Goal: Task Accomplishment & Management: Manage account settings

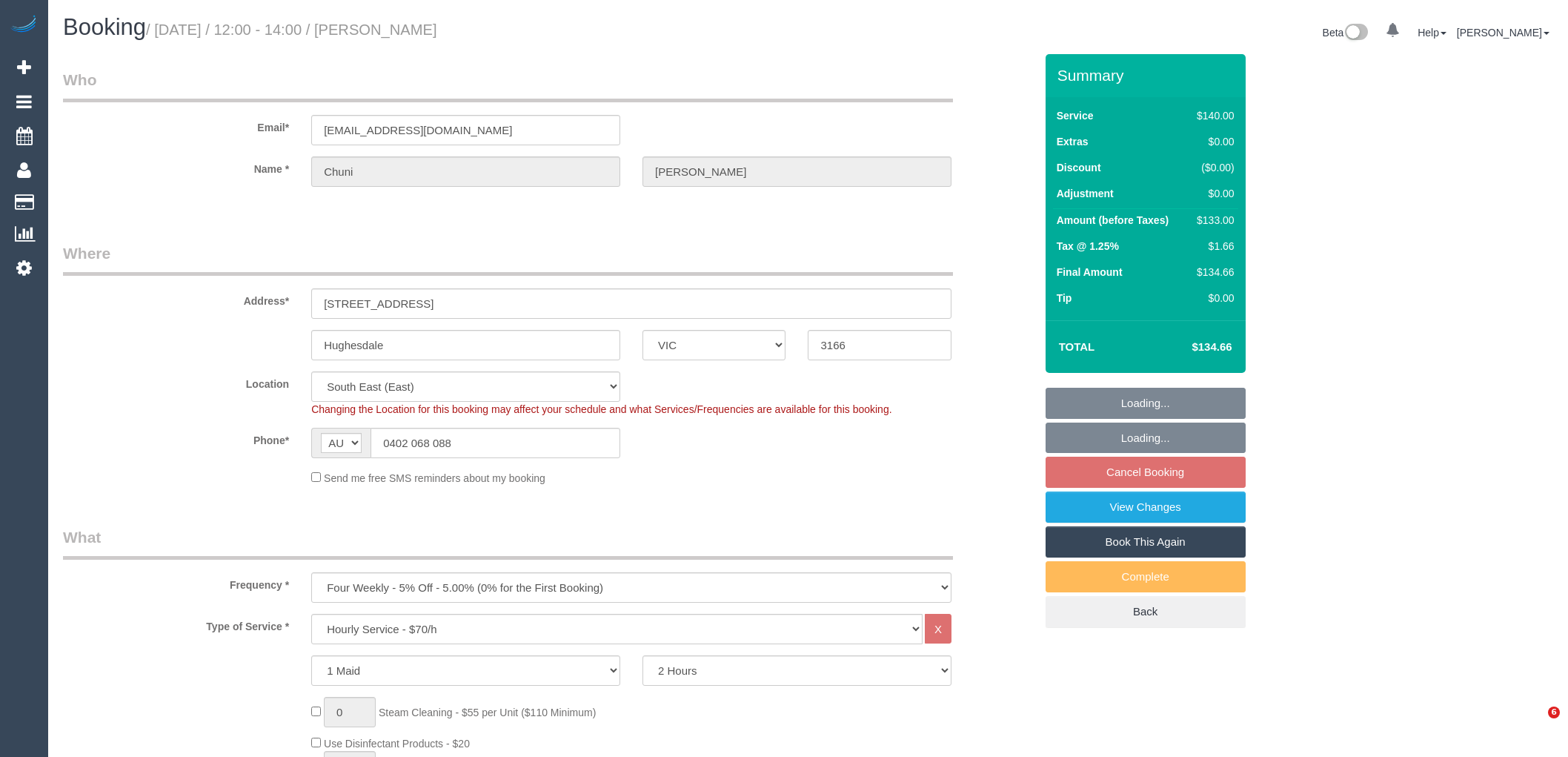
select select "VIC"
select select "object:1370"
select select "spot3"
select select "number:28"
select select "number:14"
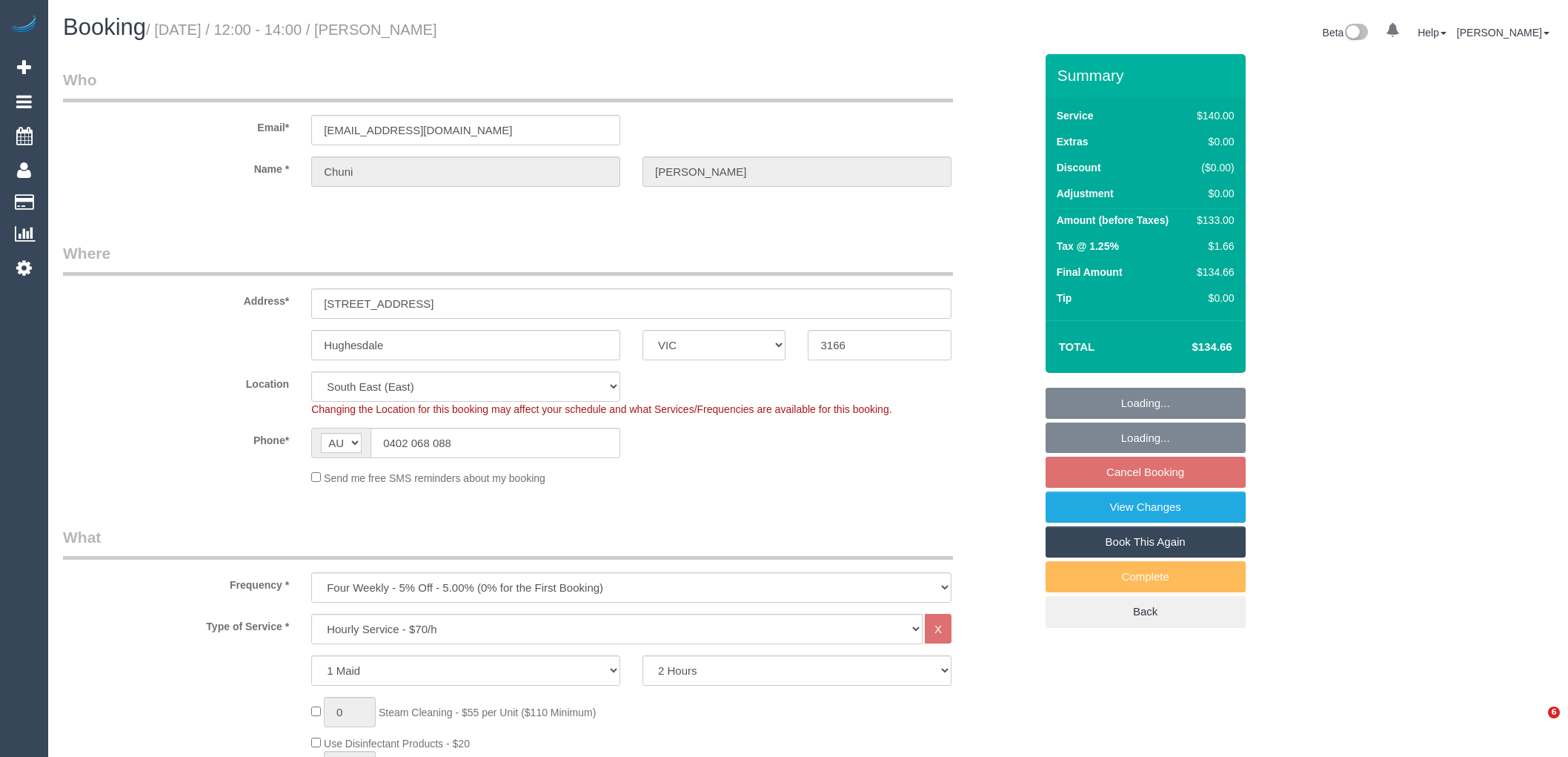
select select "number:19"
select select "number:25"
select select "number:34"
select select "number:26"
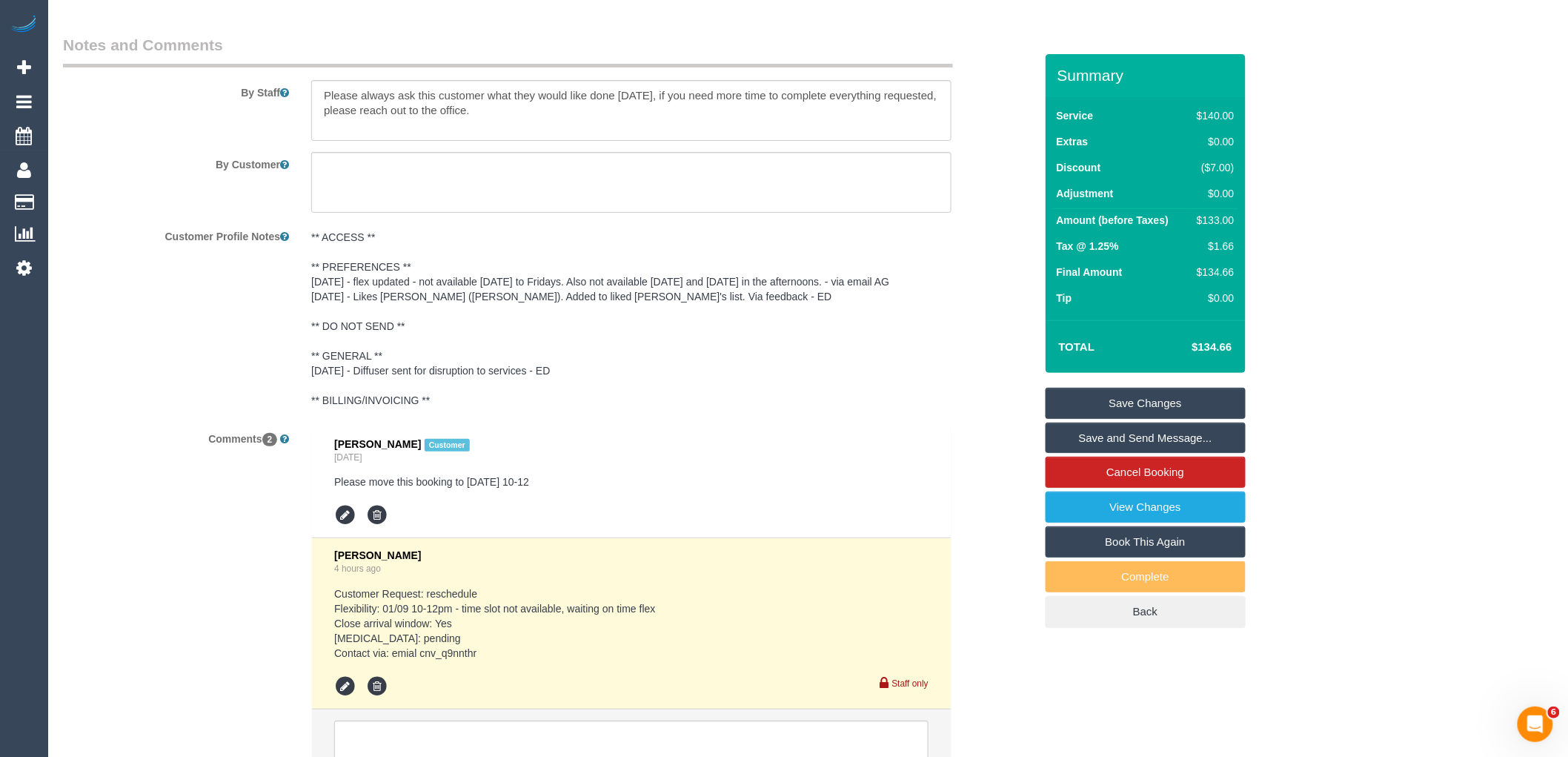
scroll to position [2507, 0]
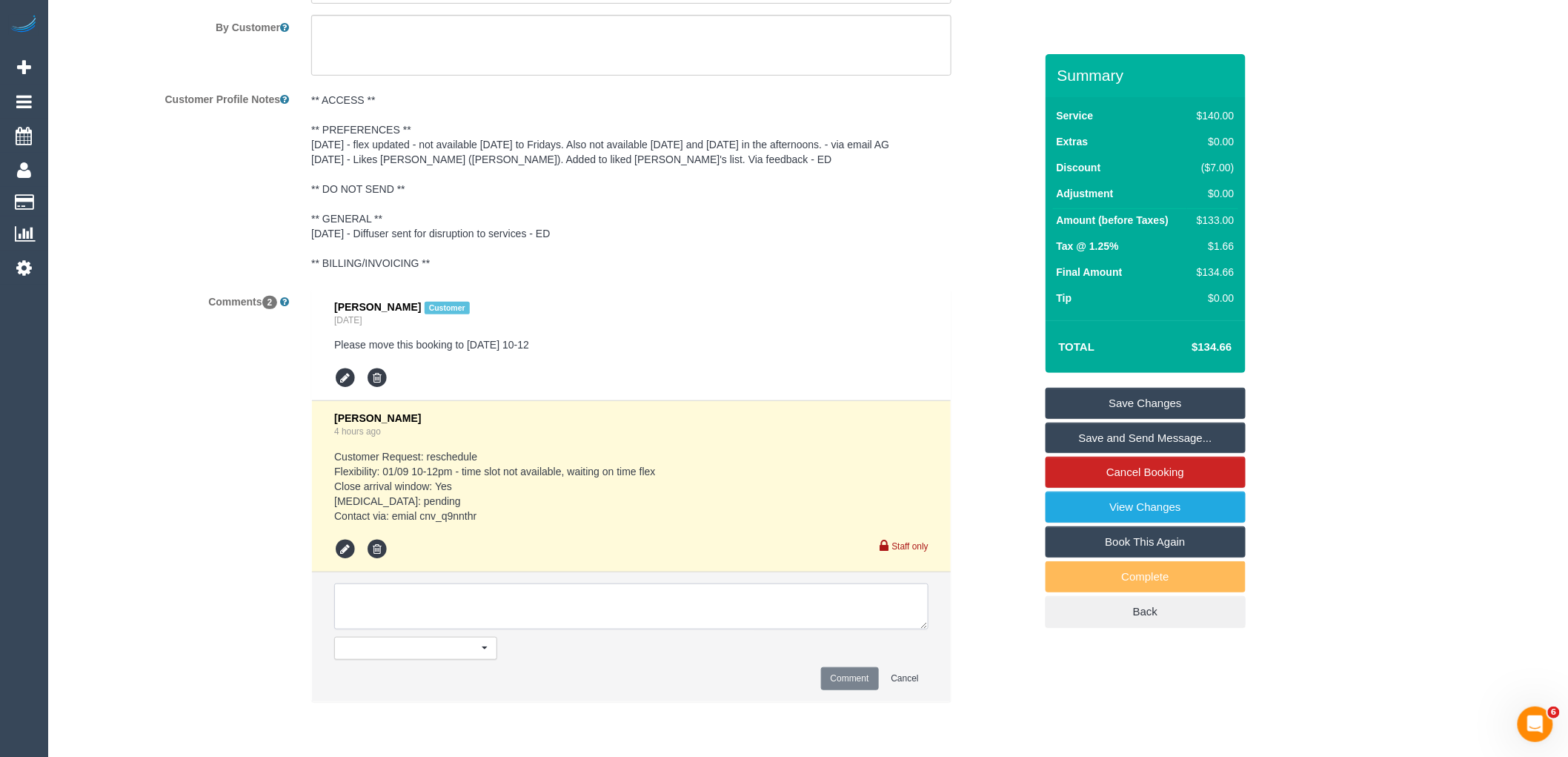
click at [401, 609] on textarea at bounding box center [631, 605] width 594 height 46
paste textarea "If you don’t have 10-12, please make it 12-2."
type textarea "Flex: If you don’t have 10-12, please make it 12-2.via email"
click at [858, 679] on button "Comment" at bounding box center [850, 679] width 58 height 23
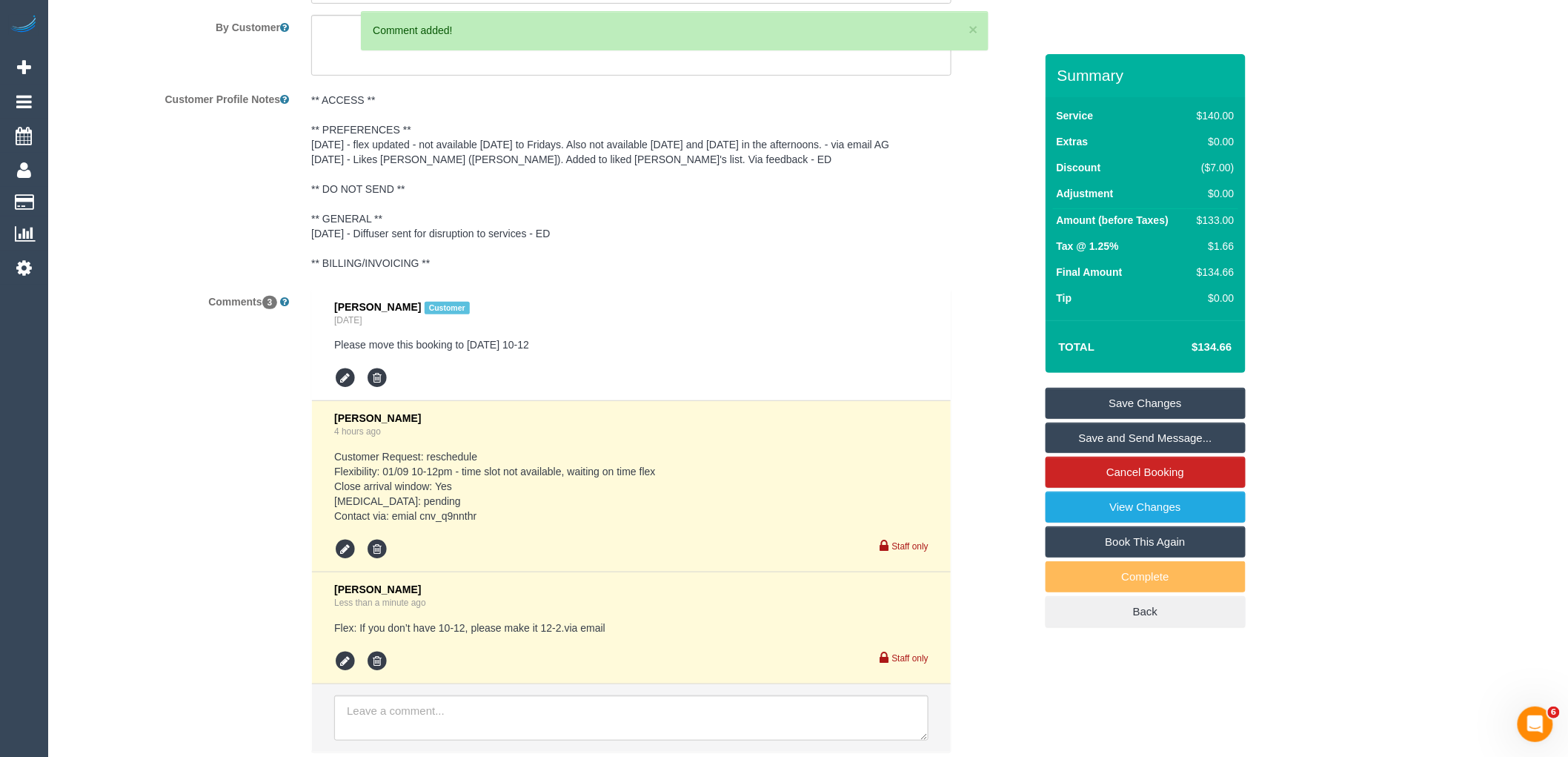
click at [1179, 404] on link "Save Changes" at bounding box center [1145, 403] width 200 height 31
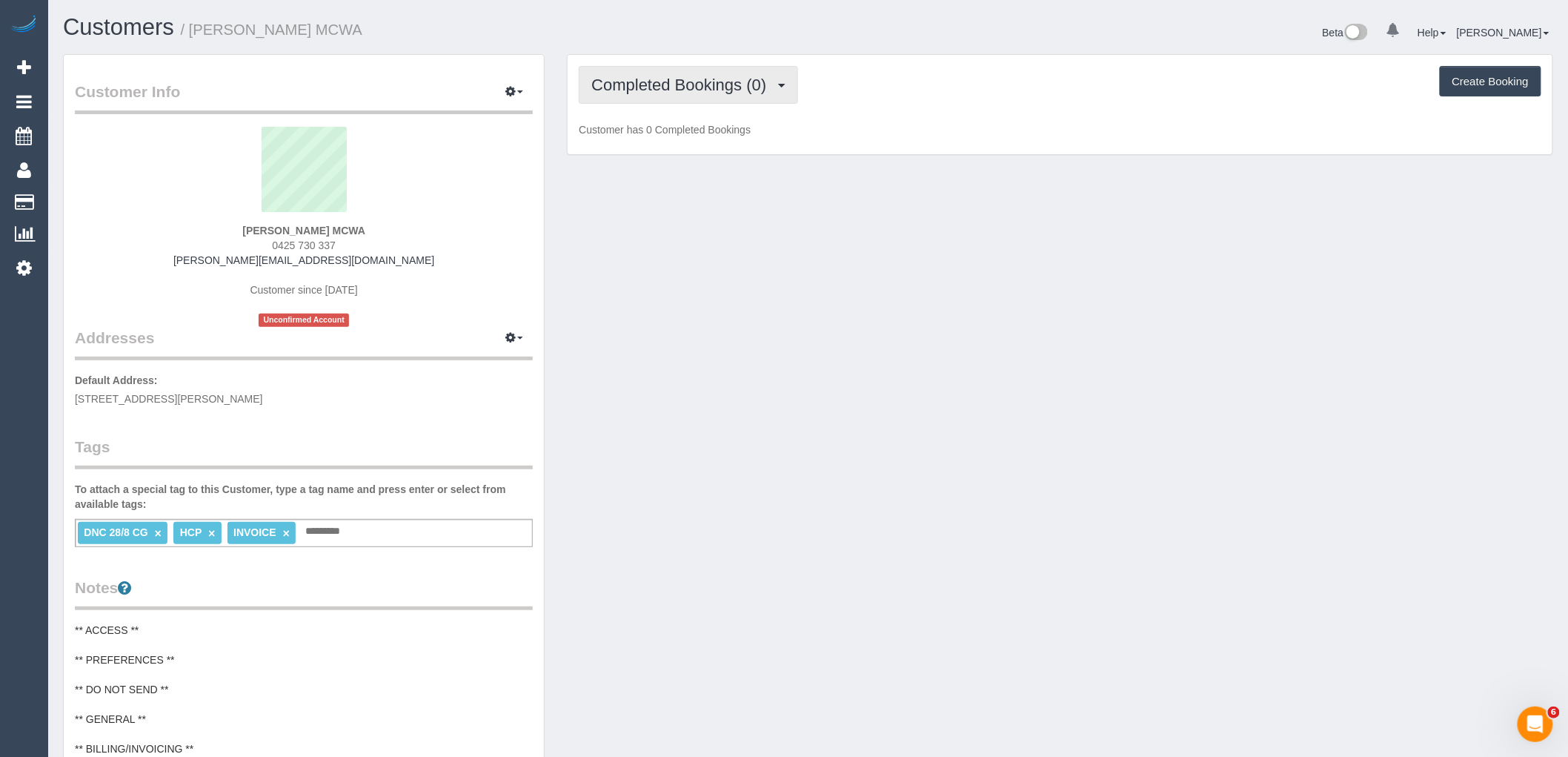
click at [647, 93] on span "Completed Bookings (0)" at bounding box center [683, 85] width 183 height 19
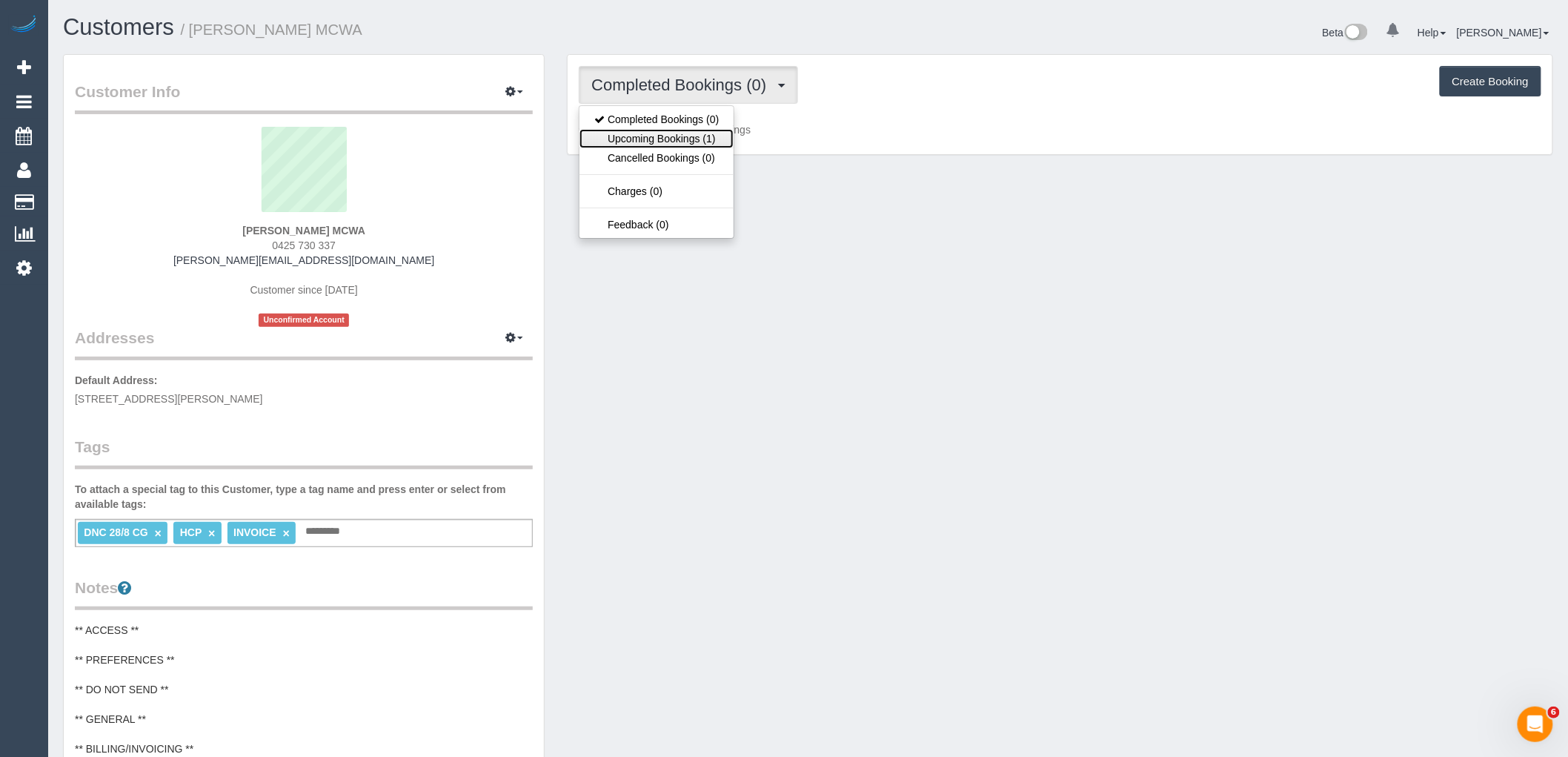
click at [662, 140] on link "Upcoming Bookings (1)" at bounding box center [656, 139] width 154 height 19
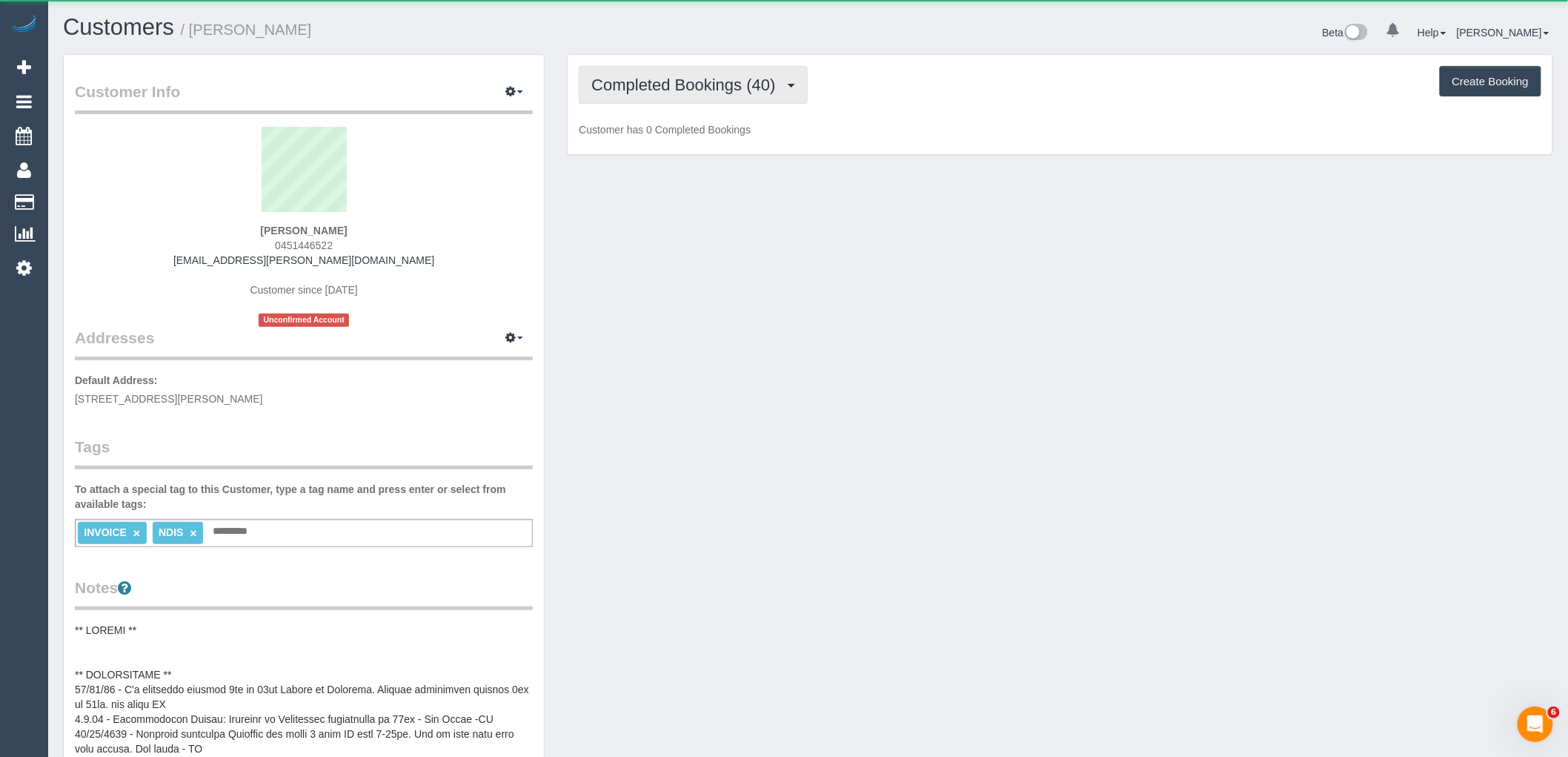
click at [754, 88] on span "Completed Bookings (40)" at bounding box center [687, 85] width 191 height 19
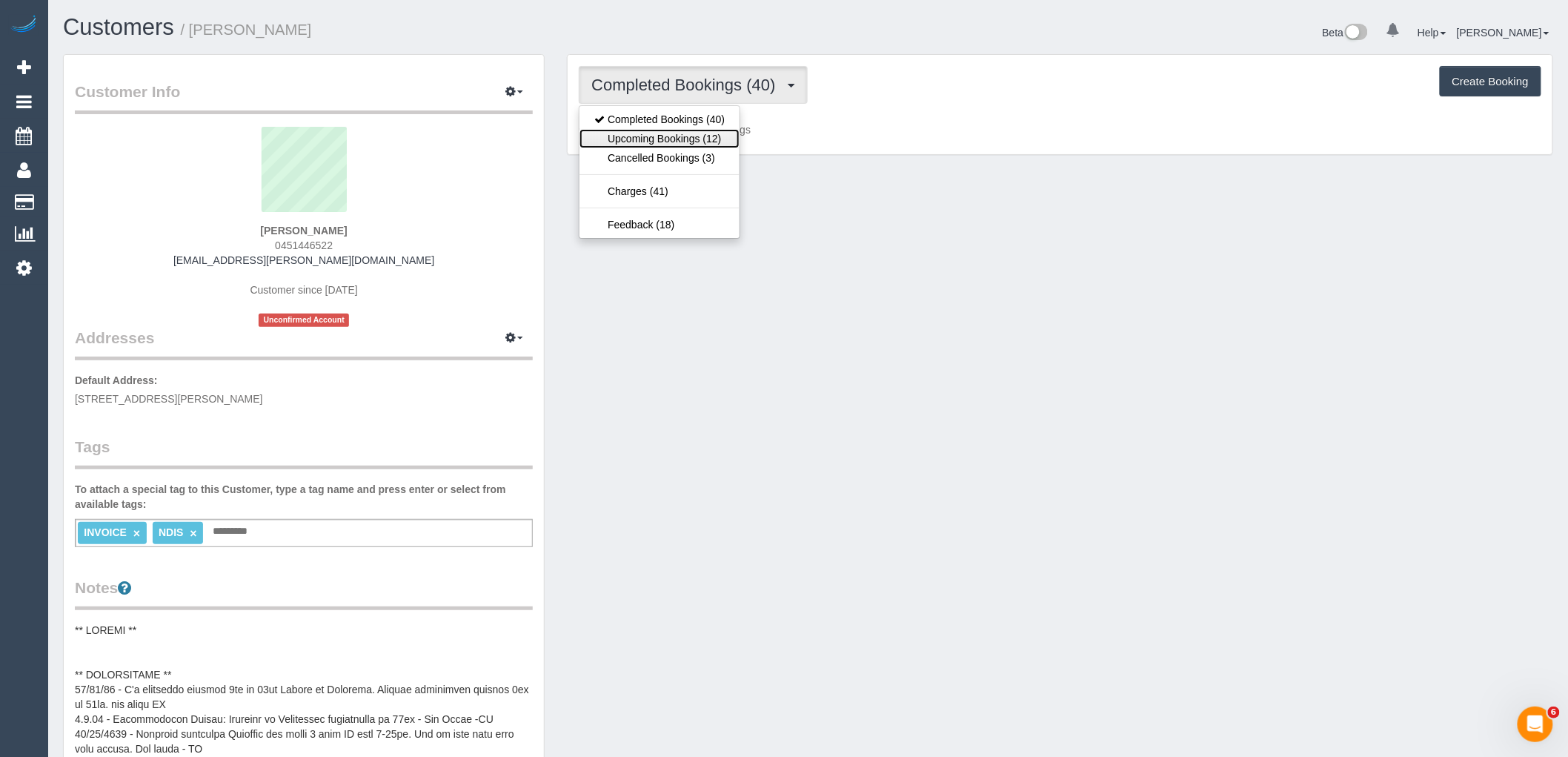
click at [697, 135] on link "Upcoming Bookings (12)" at bounding box center [660, 139] width 160 height 19
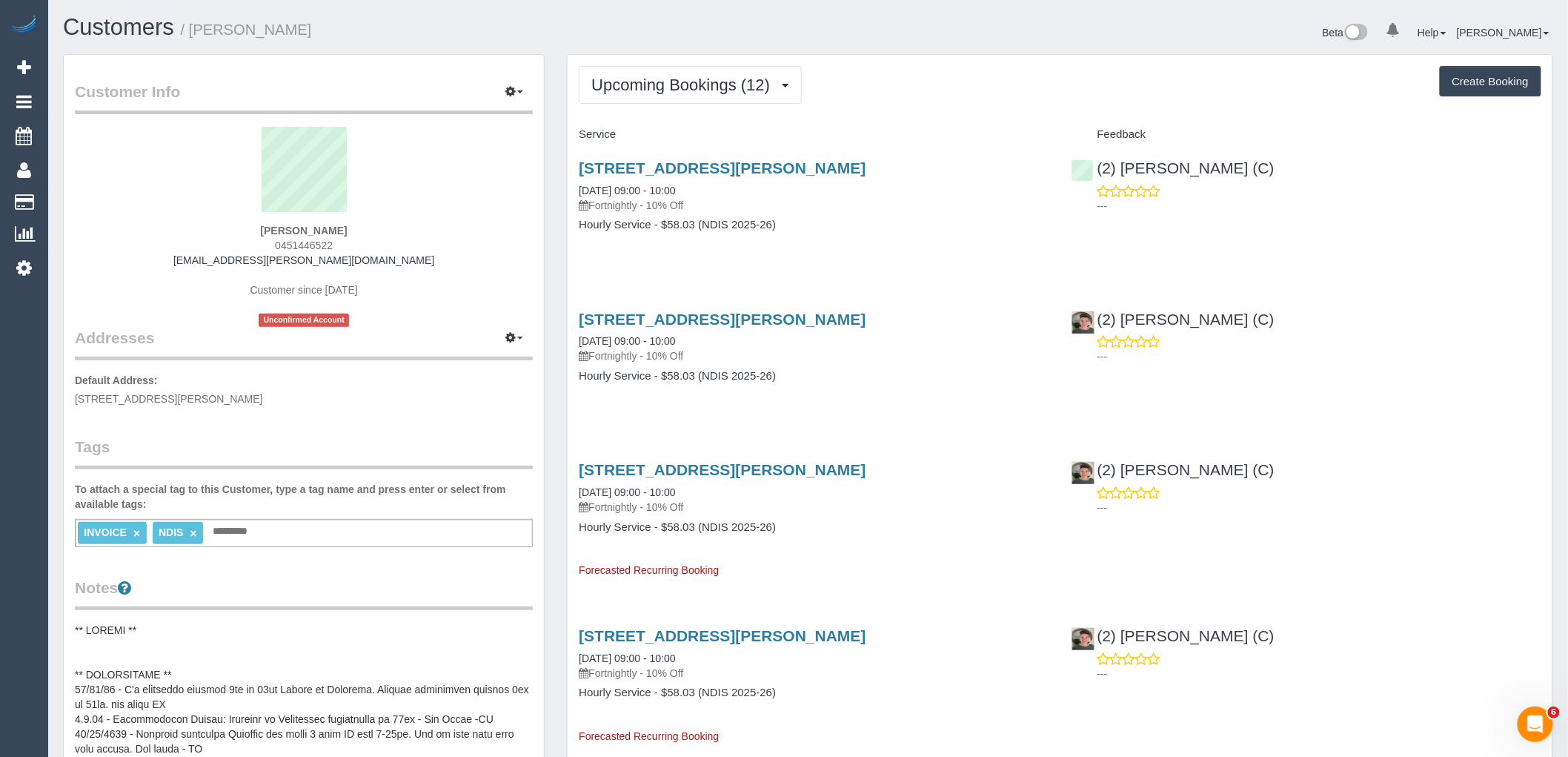
click at [875, 360] on p "Fortnightly - 10% Off" at bounding box center [814, 355] width 470 height 15
click at [875, 345] on div "7 Julius Street, Coburg North, VIC 3058 09/09/2025 09:00 - 10:00 Fortnightly - …" at bounding box center [814, 338] width 470 height 53
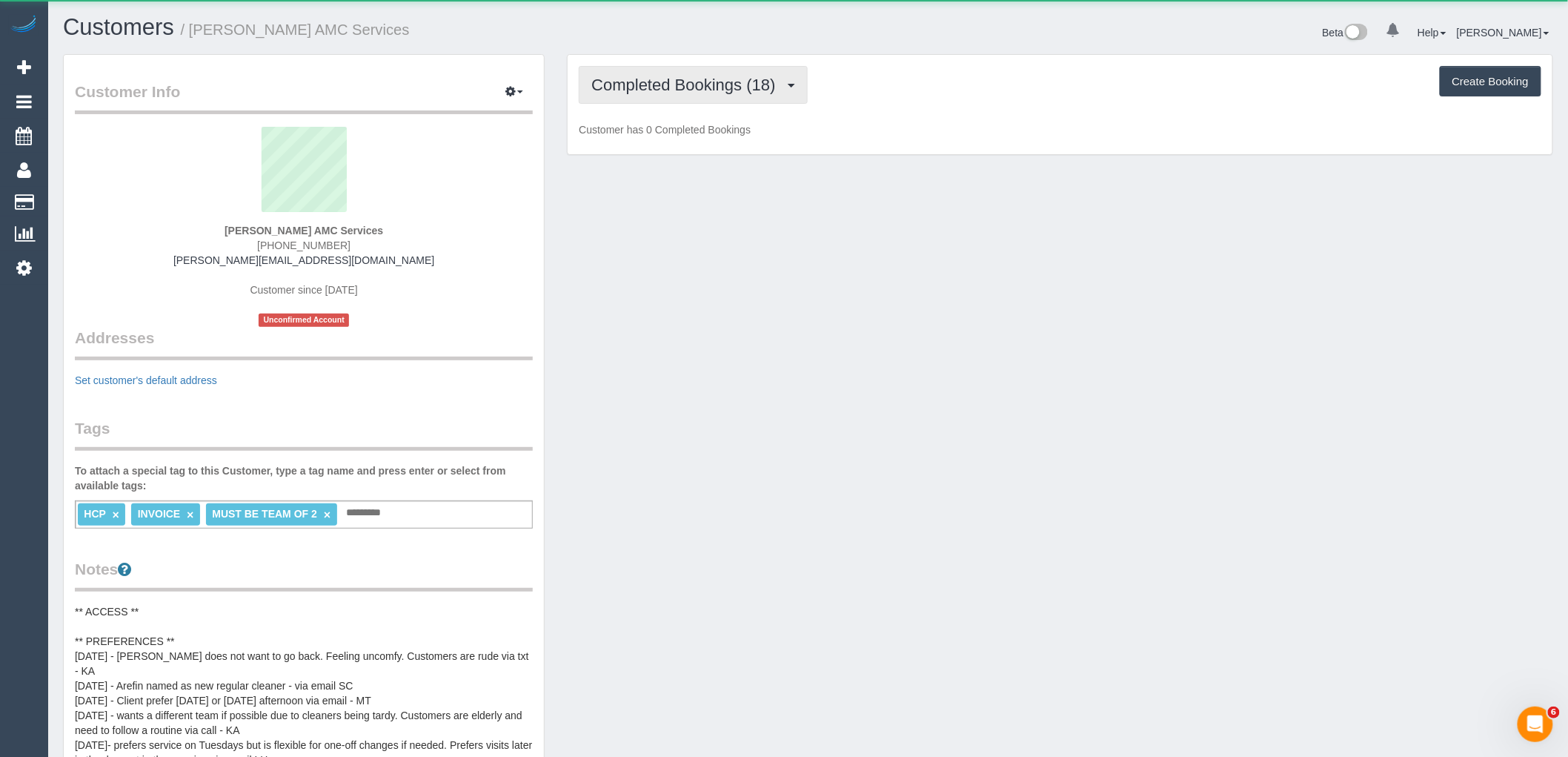
click at [682, 84] on span "Completed Bookings (18)" at bounding box center [687, 85] width 191 height 19
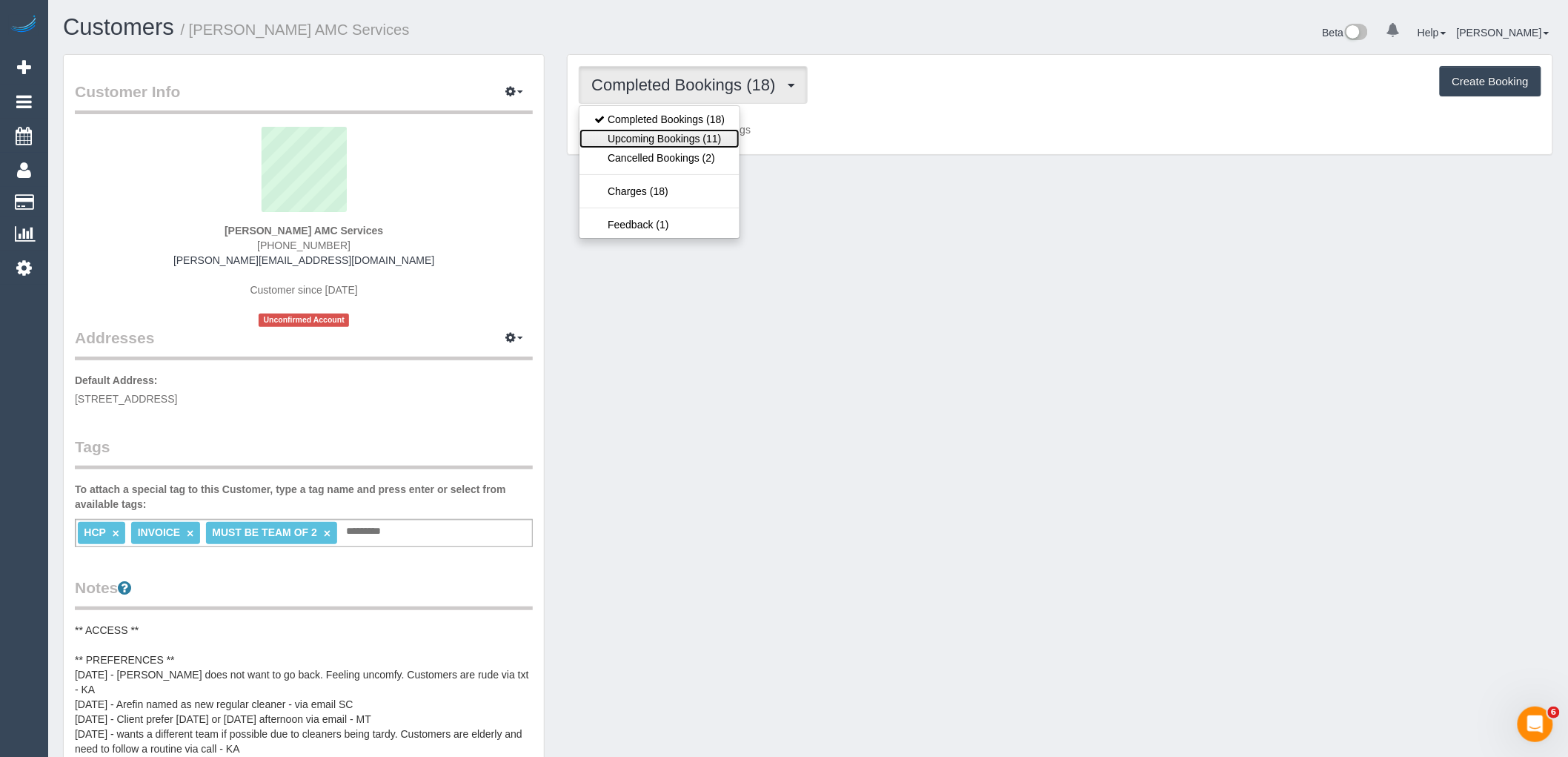
click at [699, 143] on link "Upcoming Bookings (11)" at bounding box center [660, 139] width 160 height 19
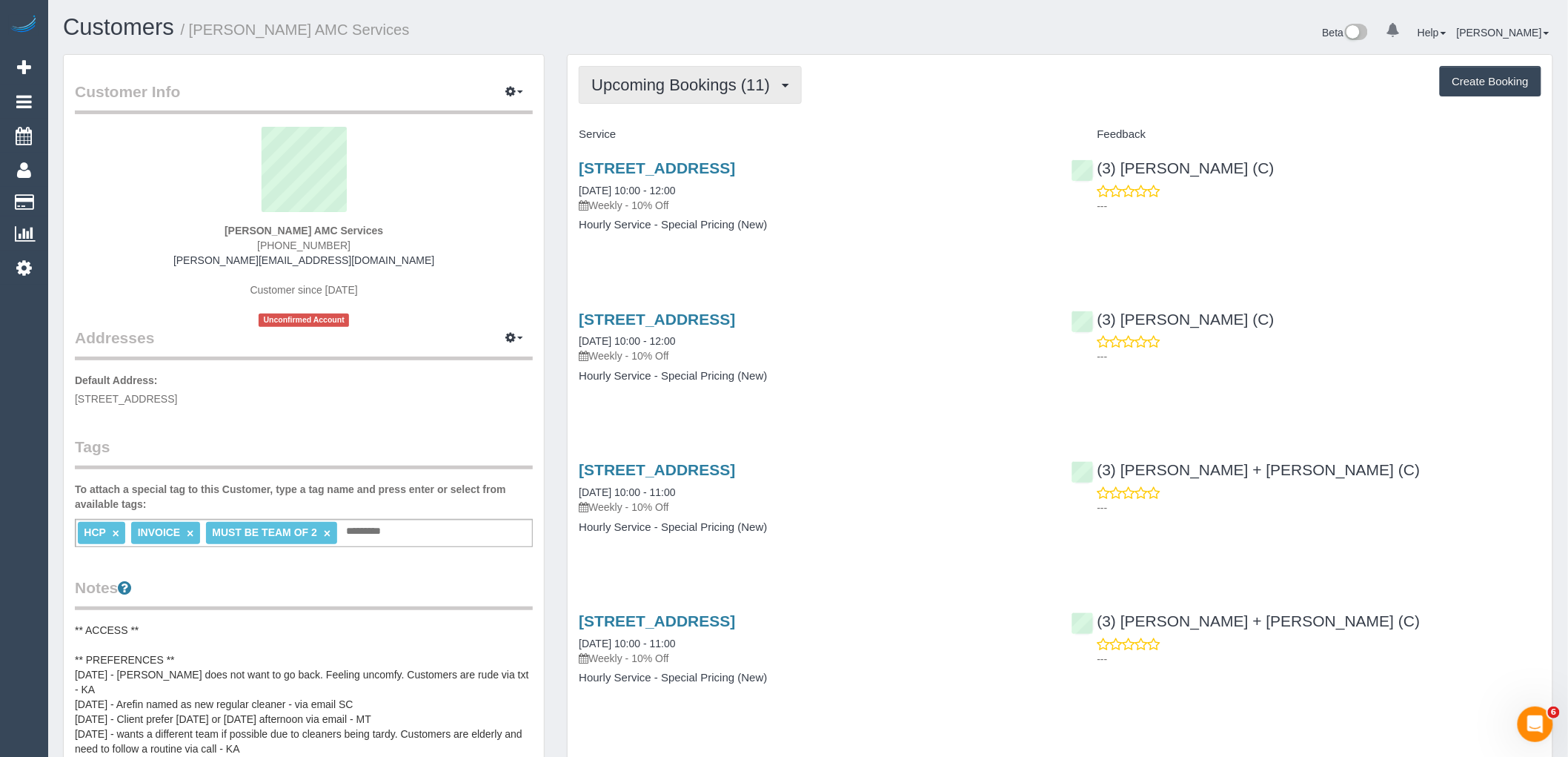
click at [709, 82] on span "Upcoming Bookings (11)" at bounding box center [685, 85] width 186 height 19
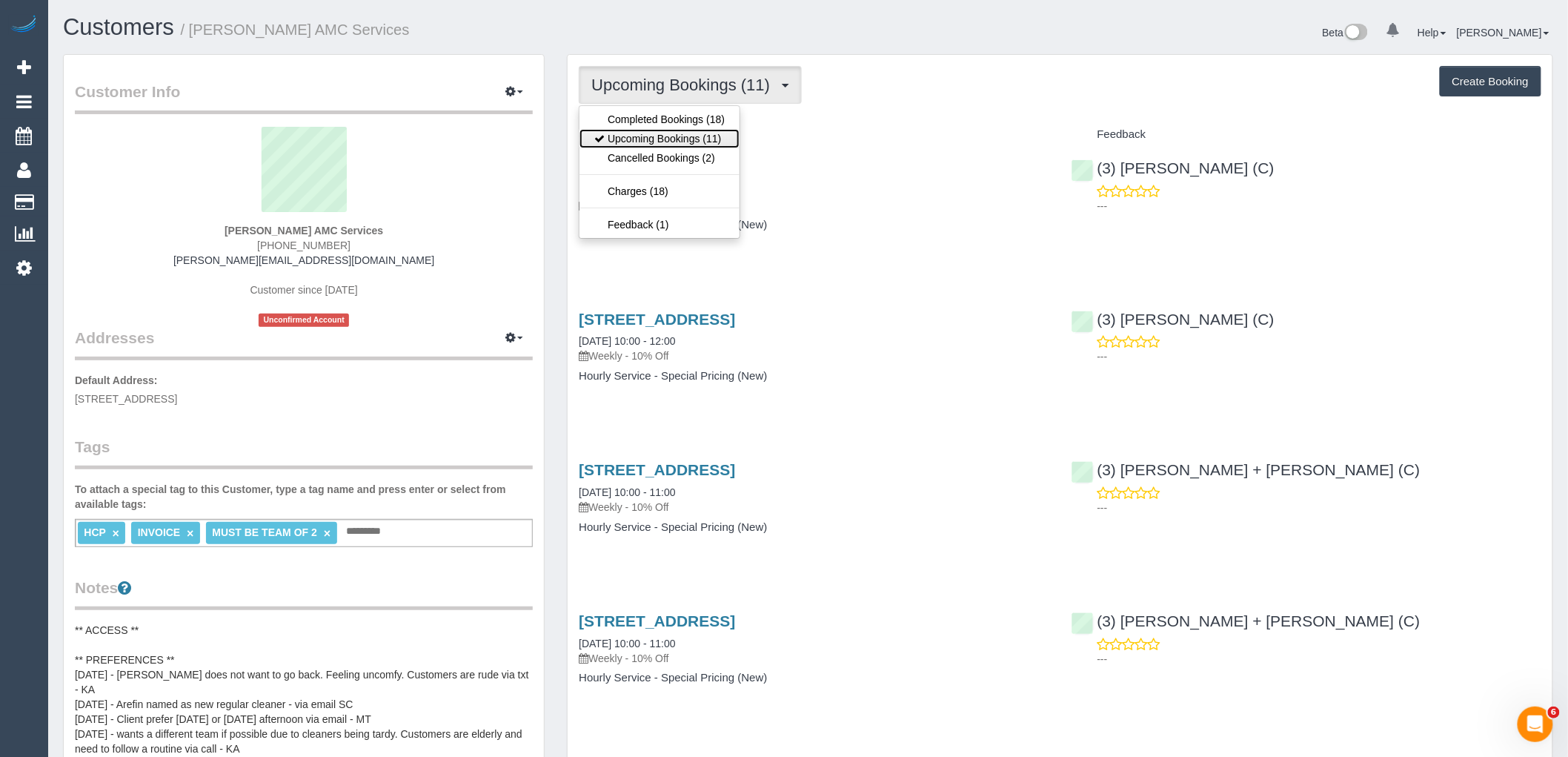
click at [699, 145] on link "Upcoming Bookings (11)" at bounding box center [660, 139] width 160 height 19
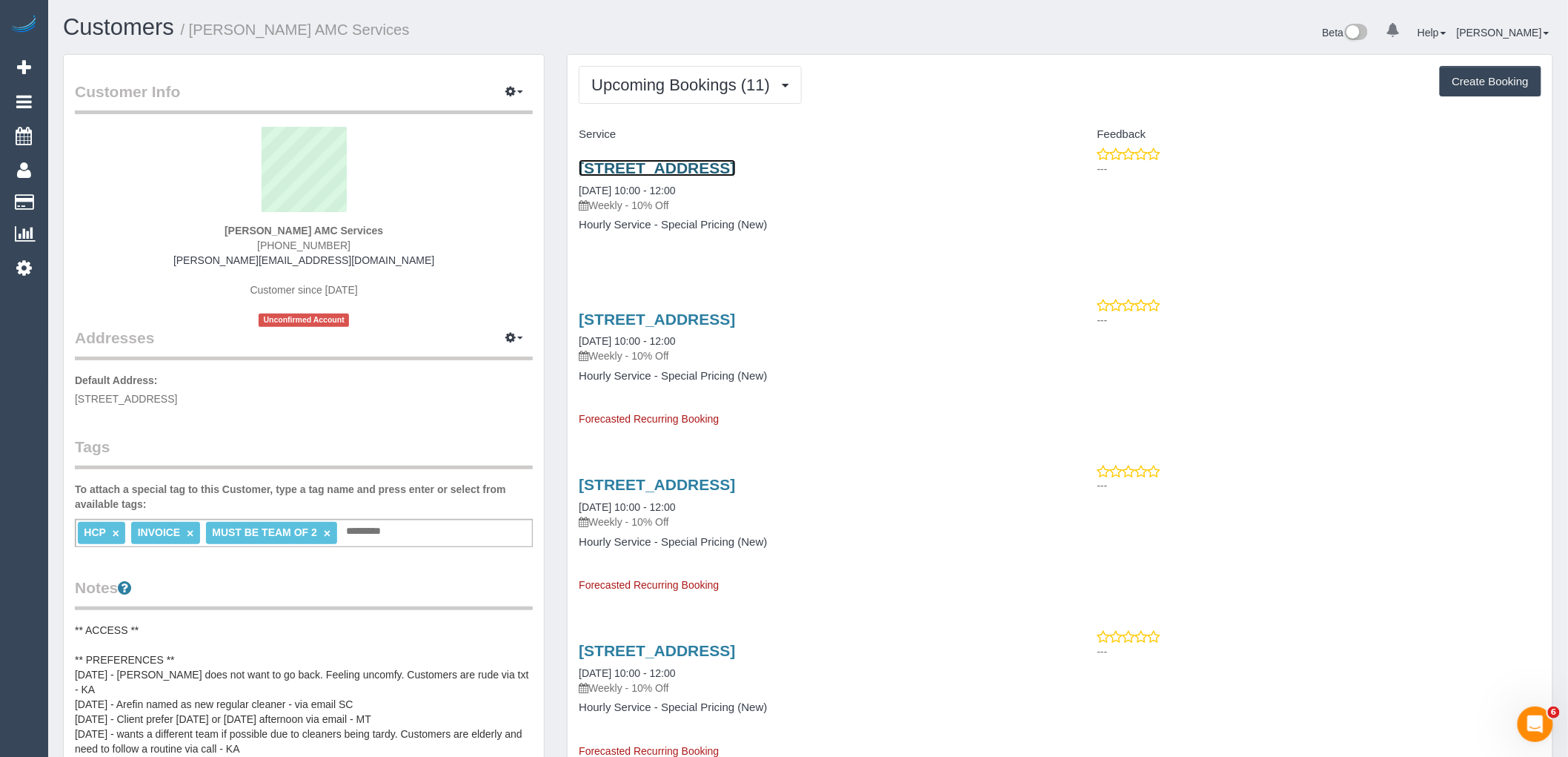
click at [728, 165] on link "27 A Gungarlan Dr, Keilor East, VIC 3033" at bounding box center [657, 168] width 157 height 17
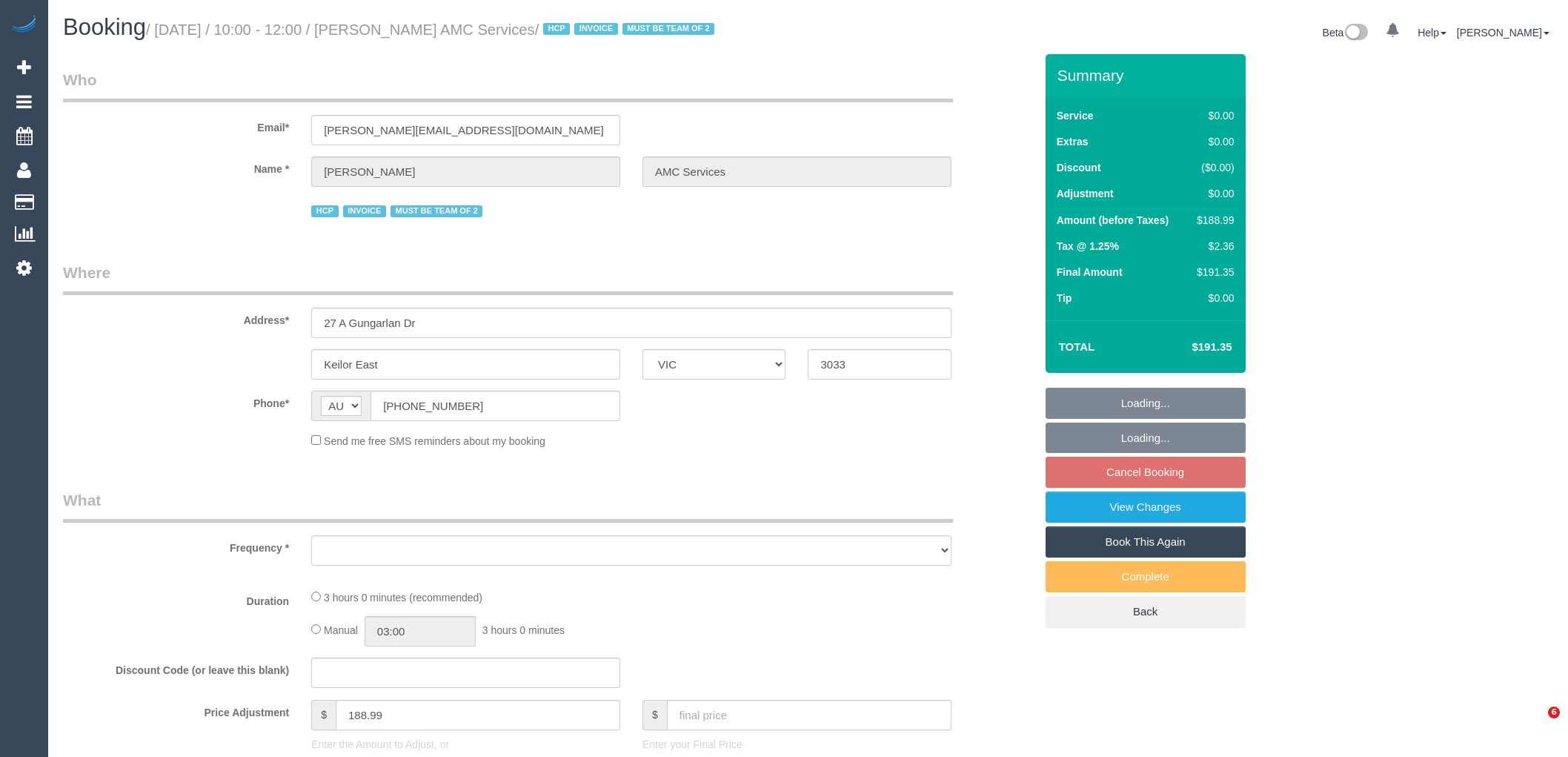
select select "VIC"
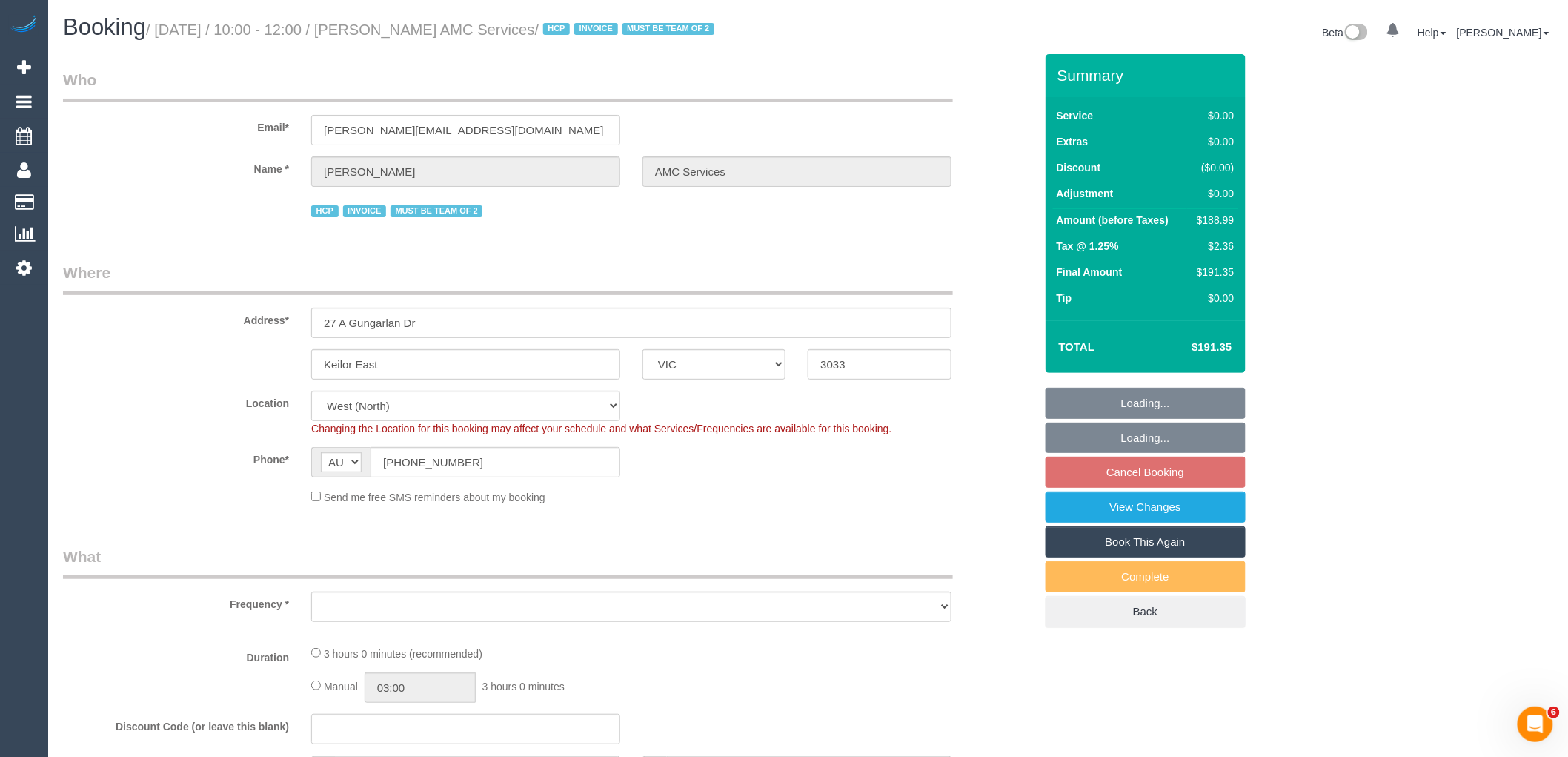
select select "object:692"
select select "number:28"
select select "number:14"
select select "number:19"
select select "number:24"
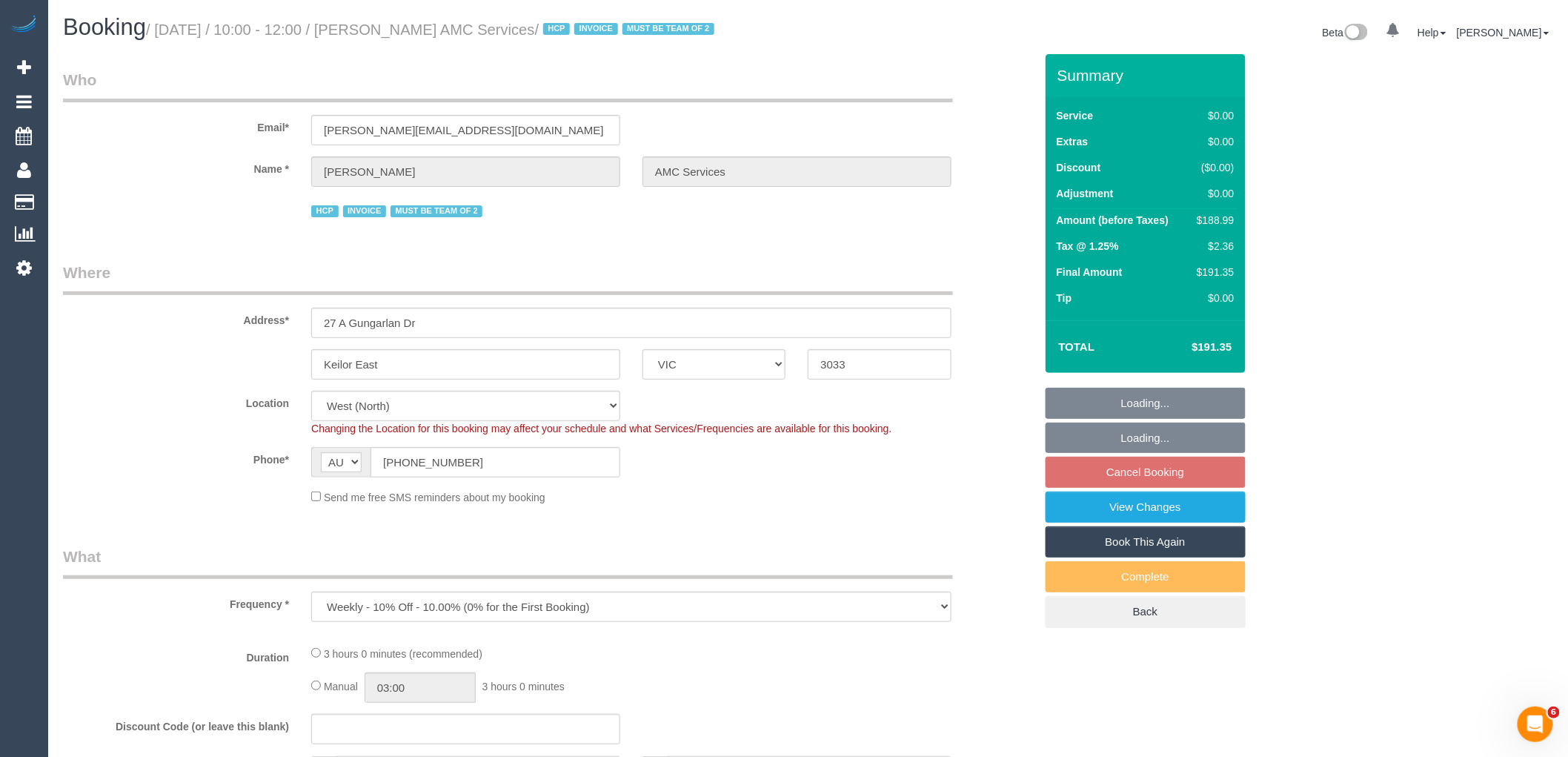
select select "object:697"
select select "180"
select select "spot3"
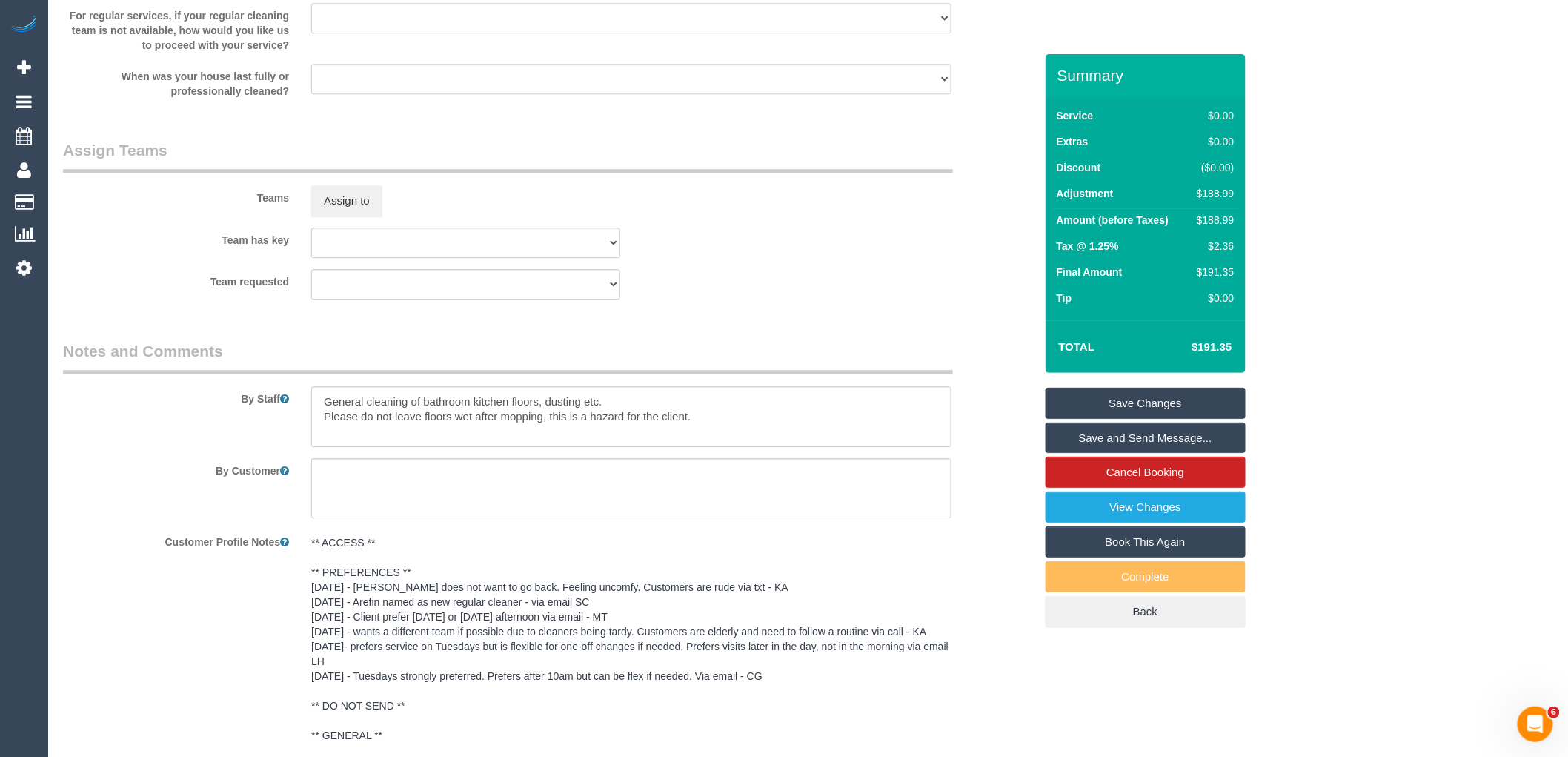
scroll to position [2094, 0]
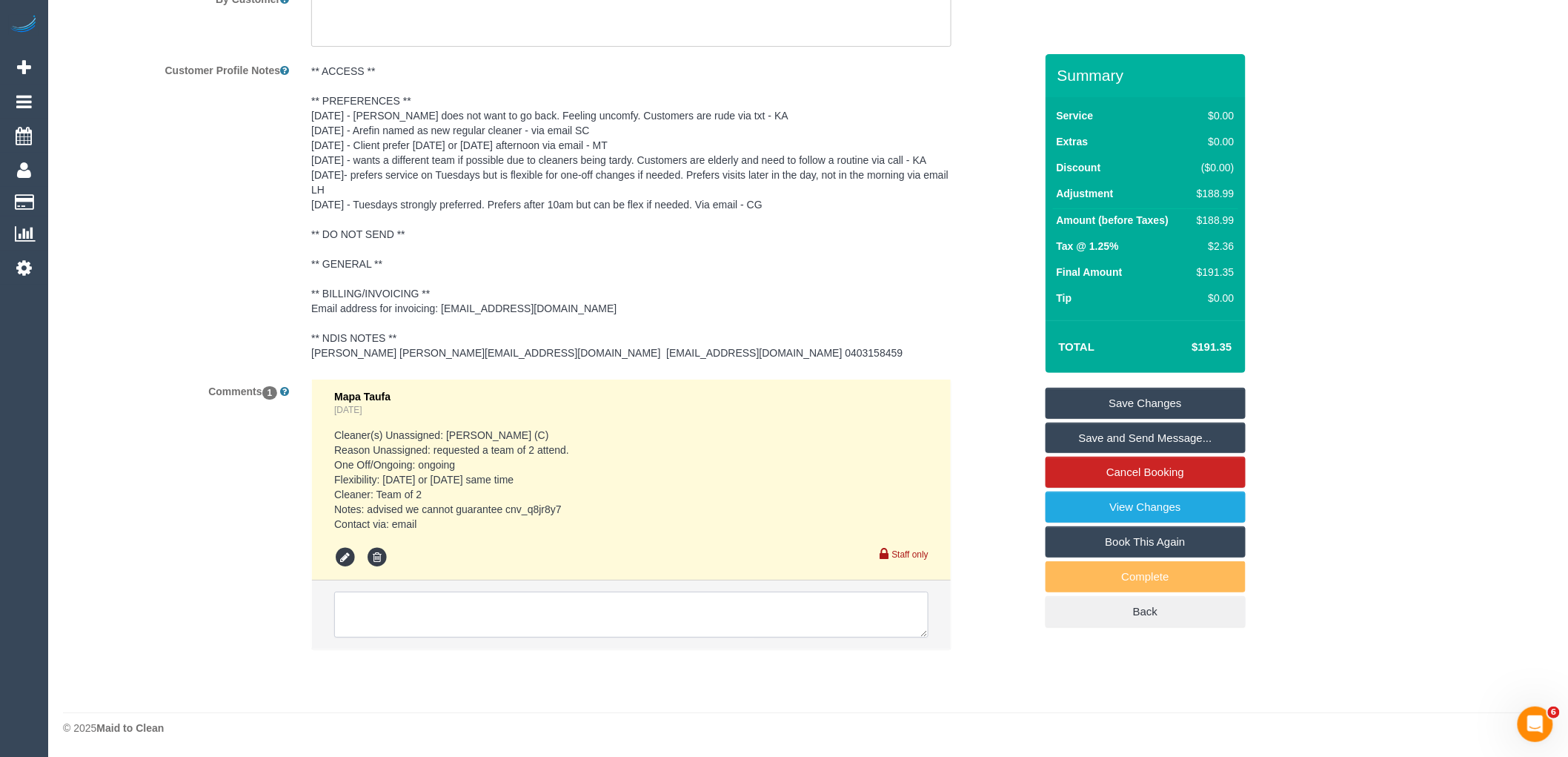
click at [464, 592] on textarea at bounding box center [631, 614] width 594 height 46
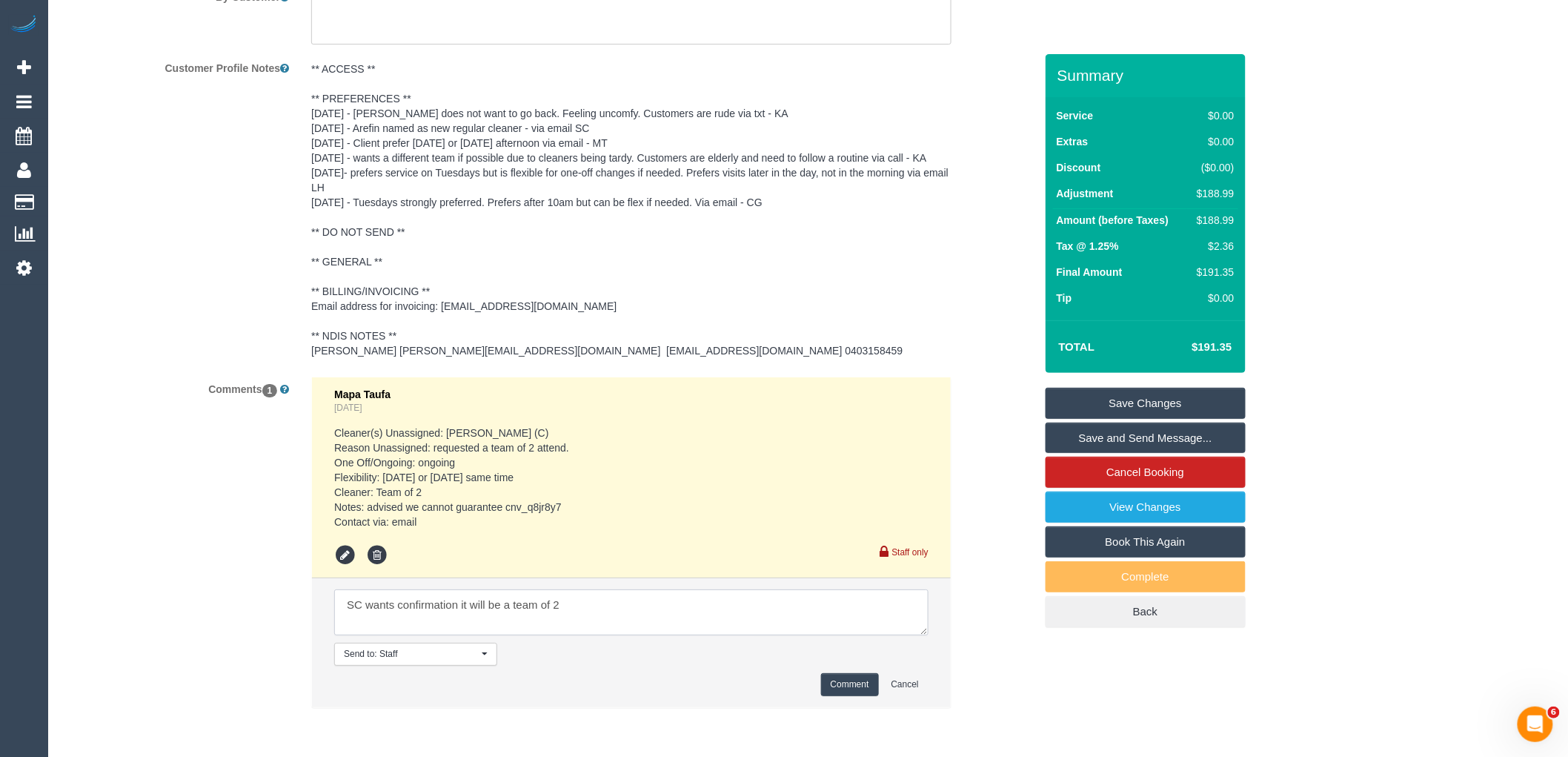
paste textarea "cnv_qa3sij3"
type textarea "SC wants confirmation it will be a team of 2 cnv_qa3sij3"
click at [834, 684] on button "Comment" at bounding box center [850, 684] width 58 height 23
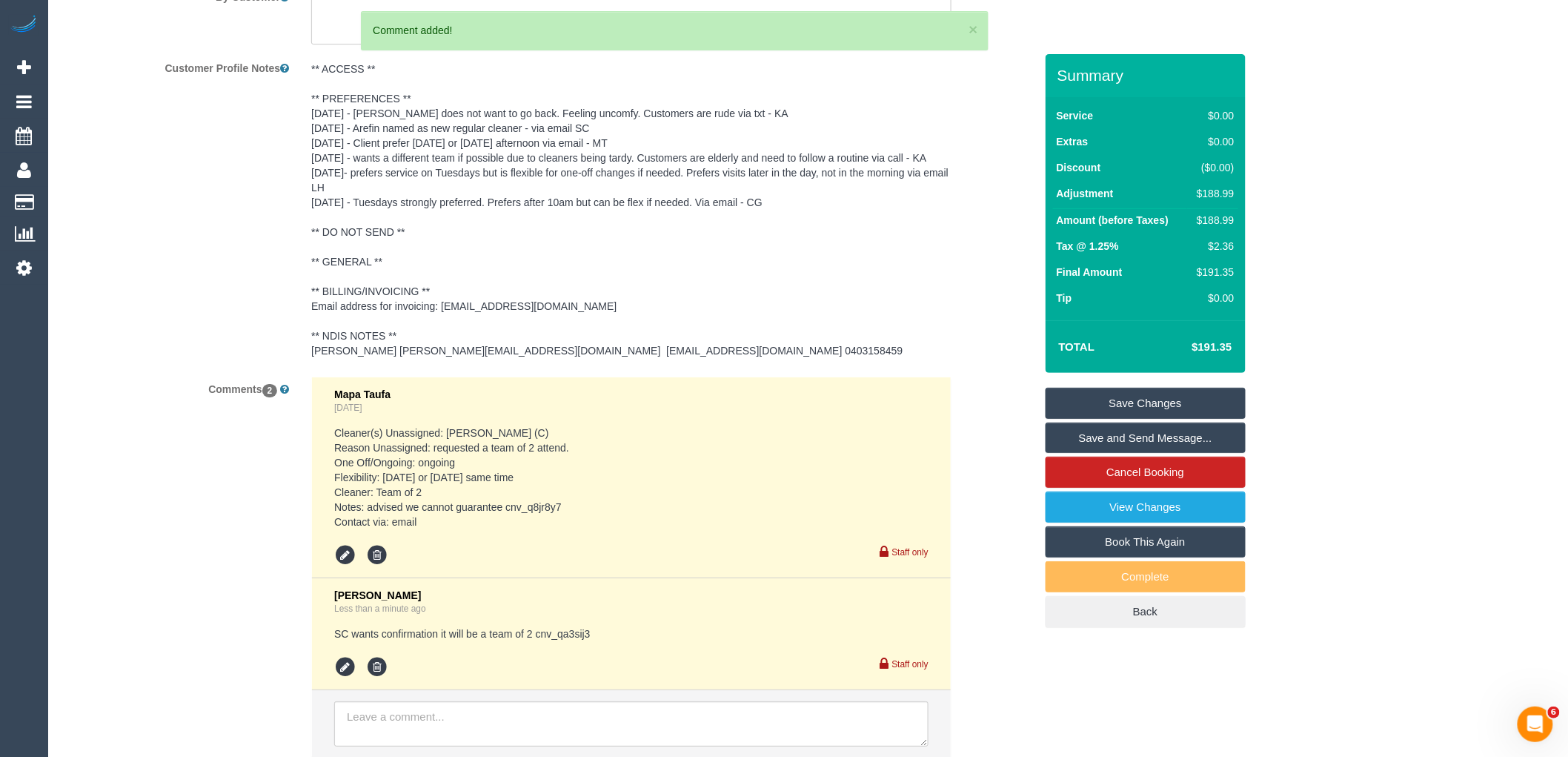
click at [1187, 394] on link "Save Changes" at bounding box center [1145, 403] width 200 height 31
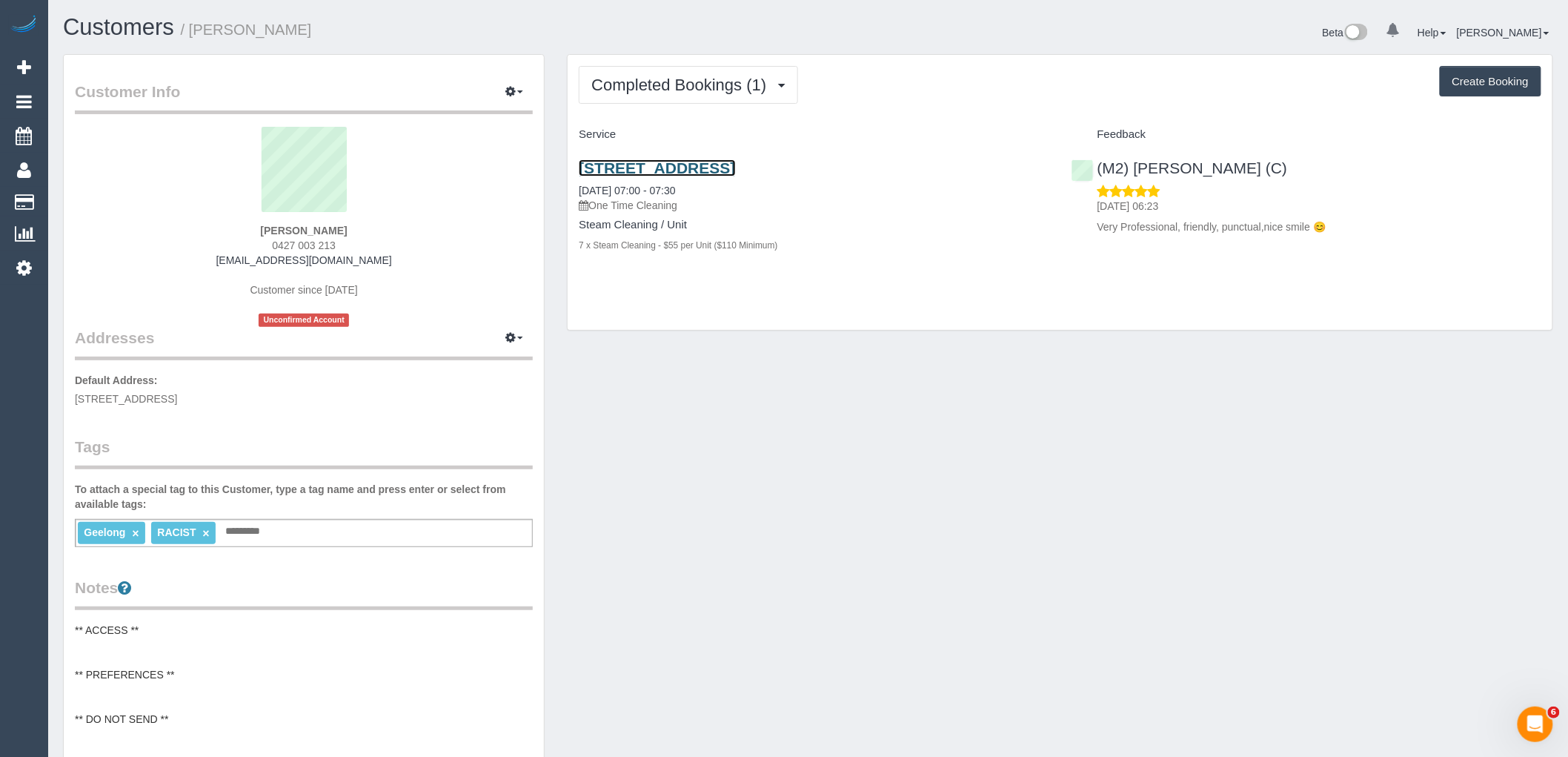
click at [735, 167] on link "703/18 Cavendish Street, Geelong, VIC 3220" at bounding box center [657, 168] width 157 height 17
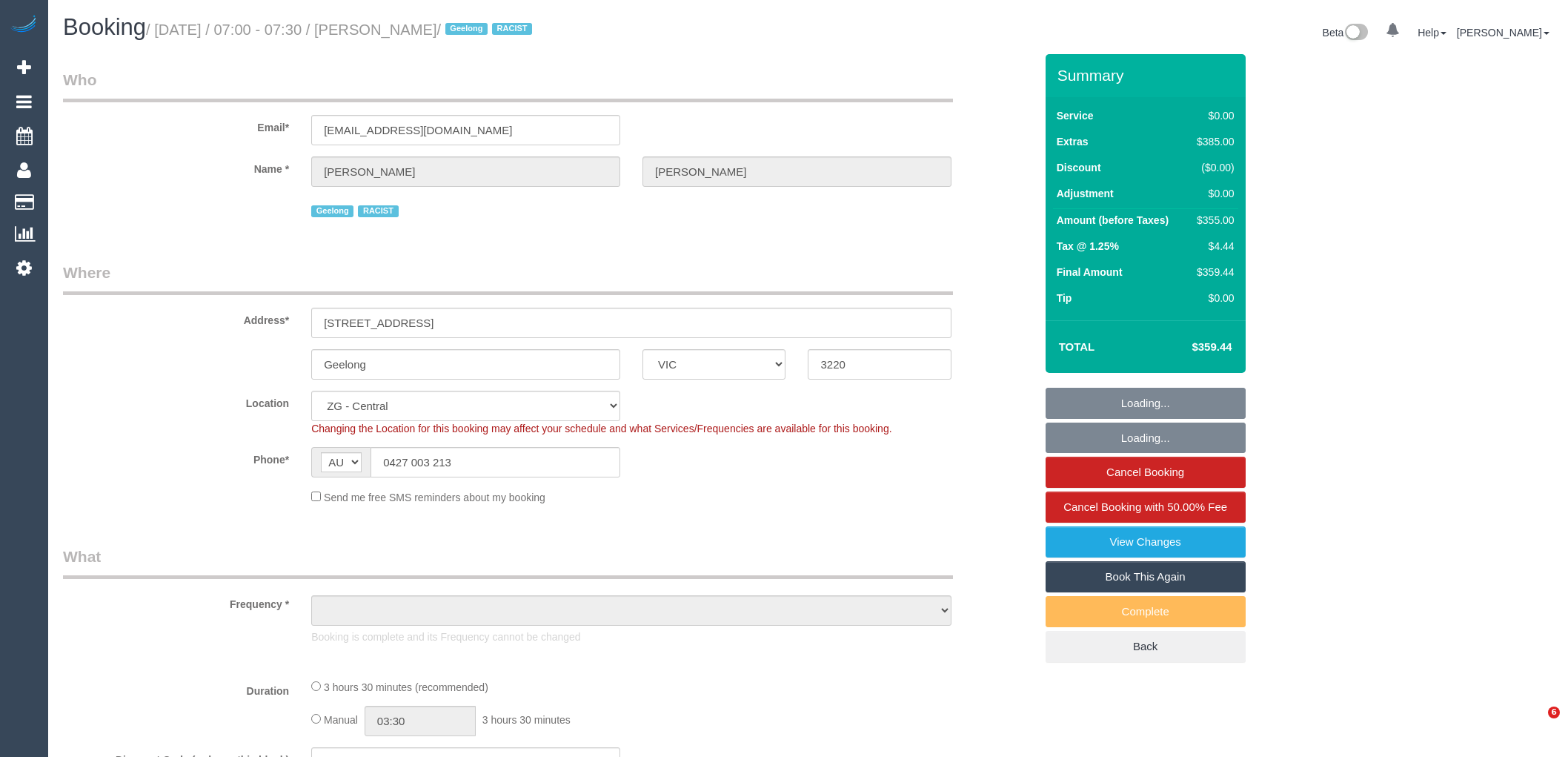
select select "VIC"
select select "string:stripe-pm_1RxL5Y2GScqysDRVNqRNQ6Vh"
select select "object:842"
select select "number:28"
select select "number:14"
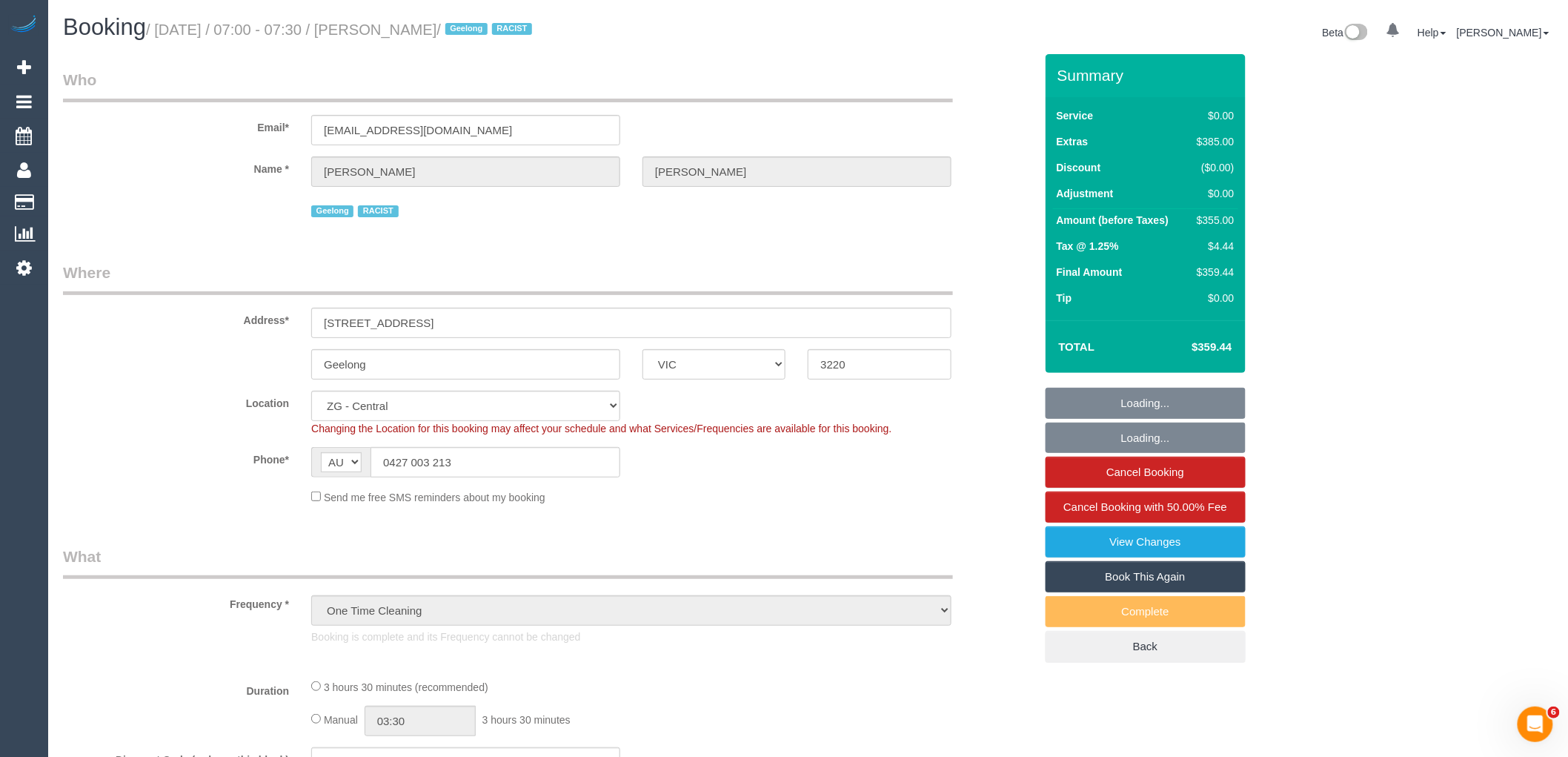
select select "number:19"
select select "number:36"
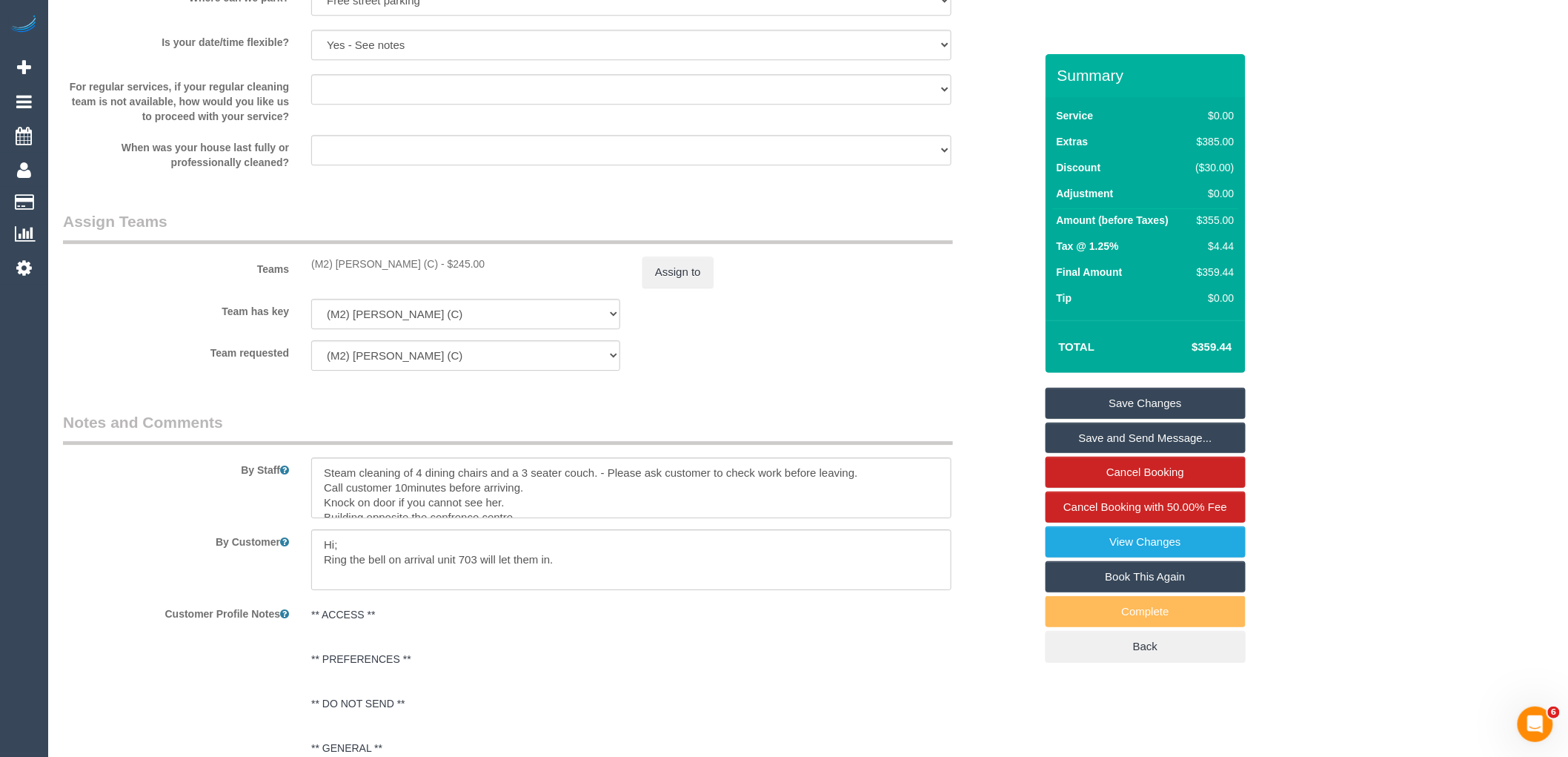
scroll to position [1647, 0]
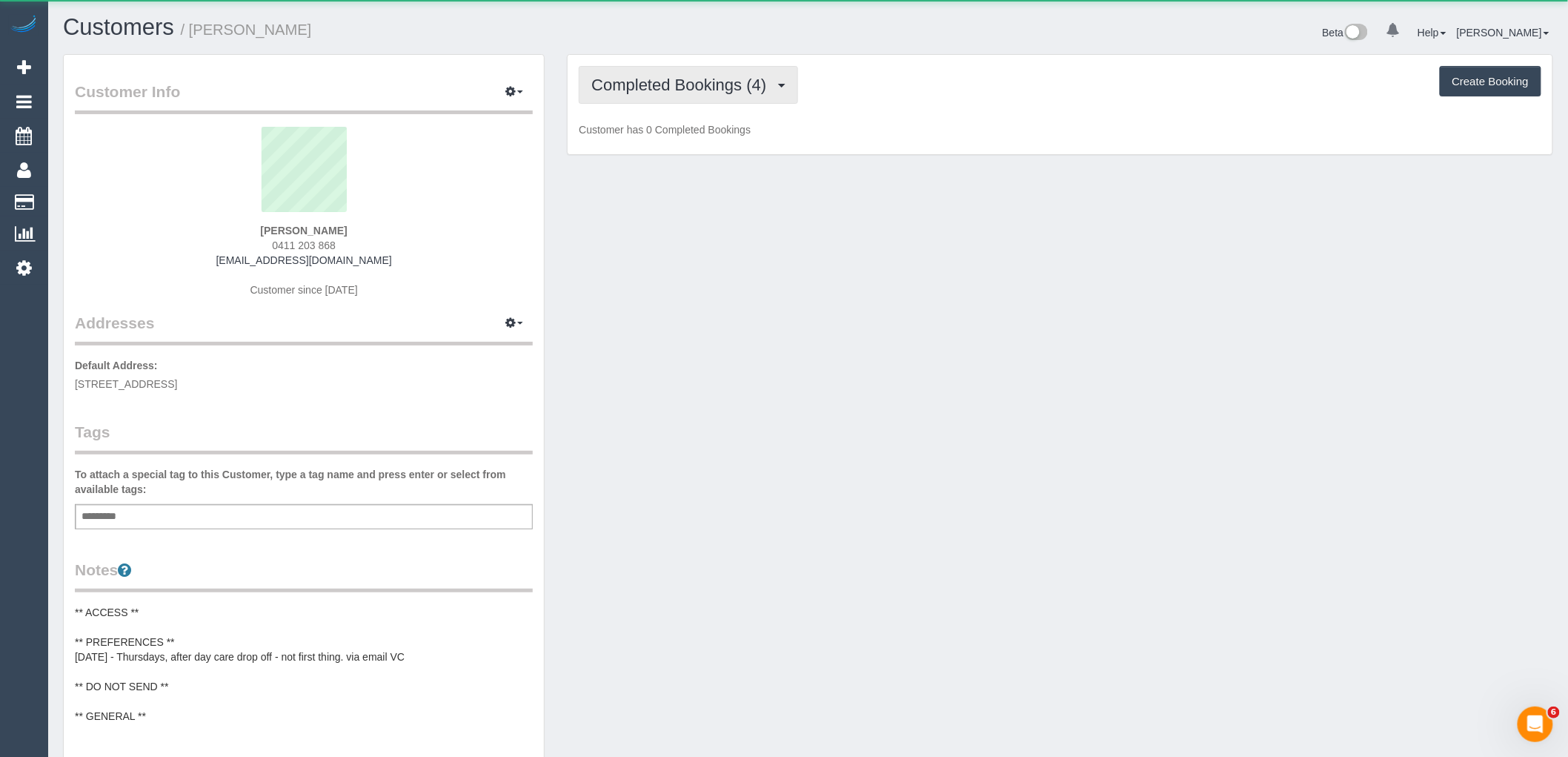
click at [635, 100] on button "Completed Bookings (4)" at bounding box center [688, 85] width 220 height 38
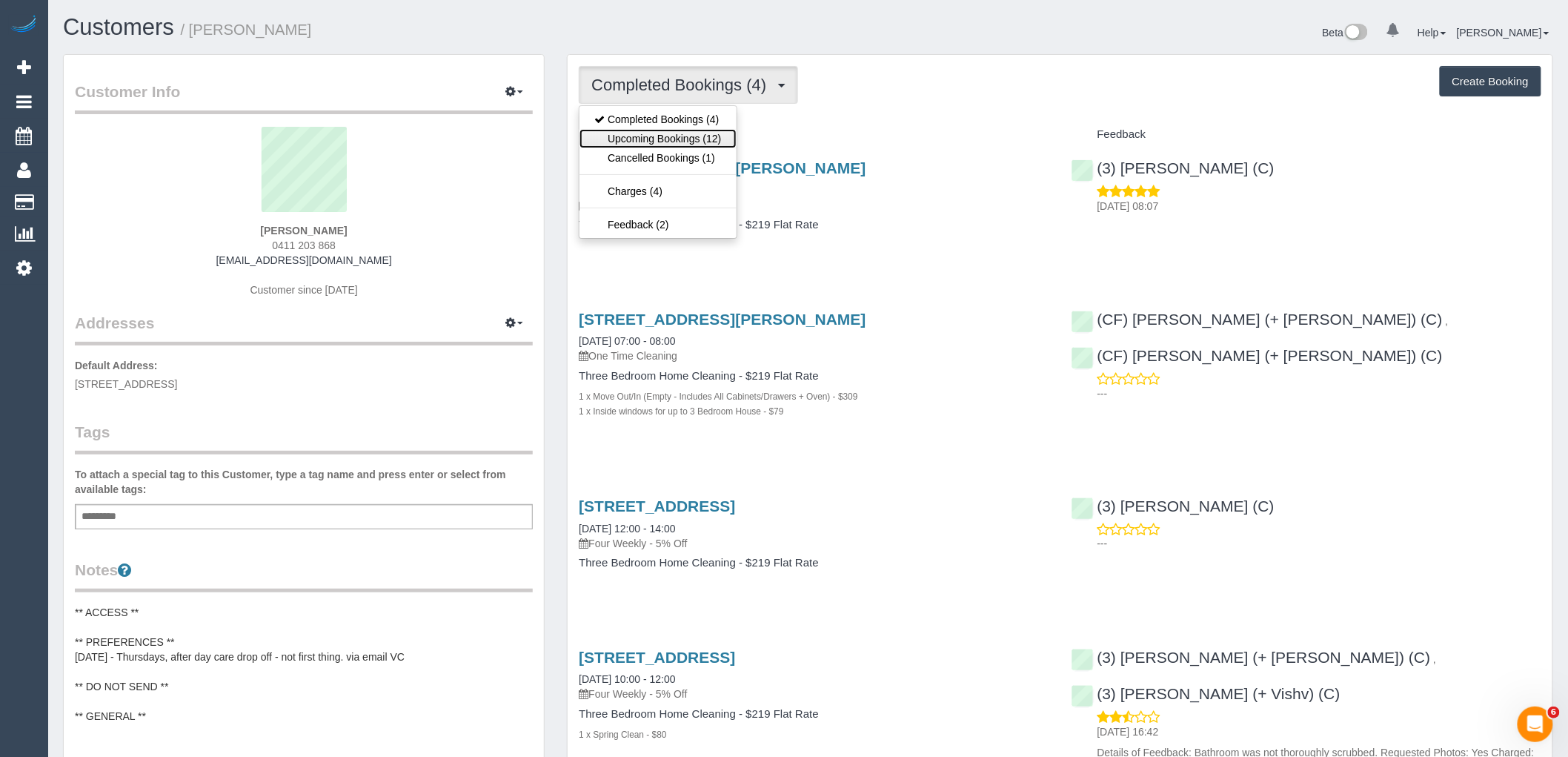
click at [651, 143] on link "Upcoming Bookings (12)" at bounding box center [658, 139] width 157 height 19
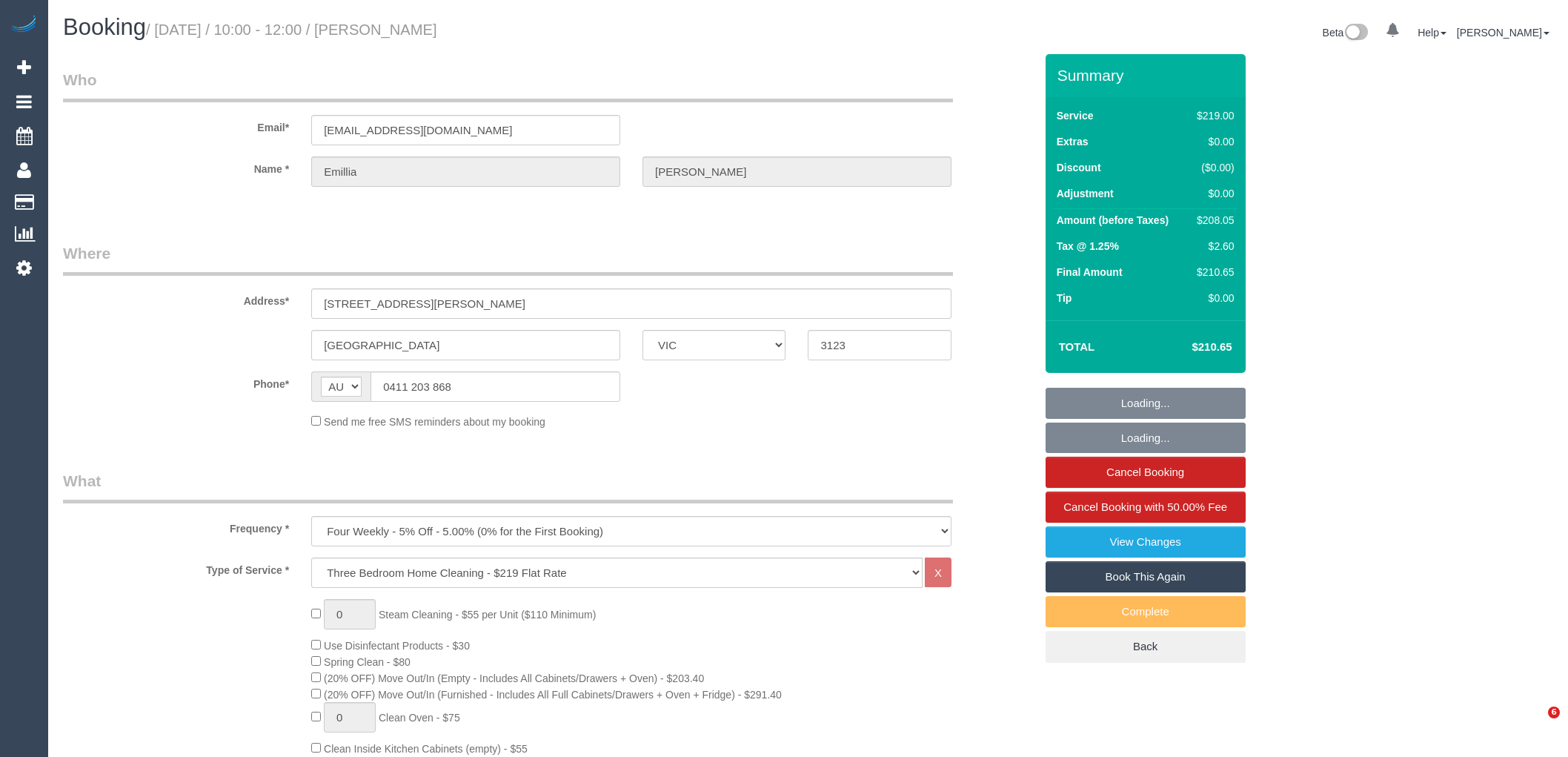
select select "VIC"
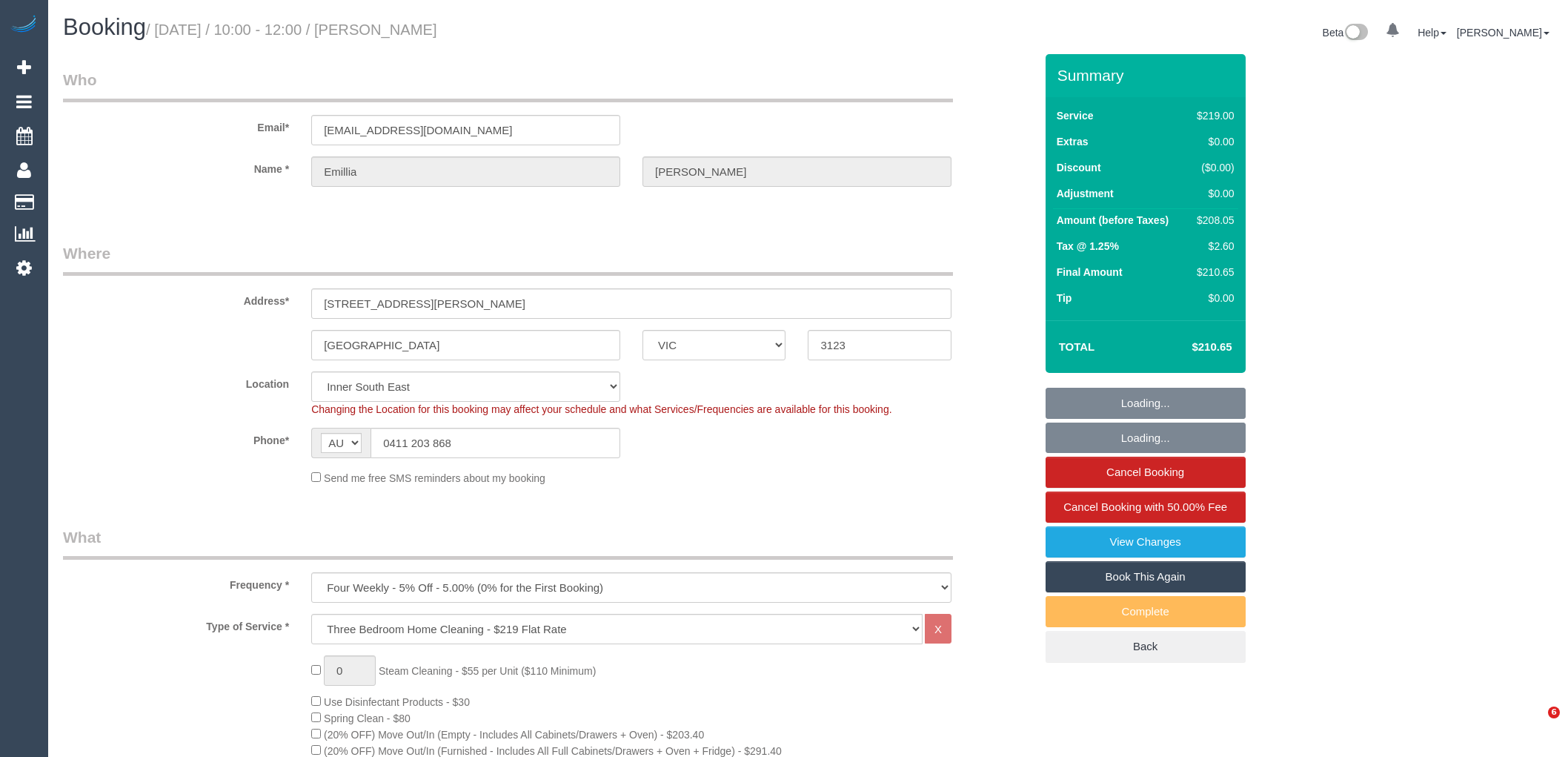
select select "object:1209"
select select "number:28"
select select "number:14"
select select "number:19"
select select "number:22"
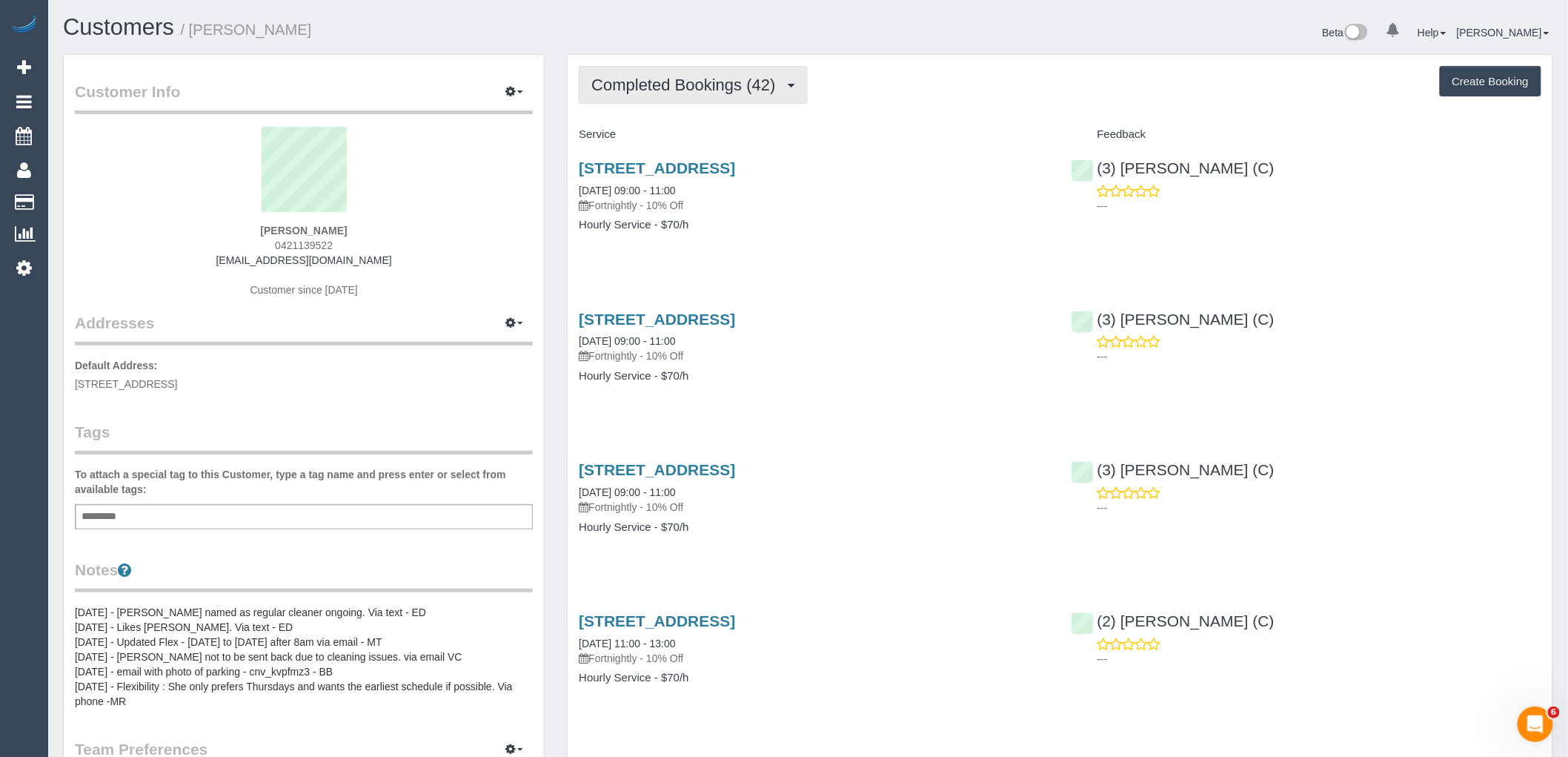
click at [702, 77] on span "Completed Bookings (42)" at bounding box center [687, 85] width 191 height 19
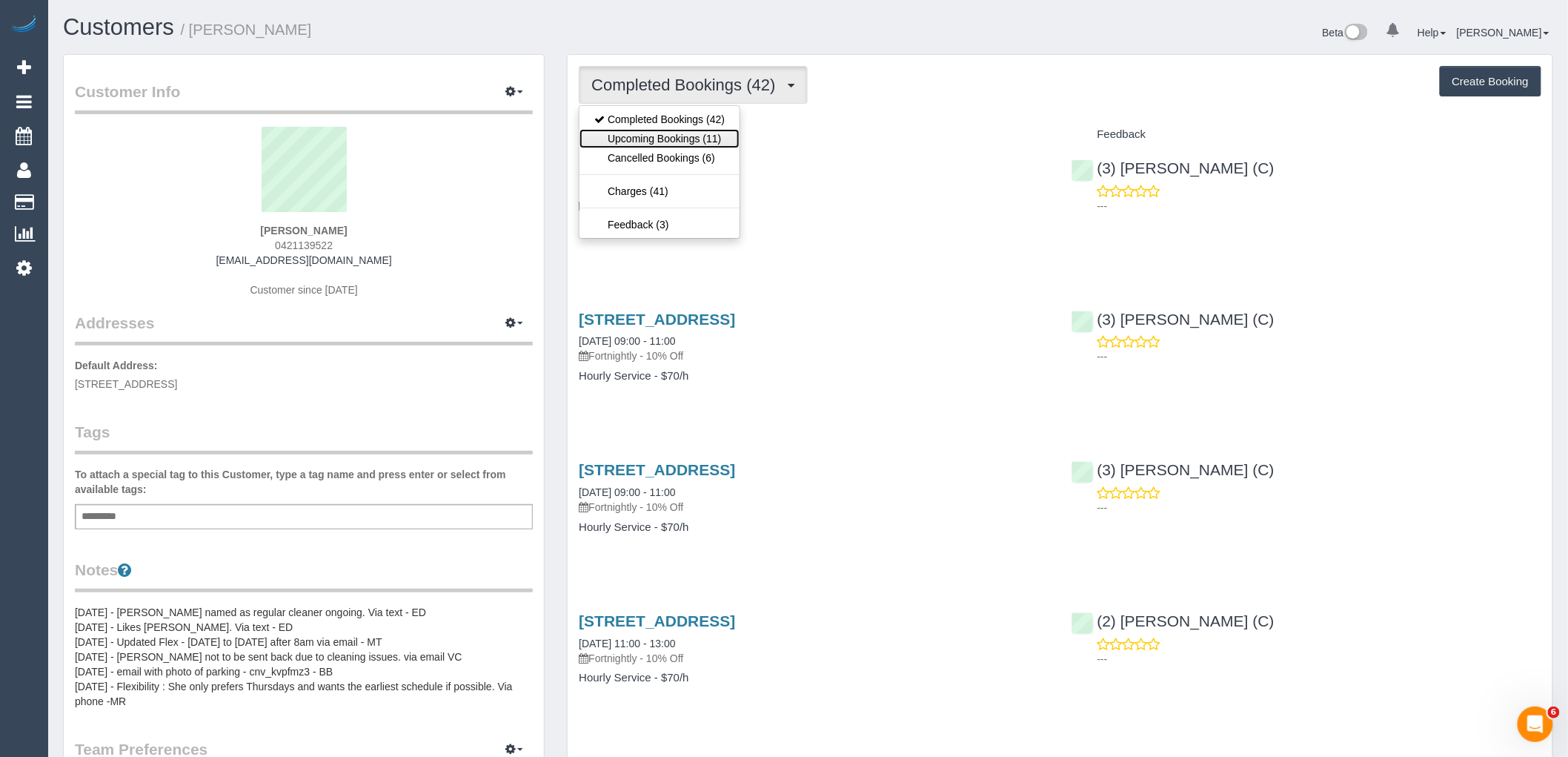
click at [697, 146] on link "Upcoming Bookings (11)" at bounding box center [660, 139] width 160 height 19
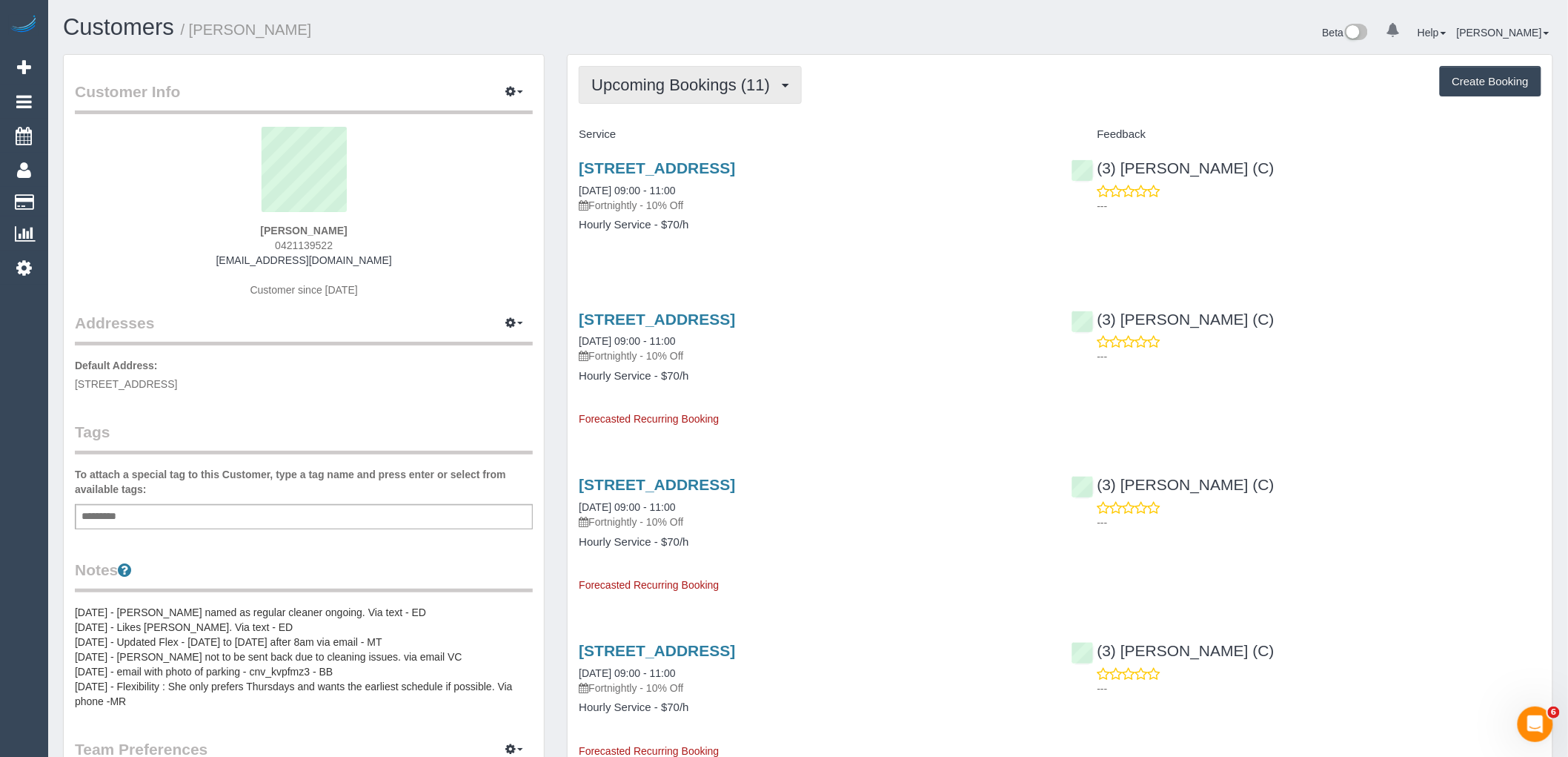
click at [699, 79] on span "Upcoming Bookings (11)" at bounding box center [685, 85] width 186 height 19
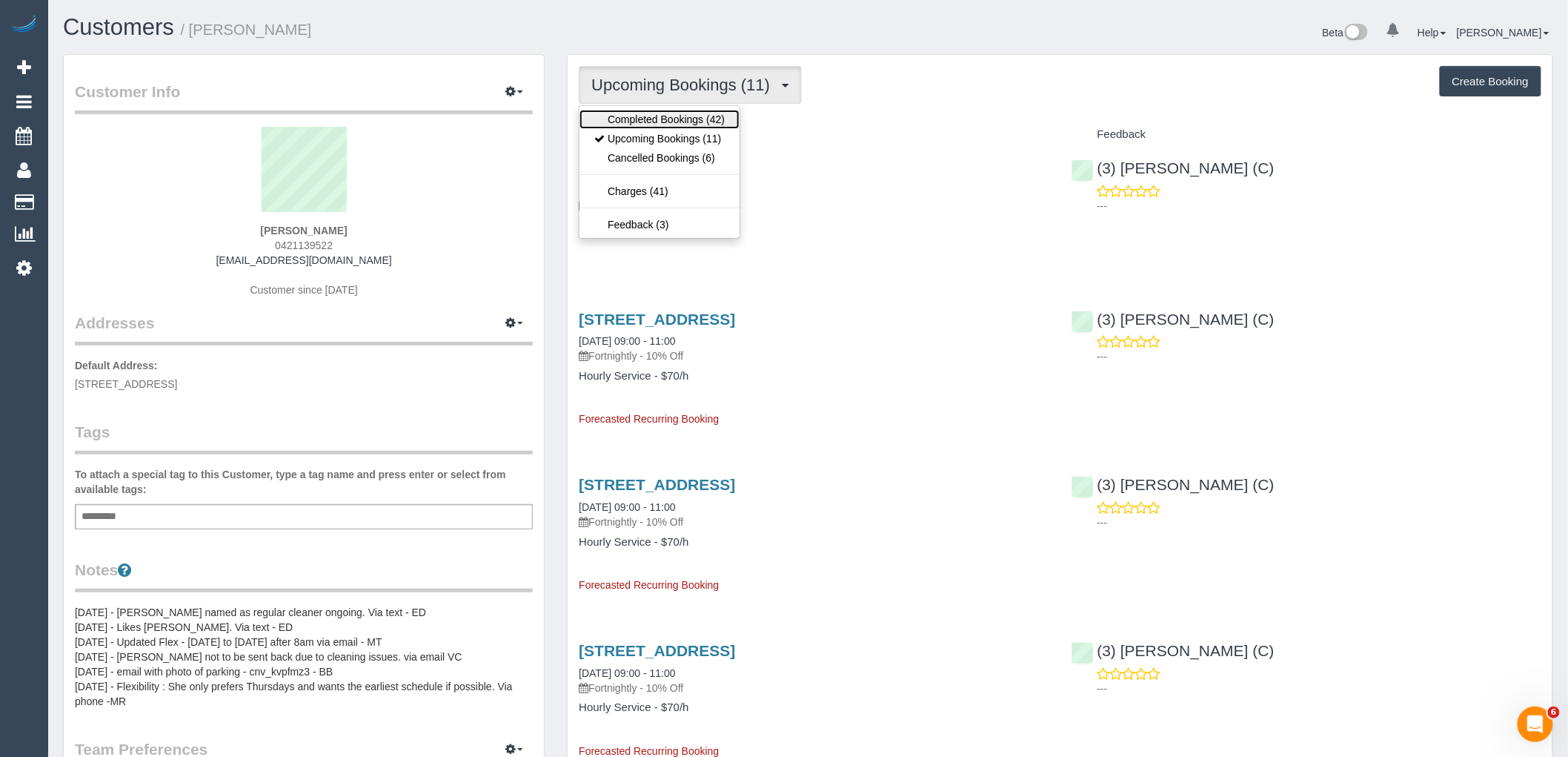
click at [693, 111] on link "Completed Bookings (42)" at bounding box center [660, 119] width 160 height 19
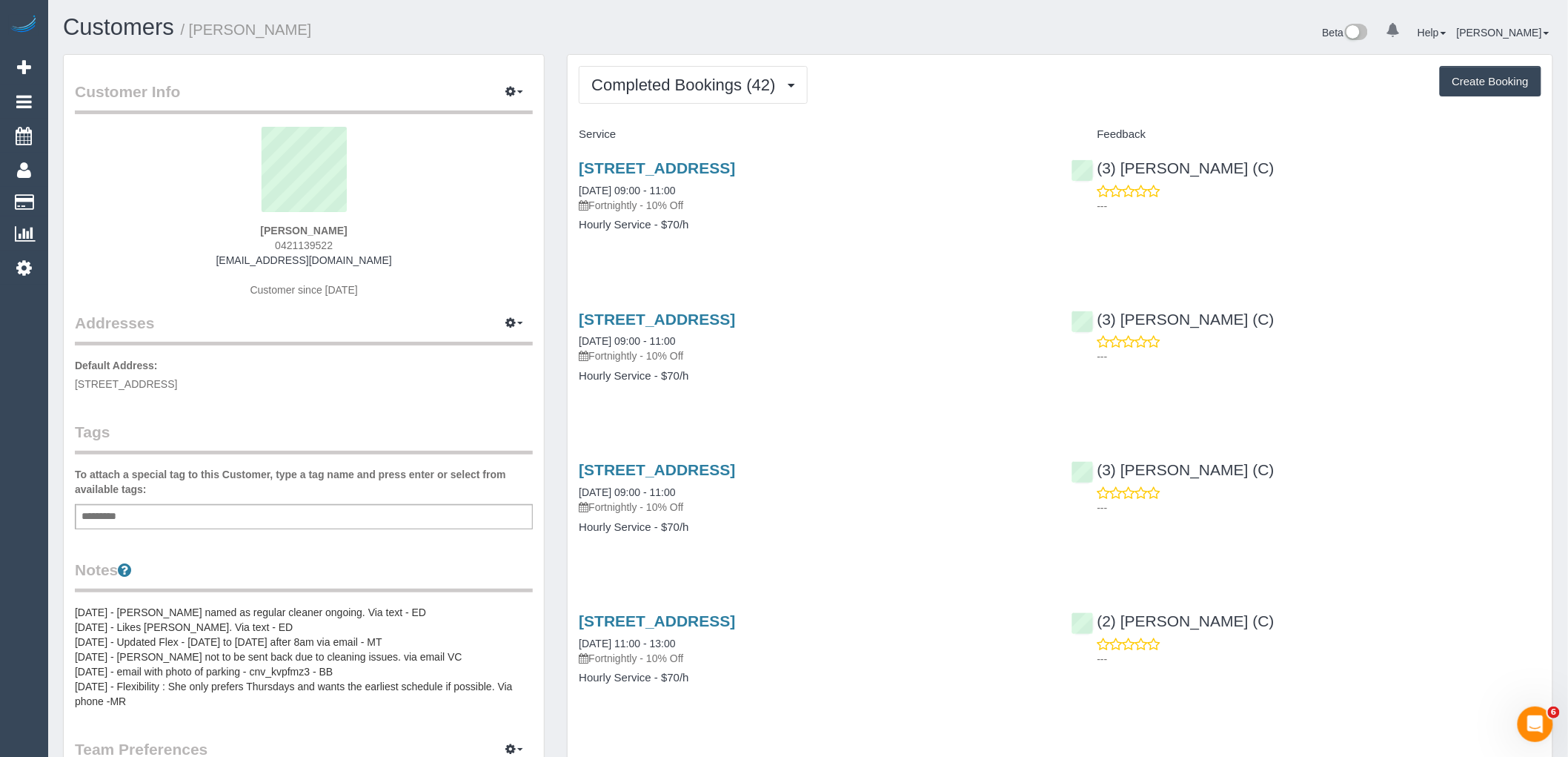
click at [235, 512] on div "Add a tag" at bounding box center [304, 516] width 458 height 25
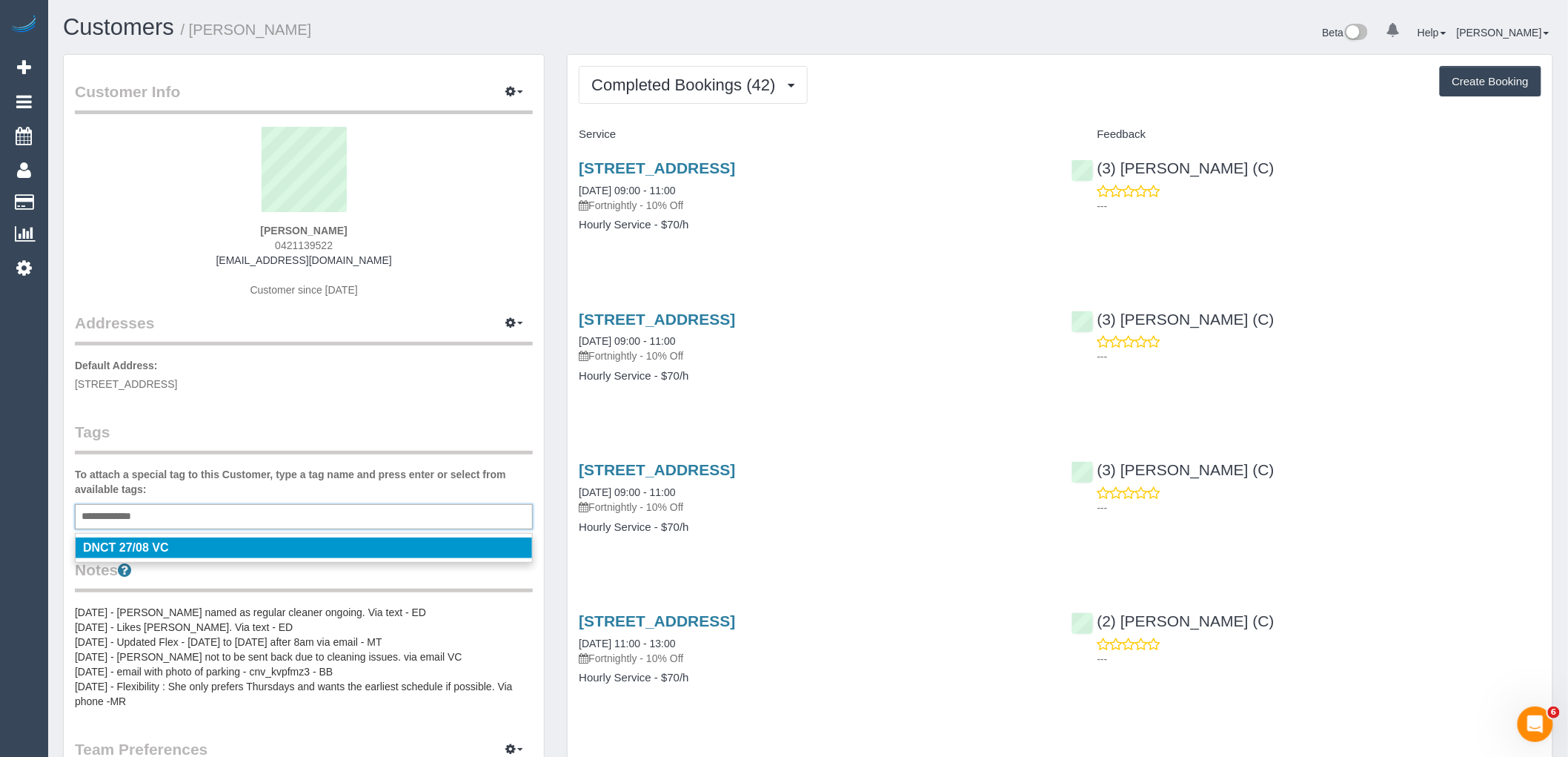
type input "**********"
click at [250, 453] on legend "Tags" at bounding box center [304, 437] width 458 height 34
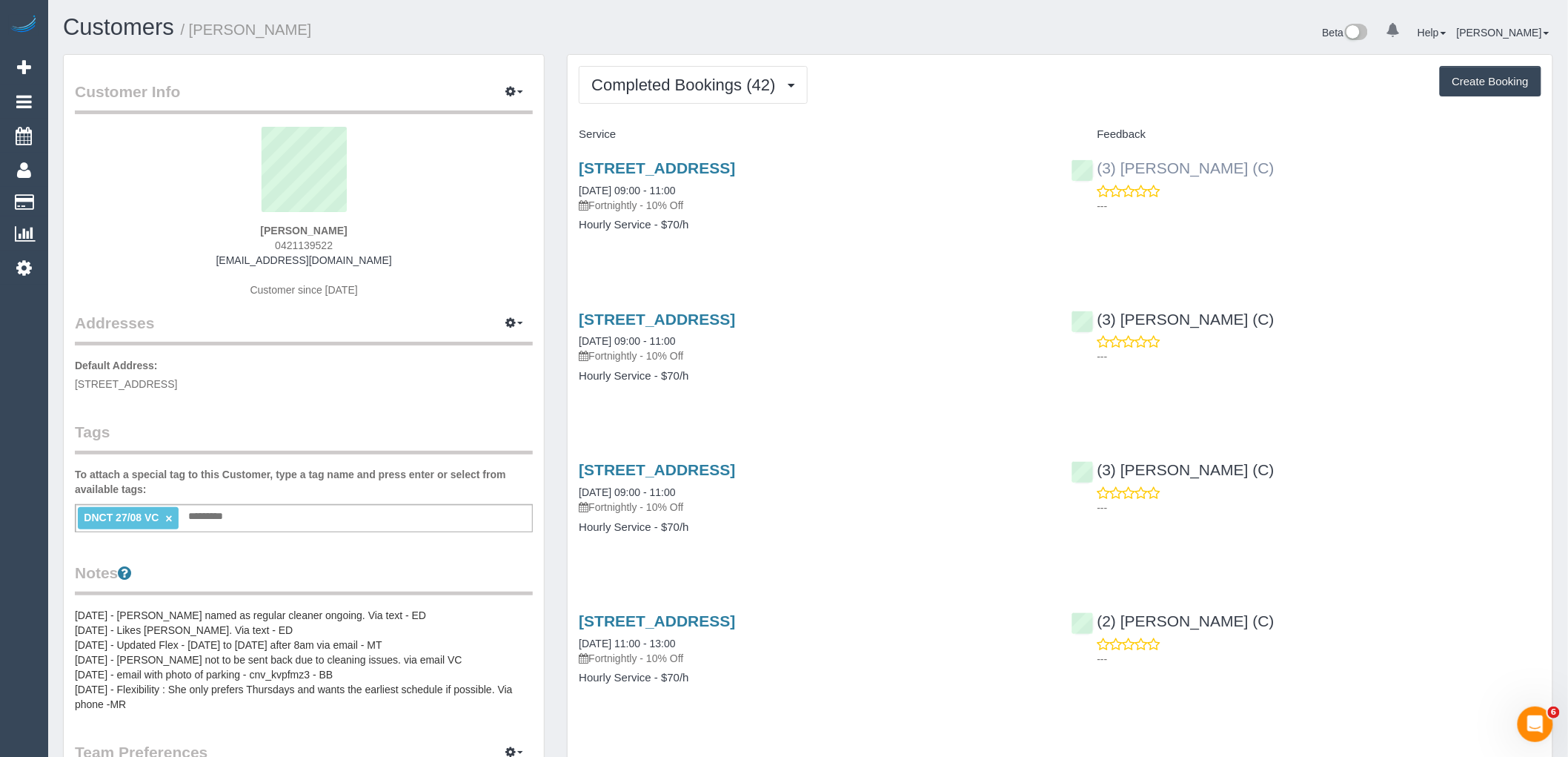
click at [1094, 167] on div "(3) Imanuil Afiuo (C) ---" at bounding box center [1305, 183] width 492 height 72
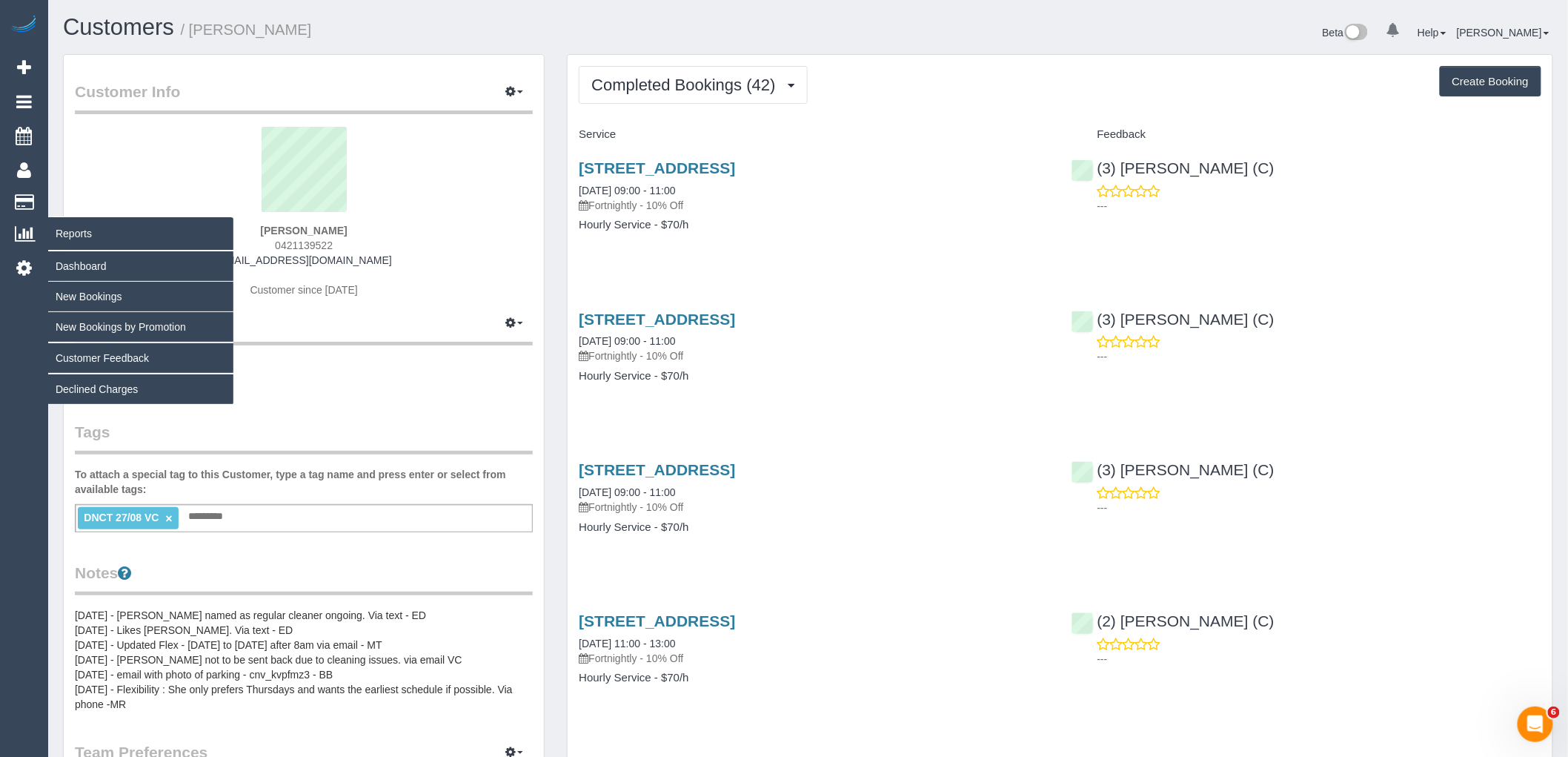
copy link "(3) Imanuil Afiuo (C)"
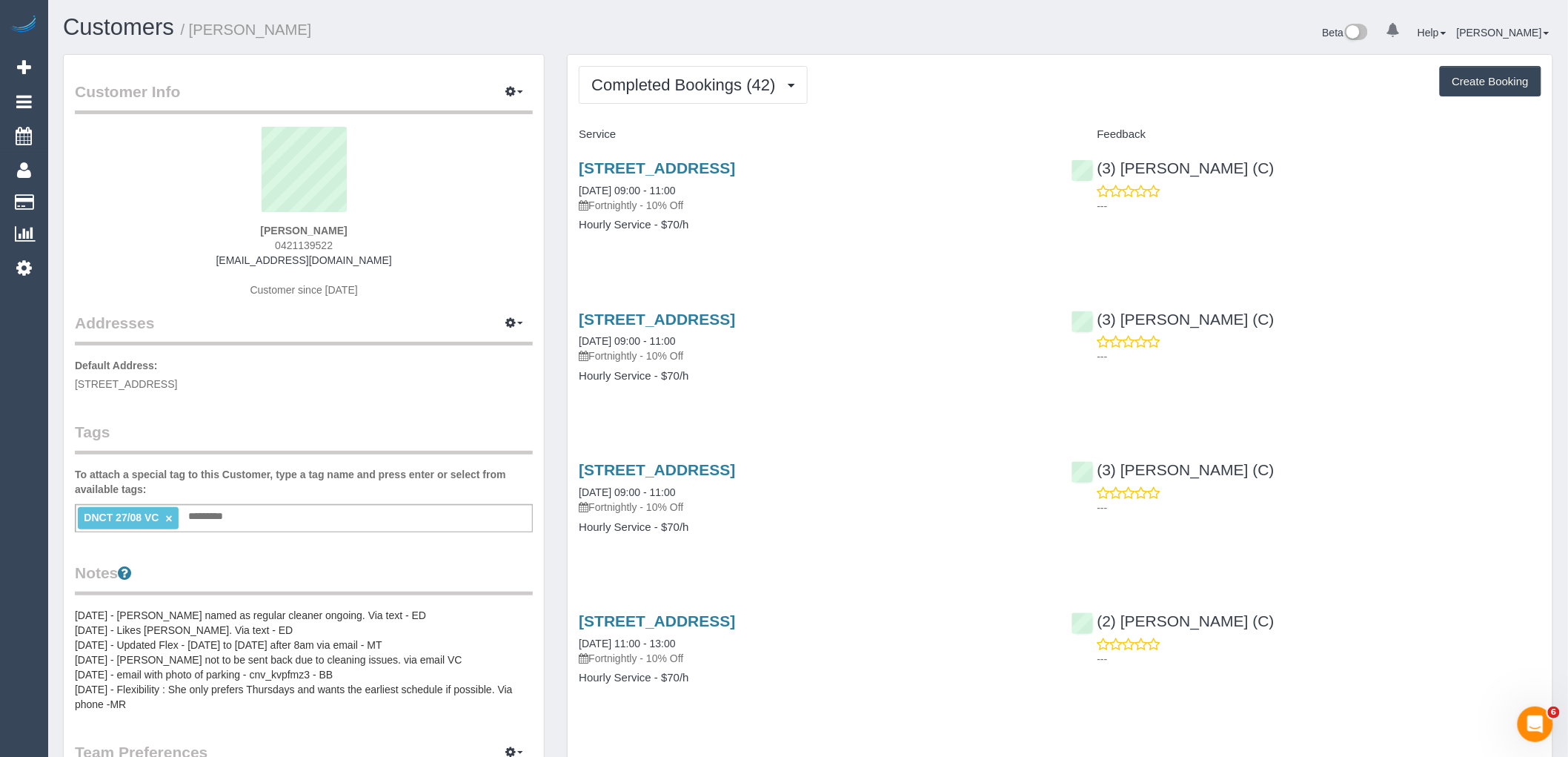
drag, startPoint x: 358, startPoint y: 236, endPoint x: 37, endPoint y: 265, distance: 322.3
click at [230, 238] on div "Emille Mendoza 0421139522 emille_8@hotmail.com Customer since 2023" at bounding box center [304, 219] width 458 height 185
copy strong "Emille Mendoza"
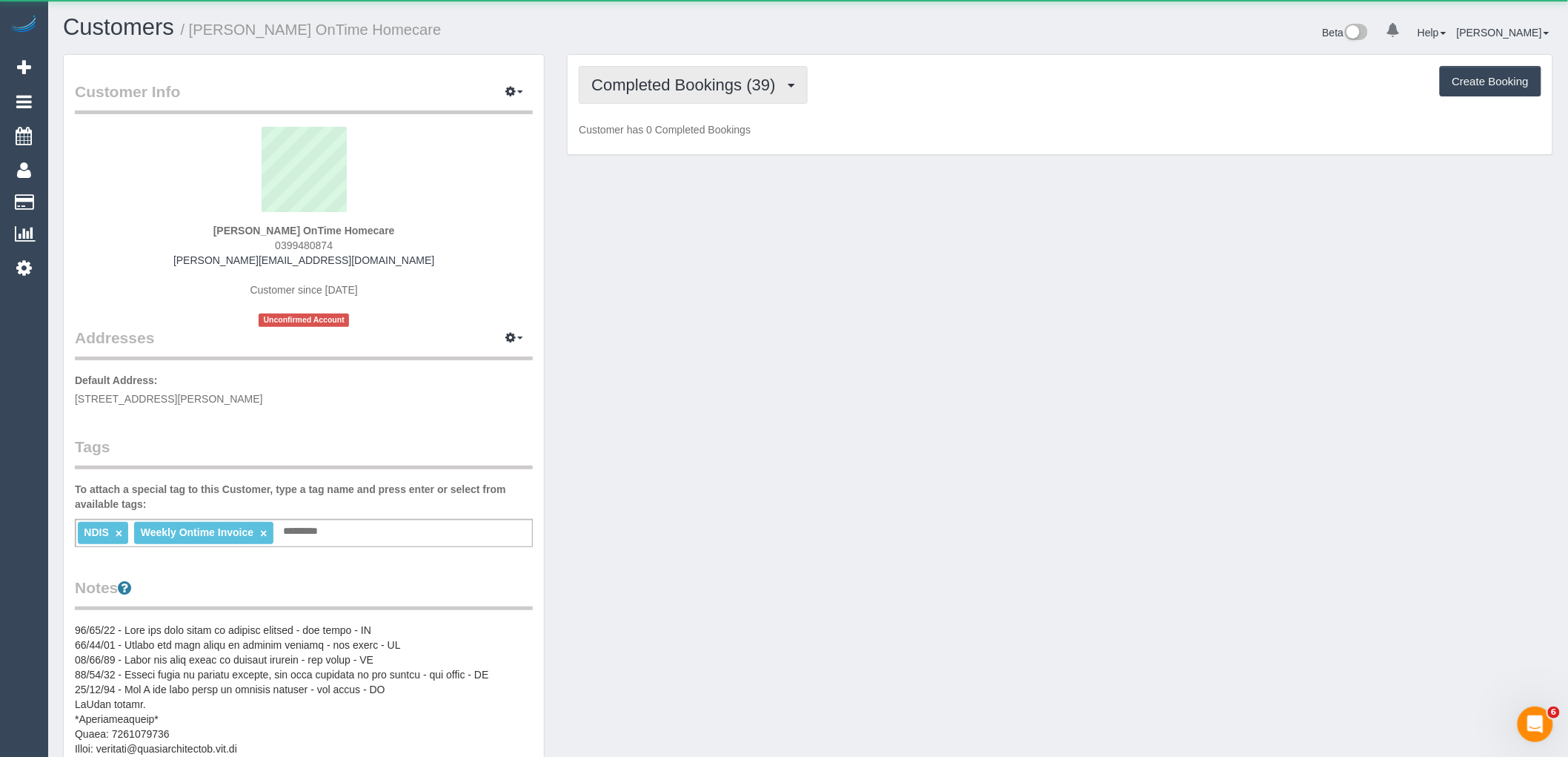
click at [688, 84] on span "Completed Bookings (39)" at bounding box center [687, 85] width 191 height 19
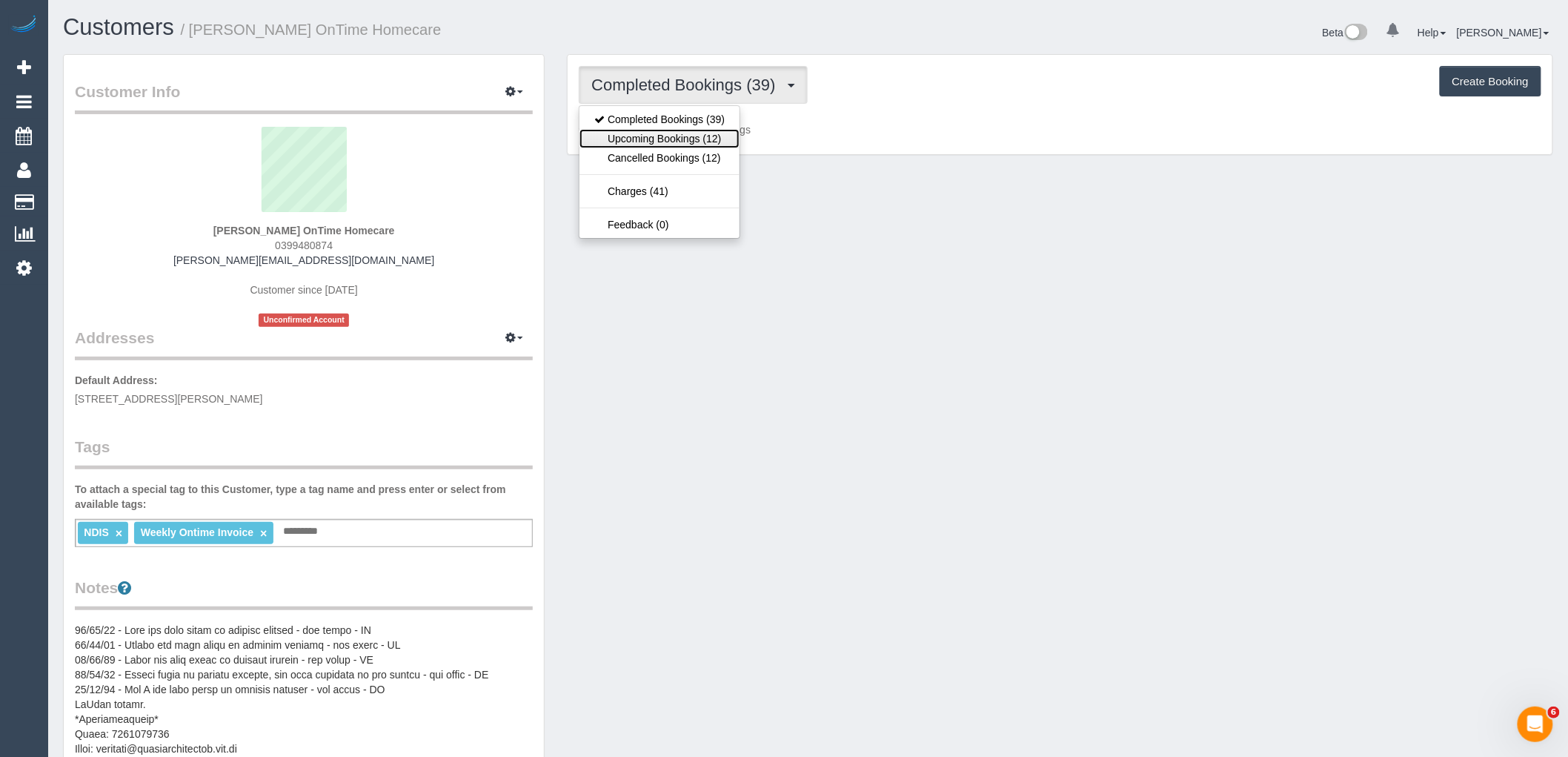
click at [699, 141] on link "Upcoming Bookings (12)" at bounding box center [660, 139] width 160 height 19
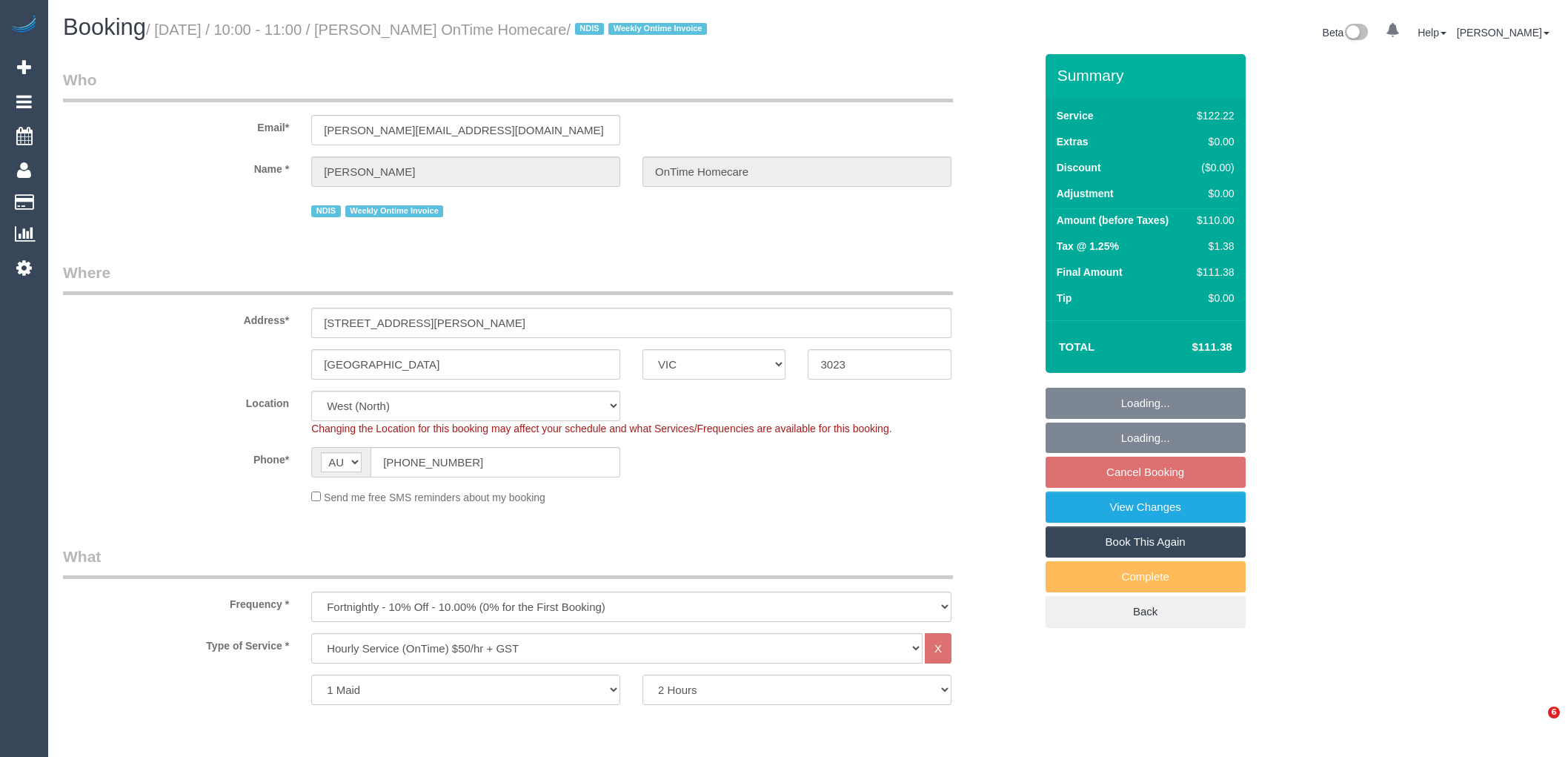
select select "VIC"
select select "number:27"
select select "number:14"
select select "number:19"
select select "number:36"
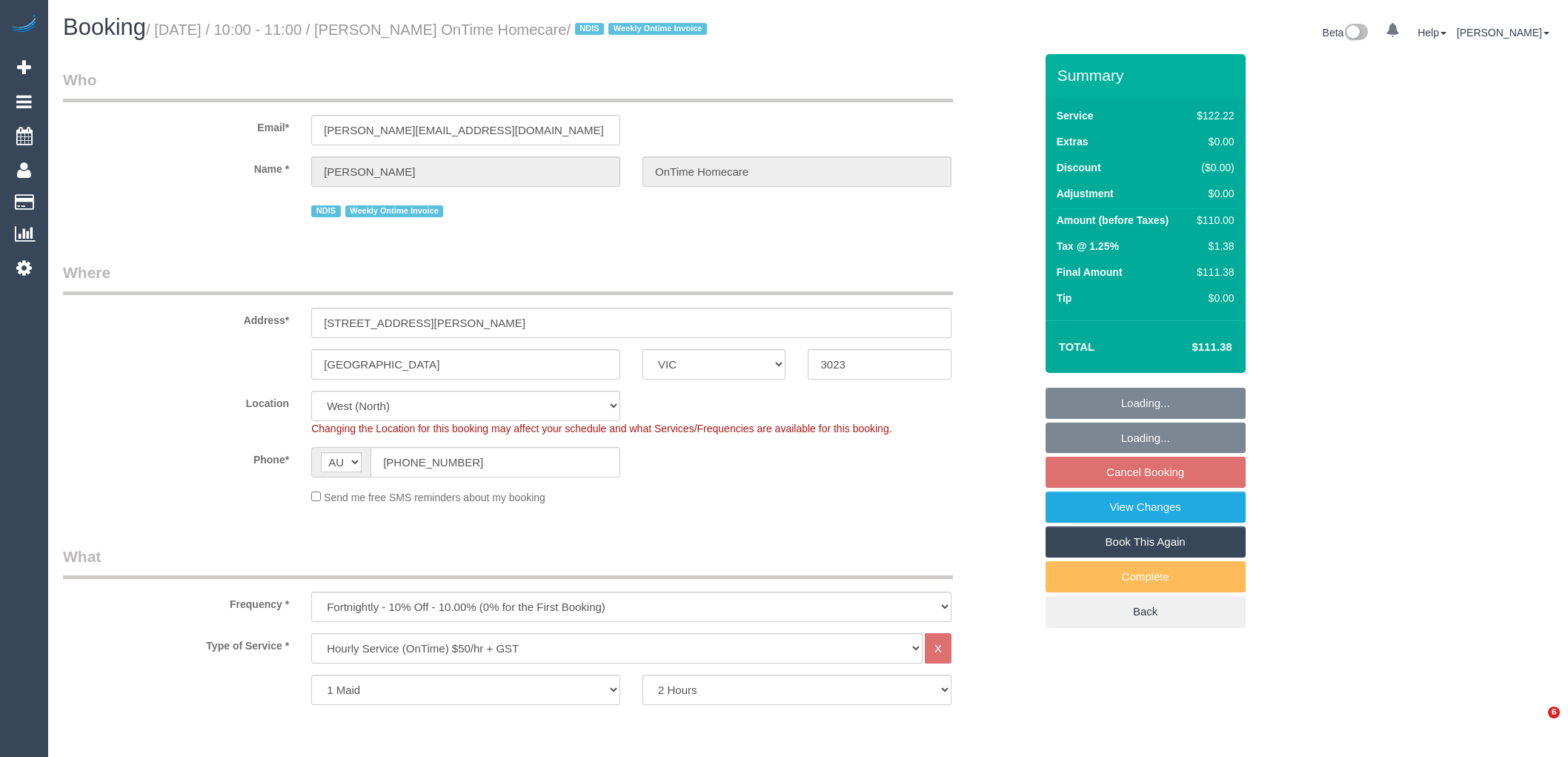
select select "number:35"
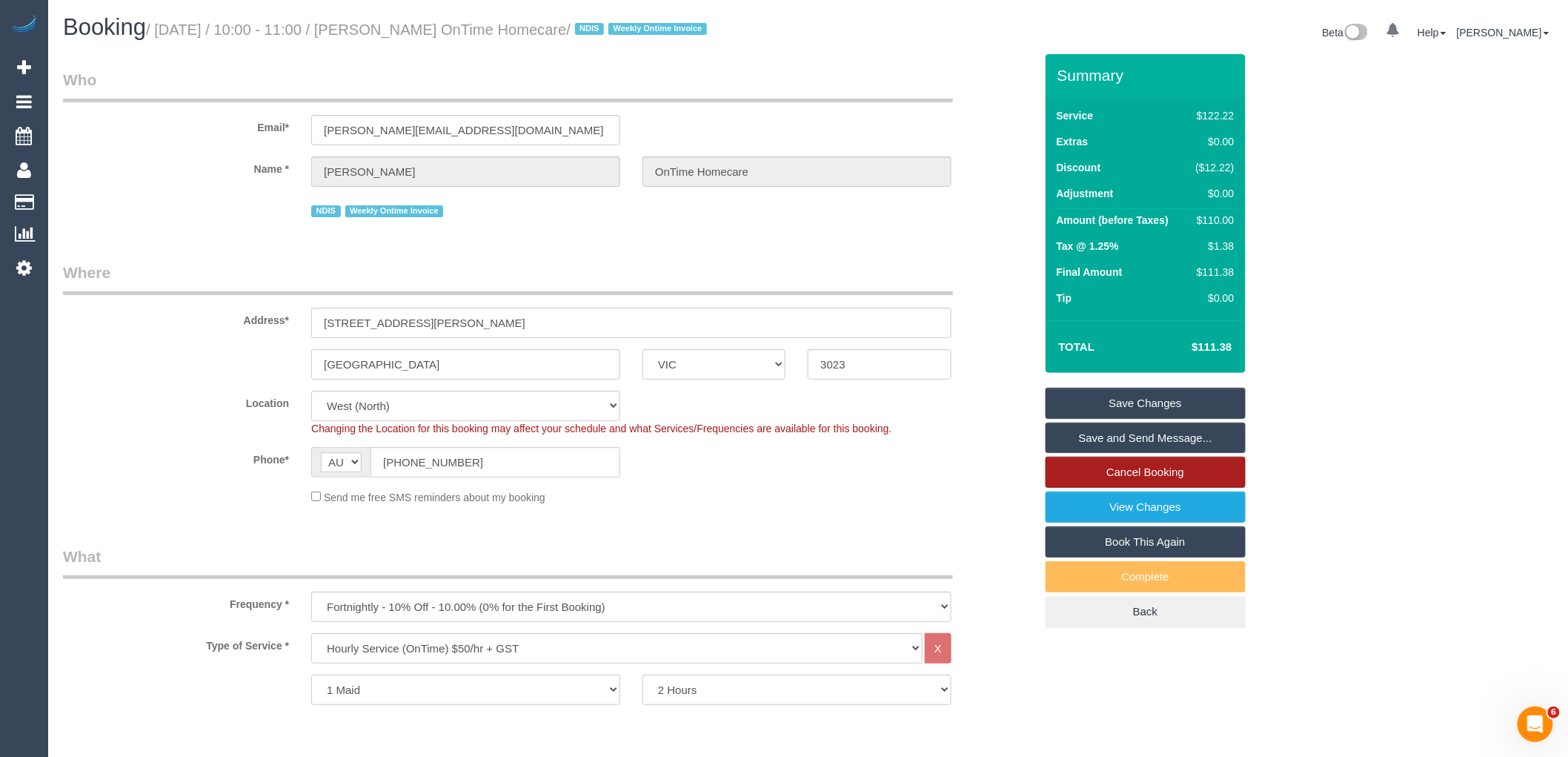
click at [1165, 477] on link "Cancel Booking" at bounding box center [1145, 472] width 200 height 31
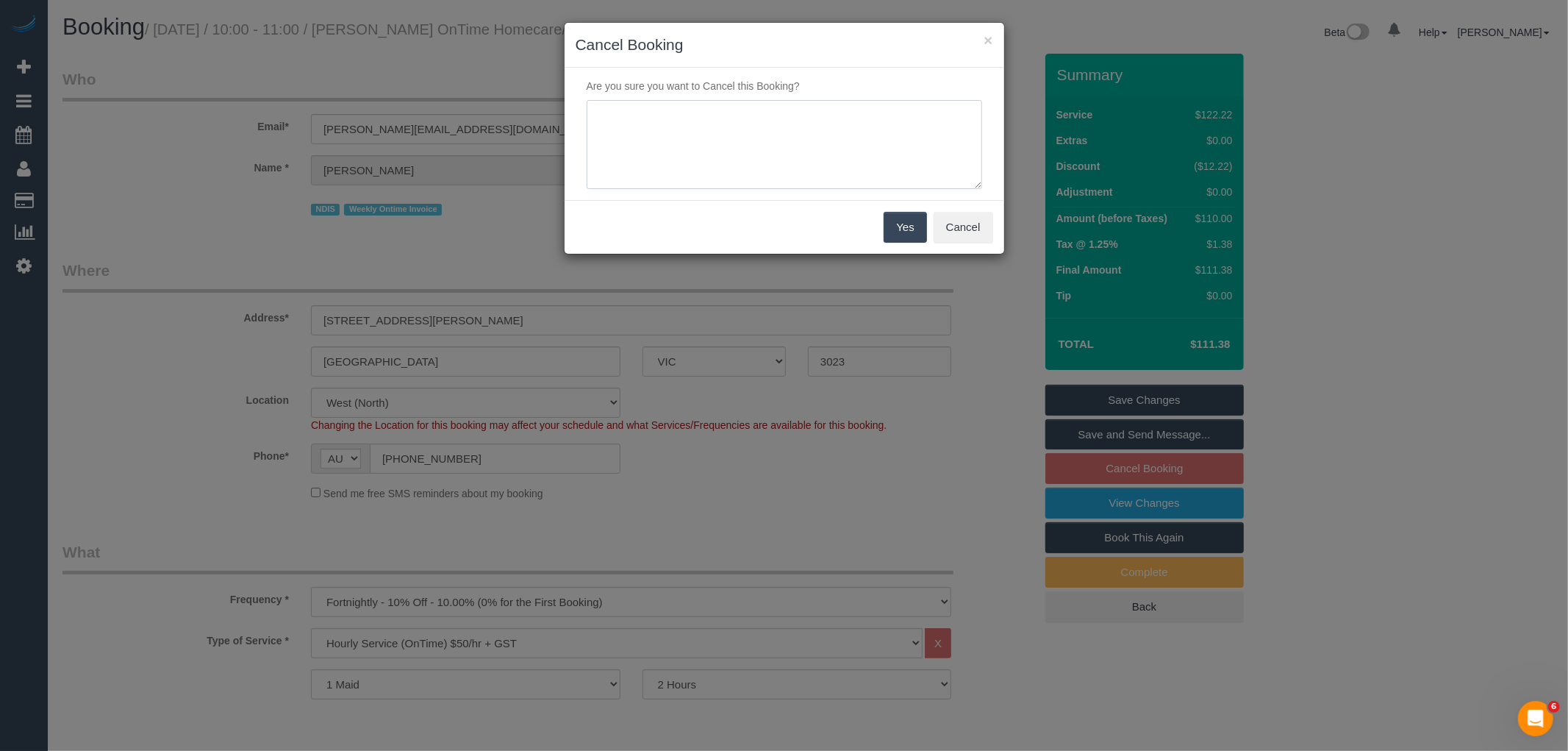
click at [803, 171] on textarea at bounding box center [784, 144] width 395 height 90
type textarea "Customer doesnt want a cover for this service via email VC"
click at [921, 223] on button "Yes" at bounding box center [904, 227] width 43 height 31
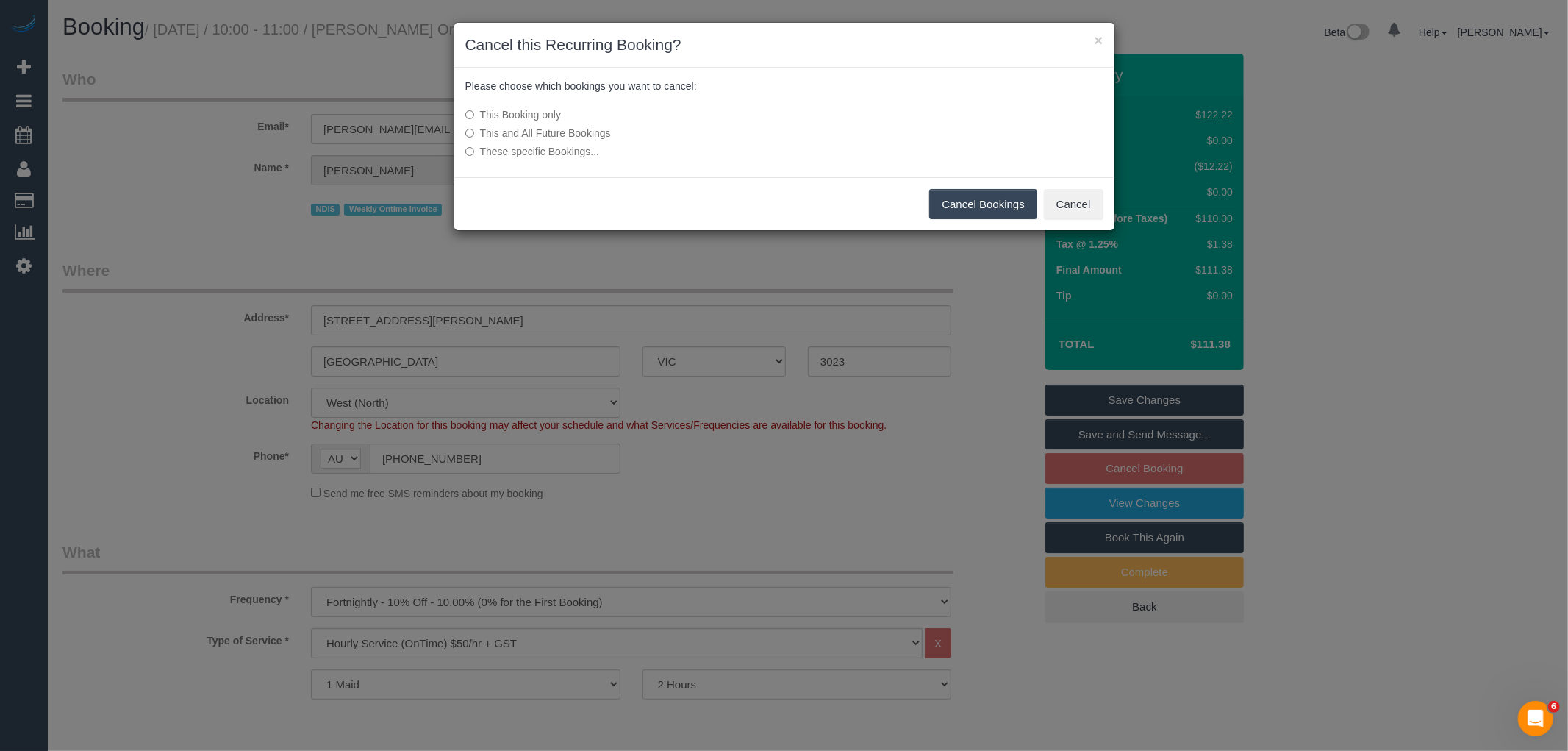
click at [968, 191] on button "Cancel Bookings" at bounding box center [983, 204] width 108 height 31
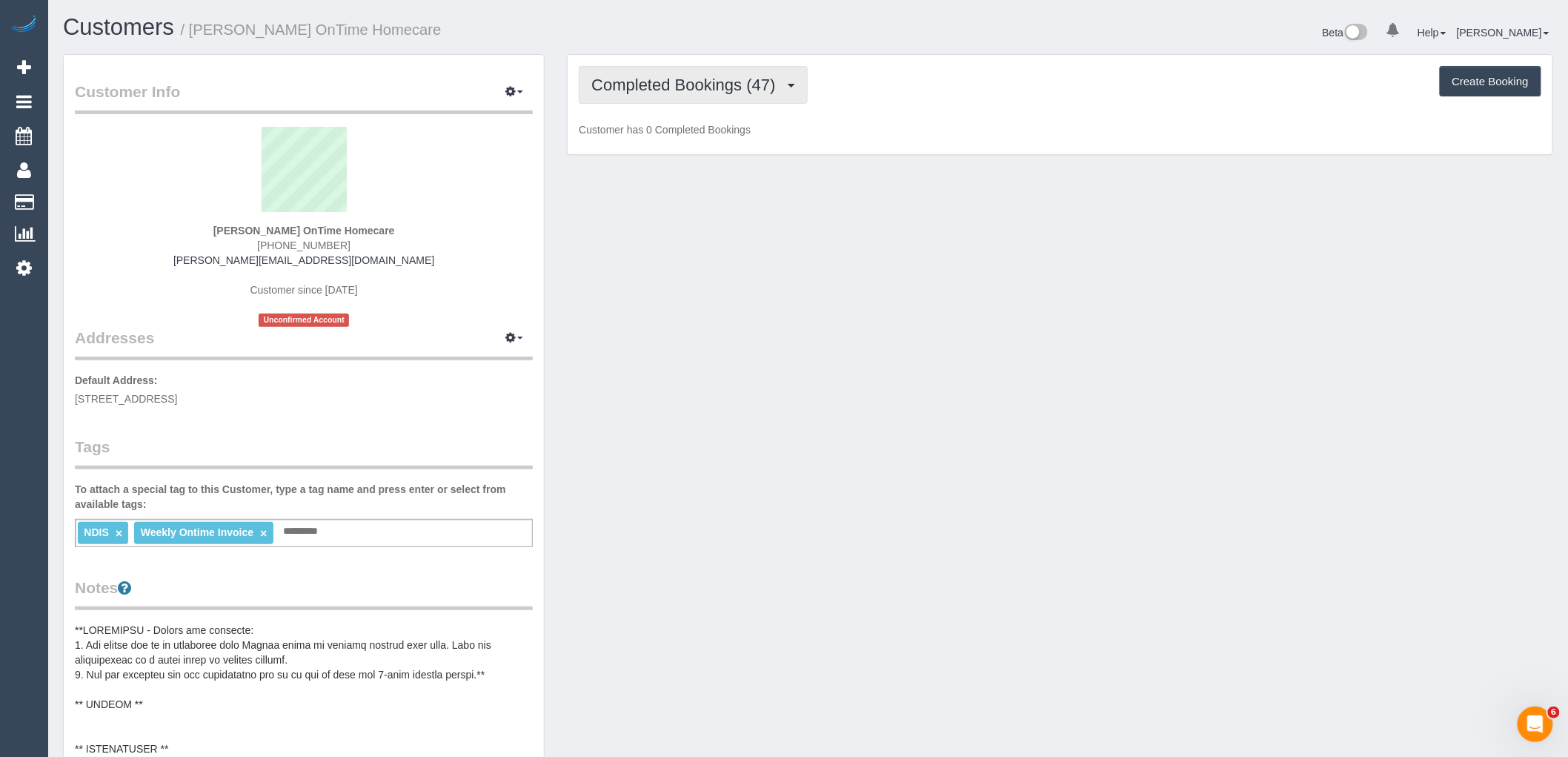
click at [628, 85] on span "Completed Bookings (47)" at bounding box center [687, 85] width 191 height 19
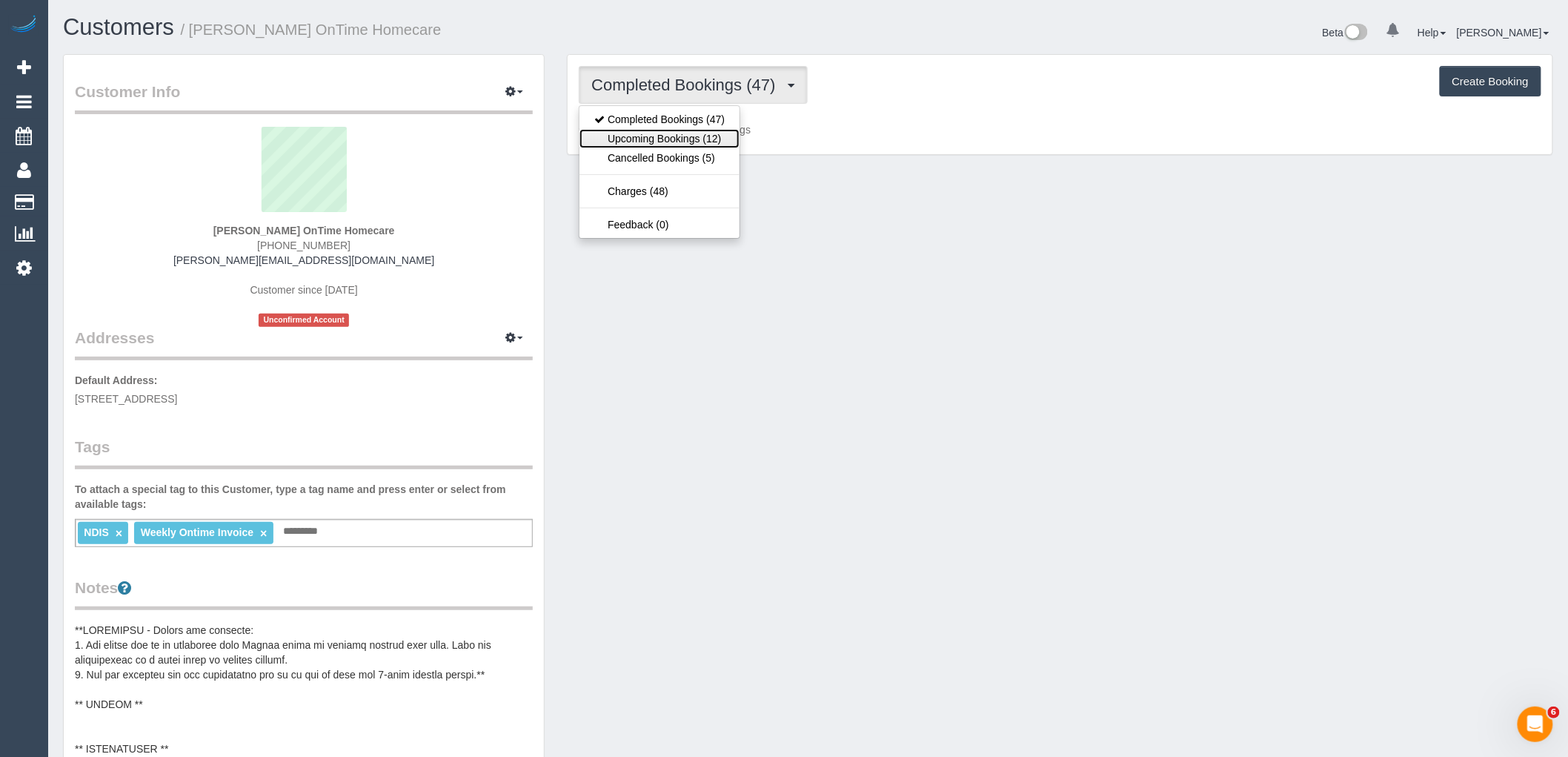
click at [641, 142] on link "Upcoming Bookings (12)" at bounding box center [660, 139] width 160 height 19
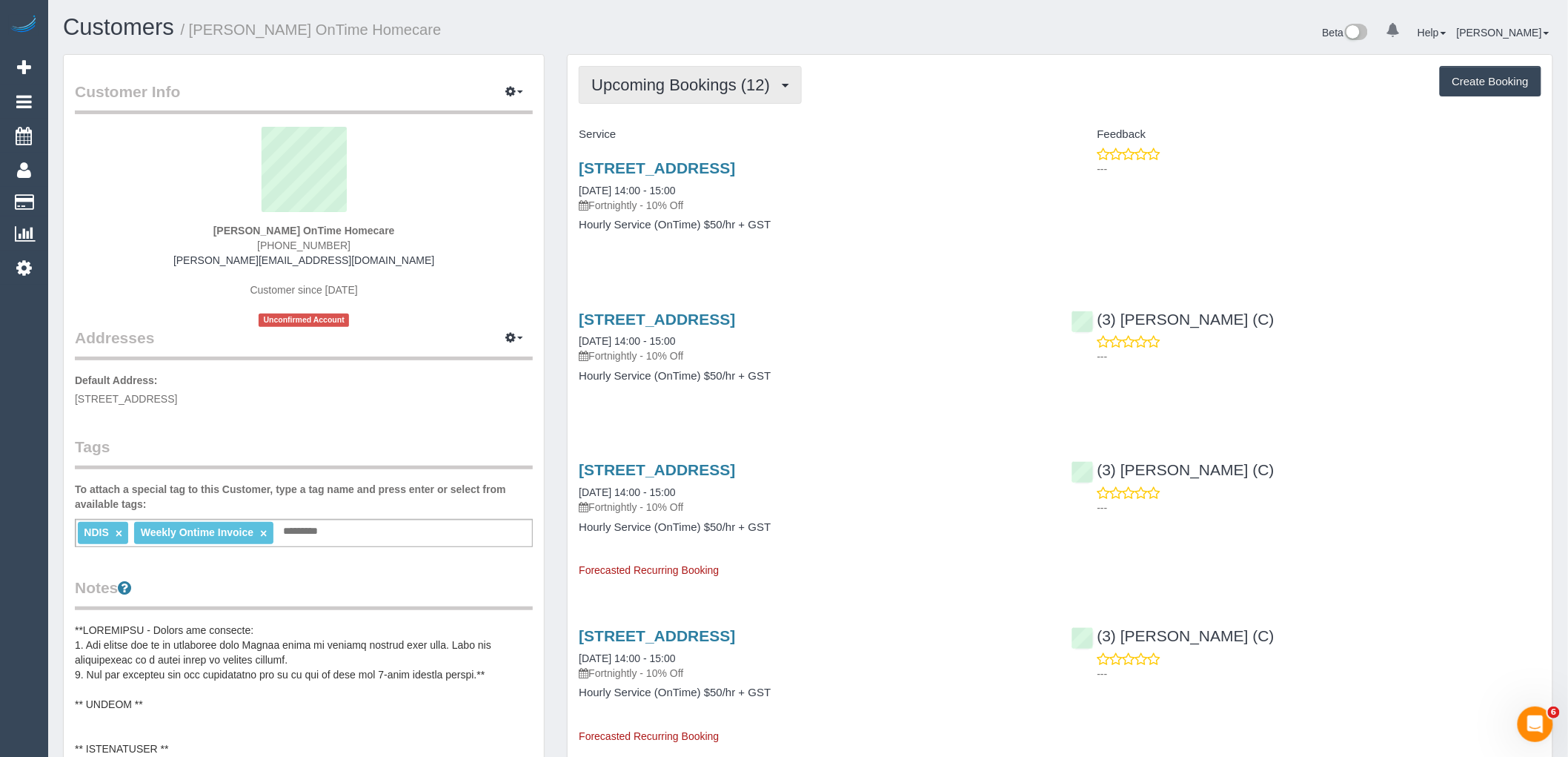
click at [616, 86] on span "Upcoming Bookings (12)" at bounding box center [685, 85] width 186 height 19
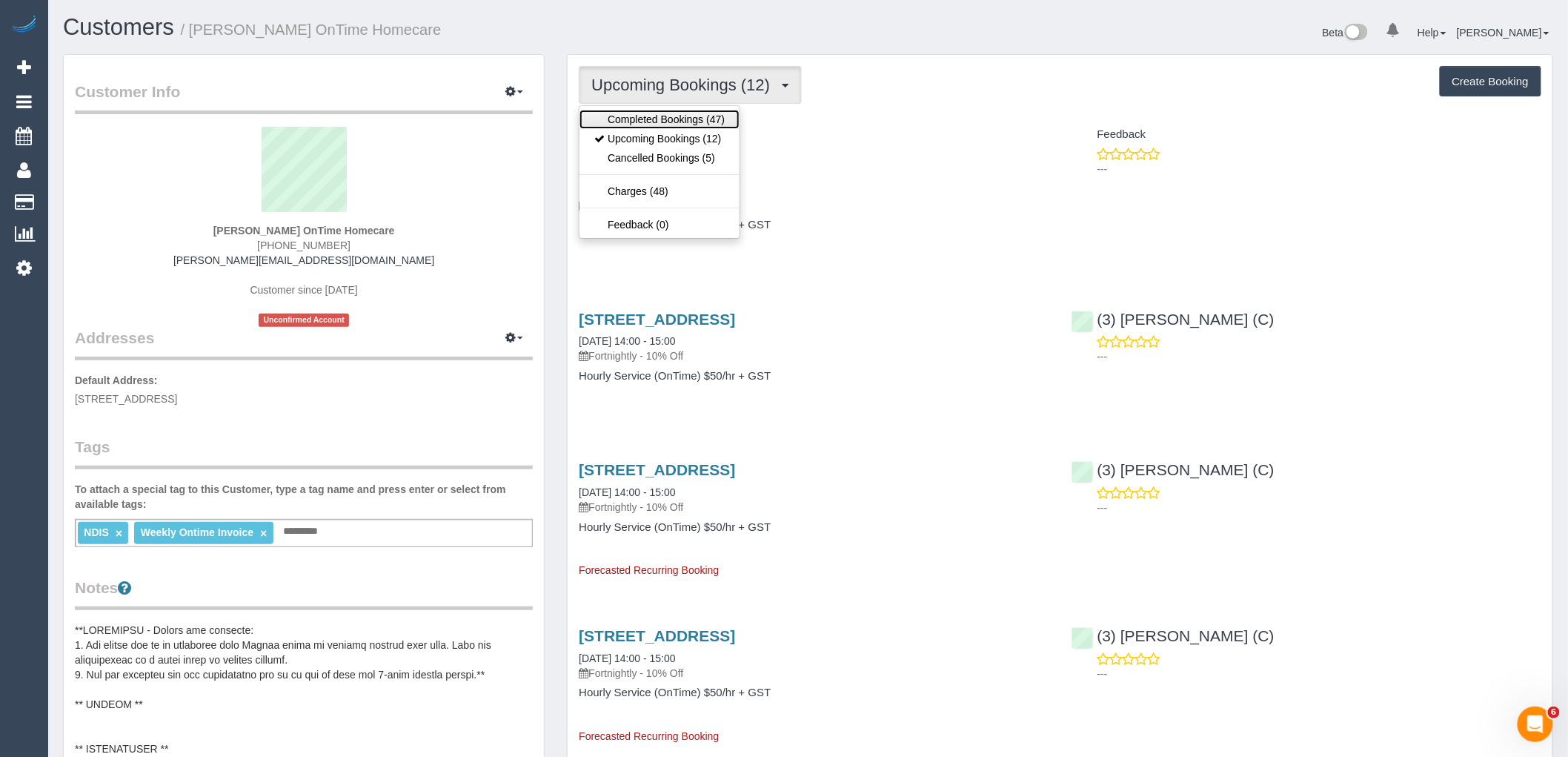
click at [641, 121] on link "Completed Bookings (47)" at bounding box center [660, 119] width 160 height 19
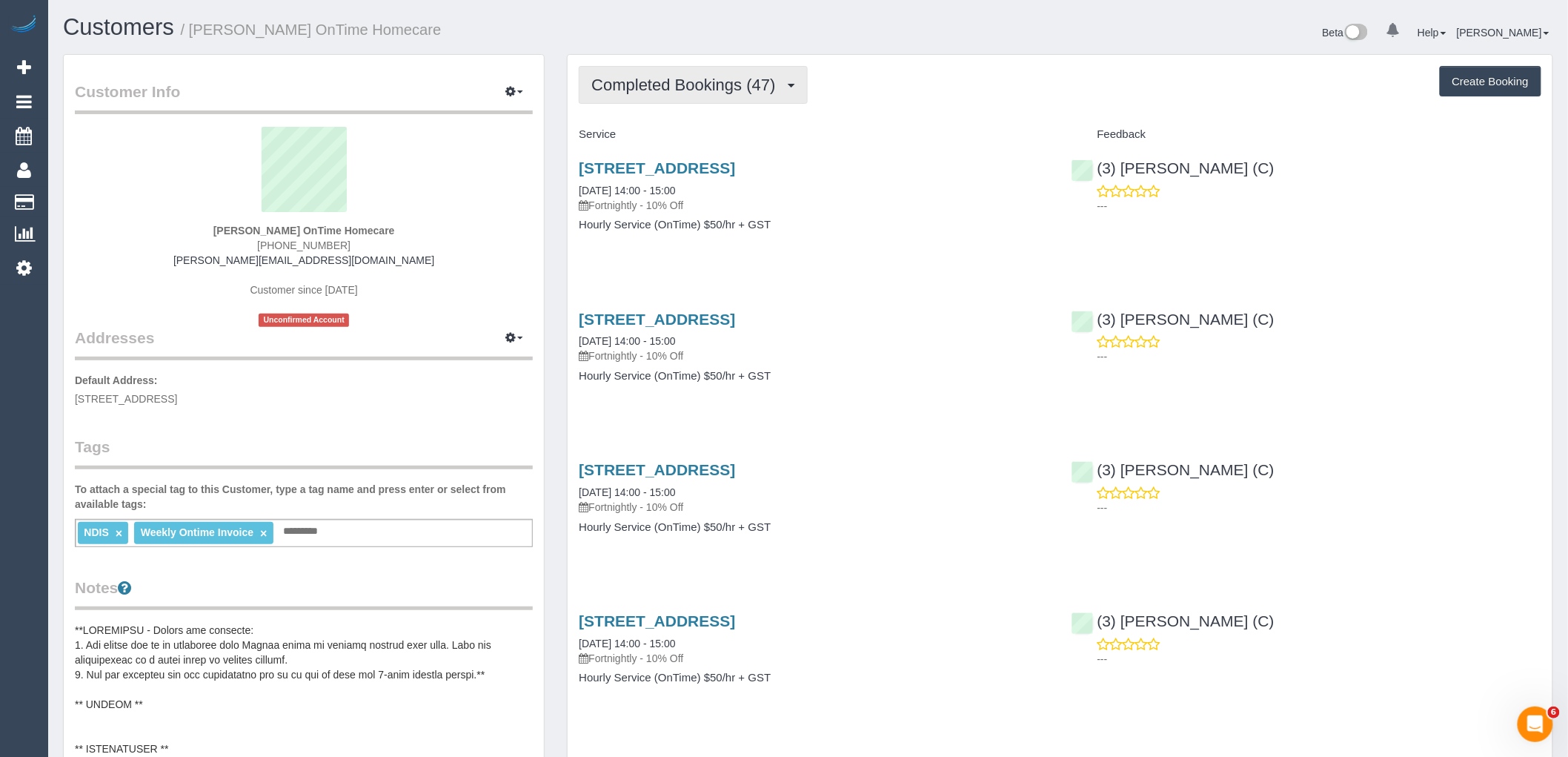
click at [665, 93] on span "Completed Bookings (47)" at bounding box center [687, 85] width 191 height 19
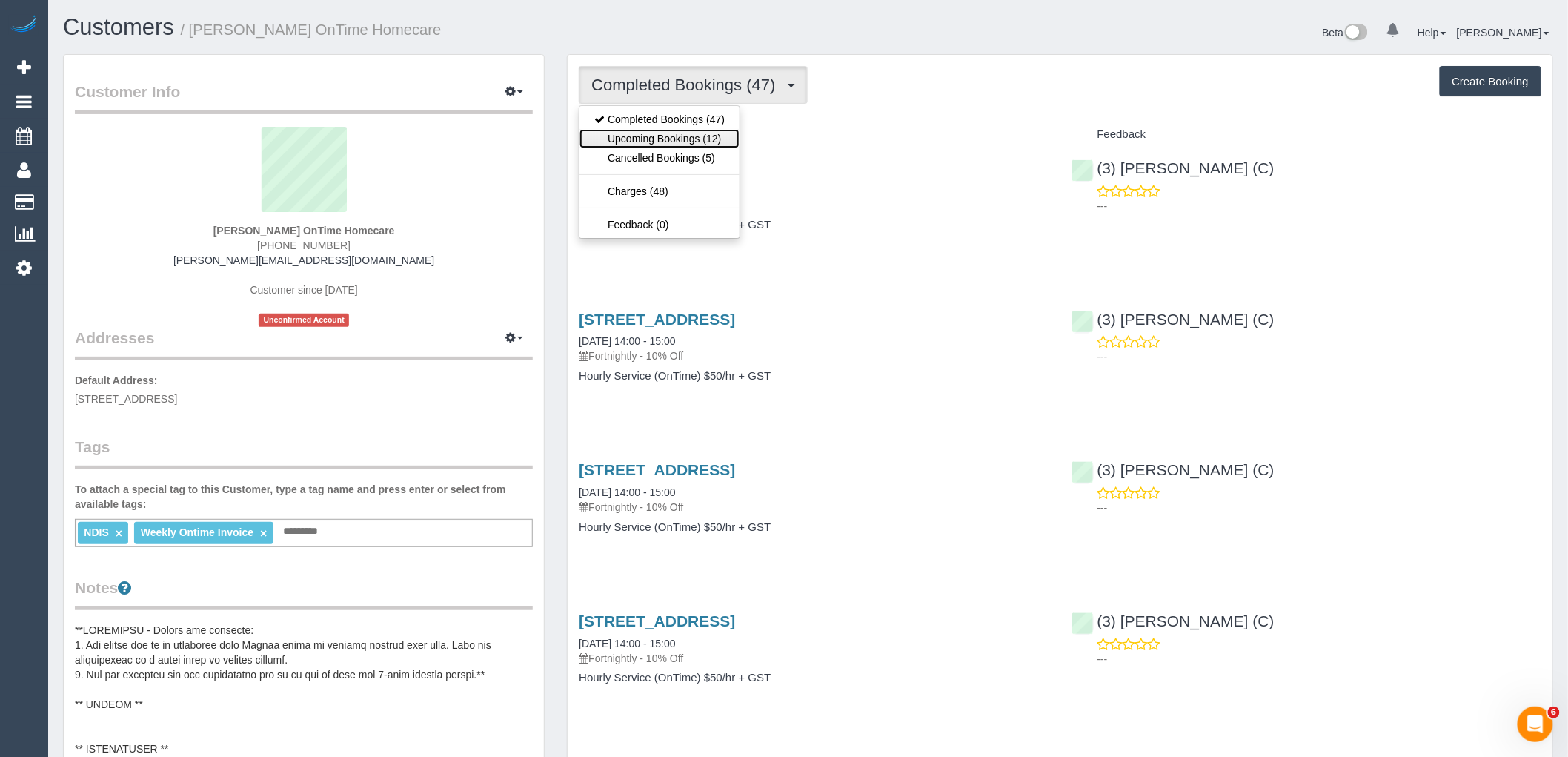
click at [660, 139] on link "Upcoming Bookings (12)" at bounding box center [660, 139] width 160 height 19
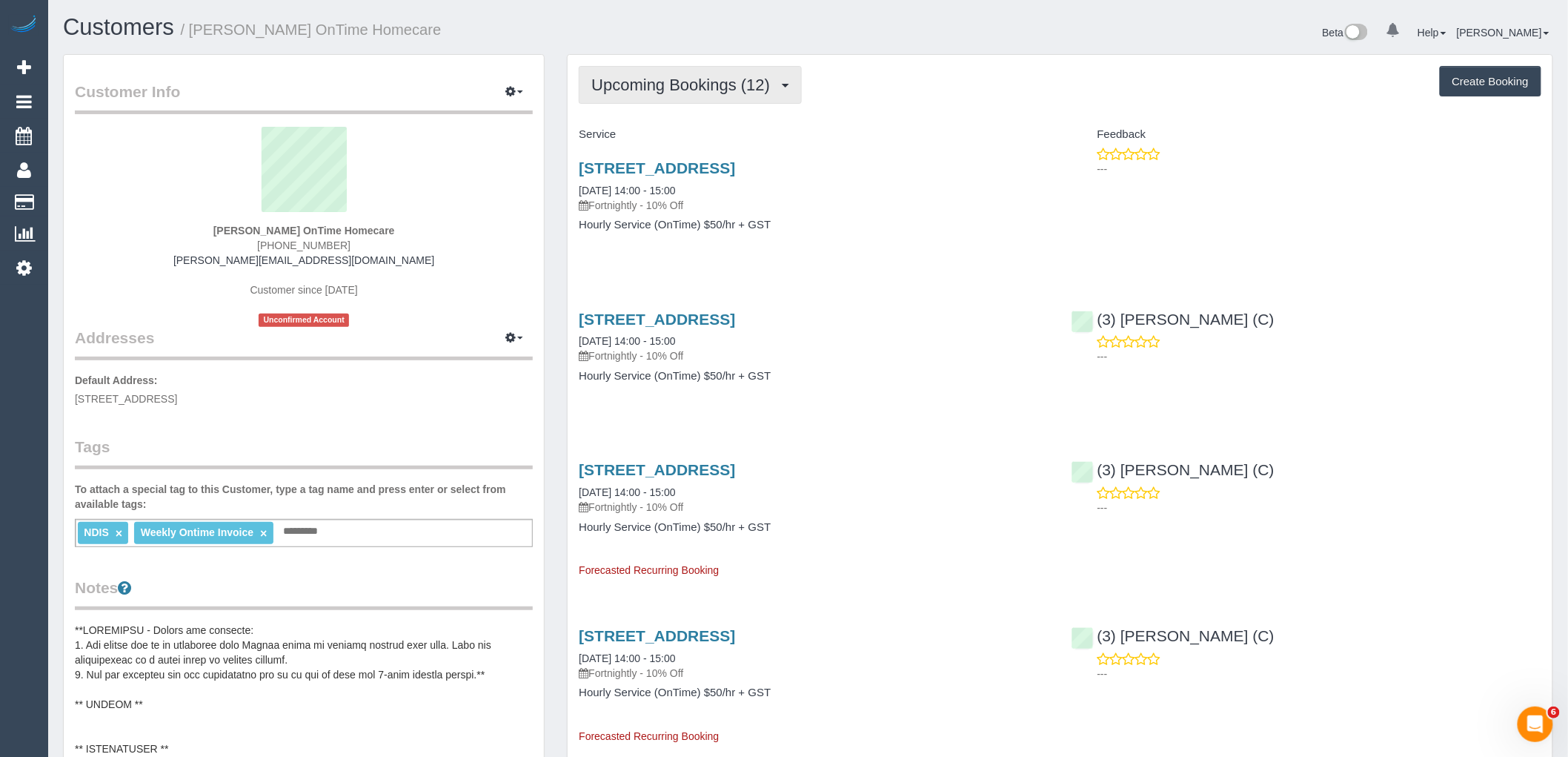
click at [704, 78] on span "Upcoming Bookings (12)" at bounding box center [685, 85] width 186 height 19
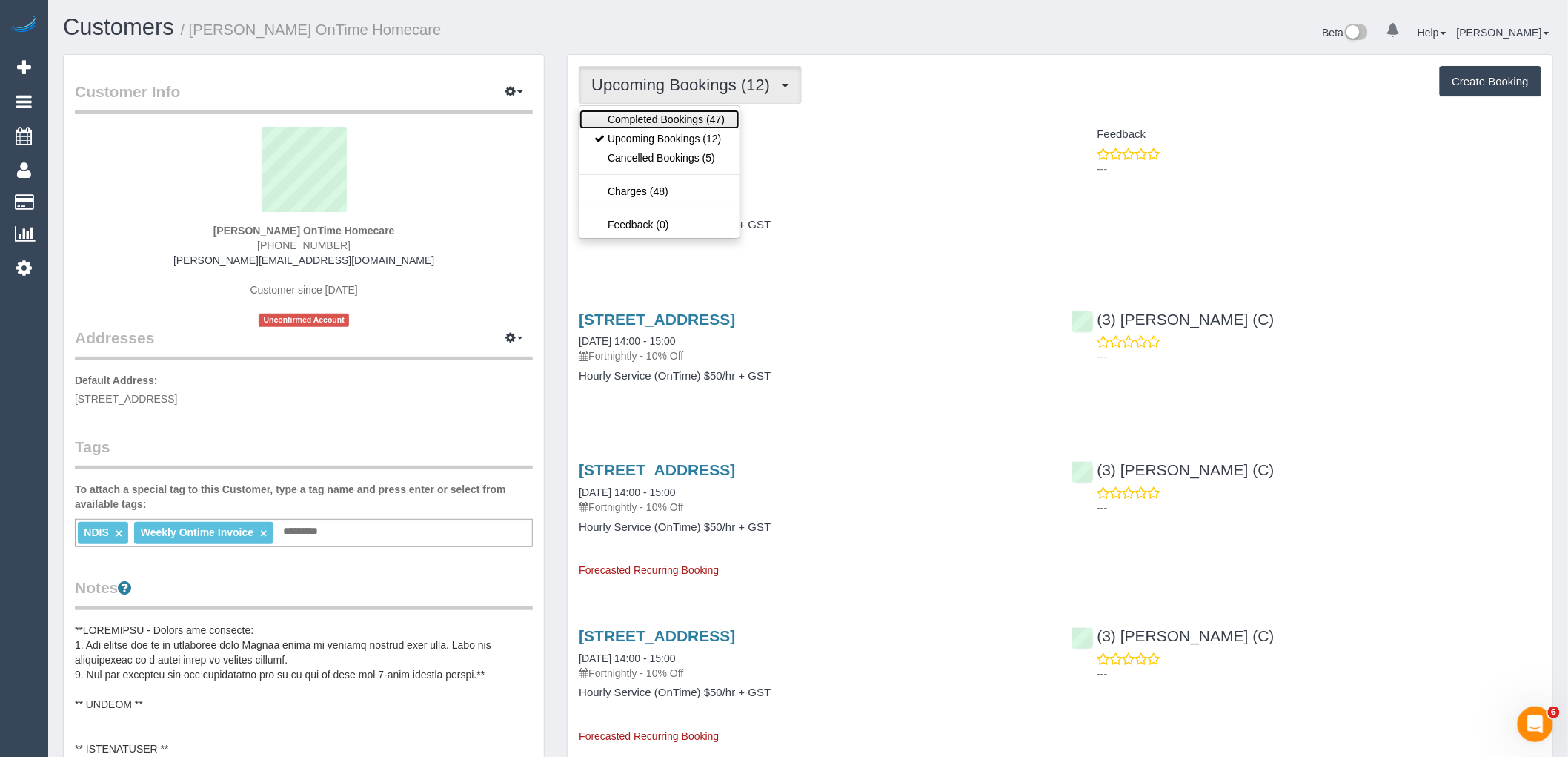
click at [706, 122] on link "Completed Bookings (47)" at bounding box center [660, 119] width 160 height 19
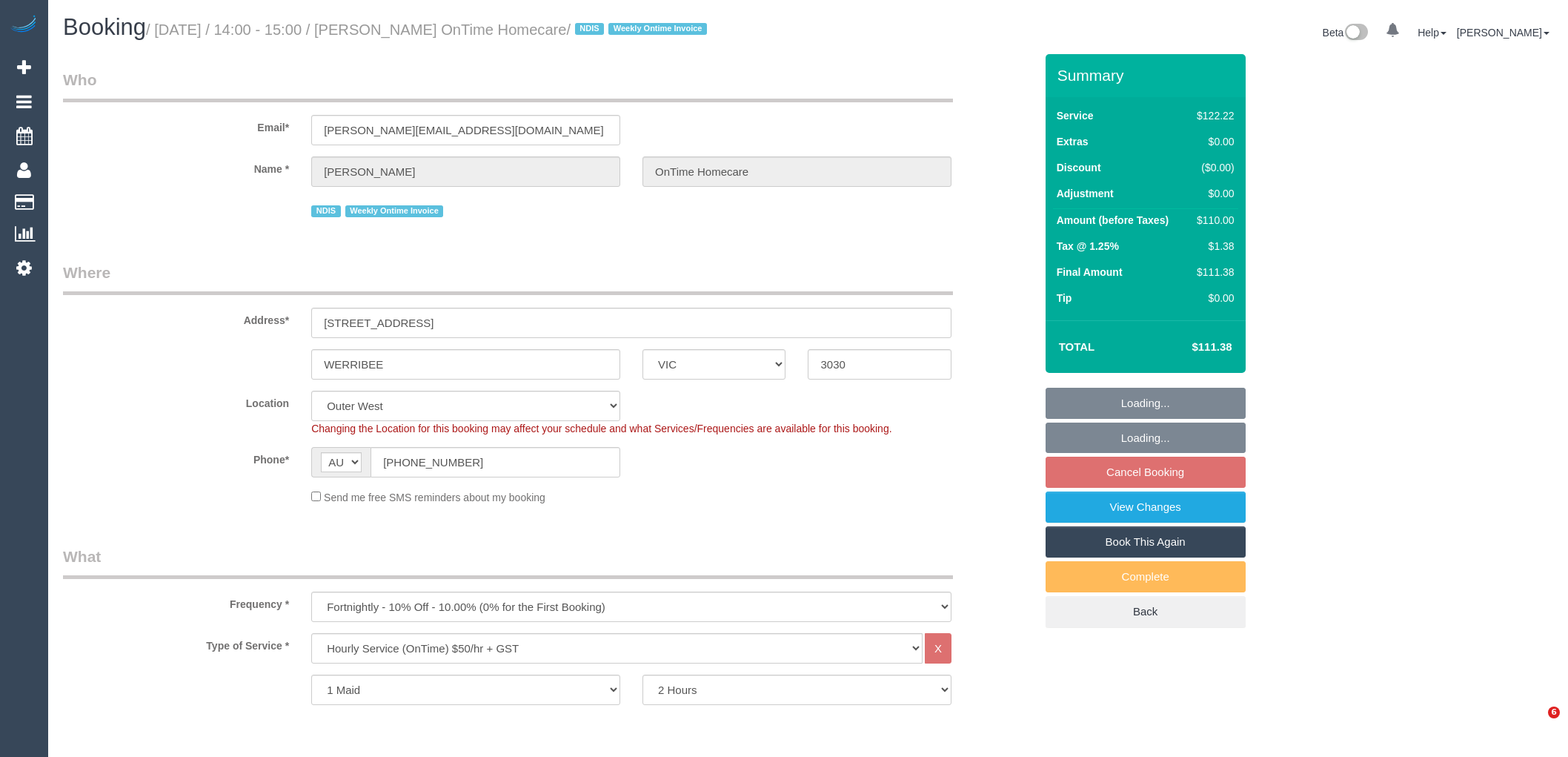
select select "VIC"
select select "number:28"
select select "number:14"
select select "number:19"
select select "number:36"
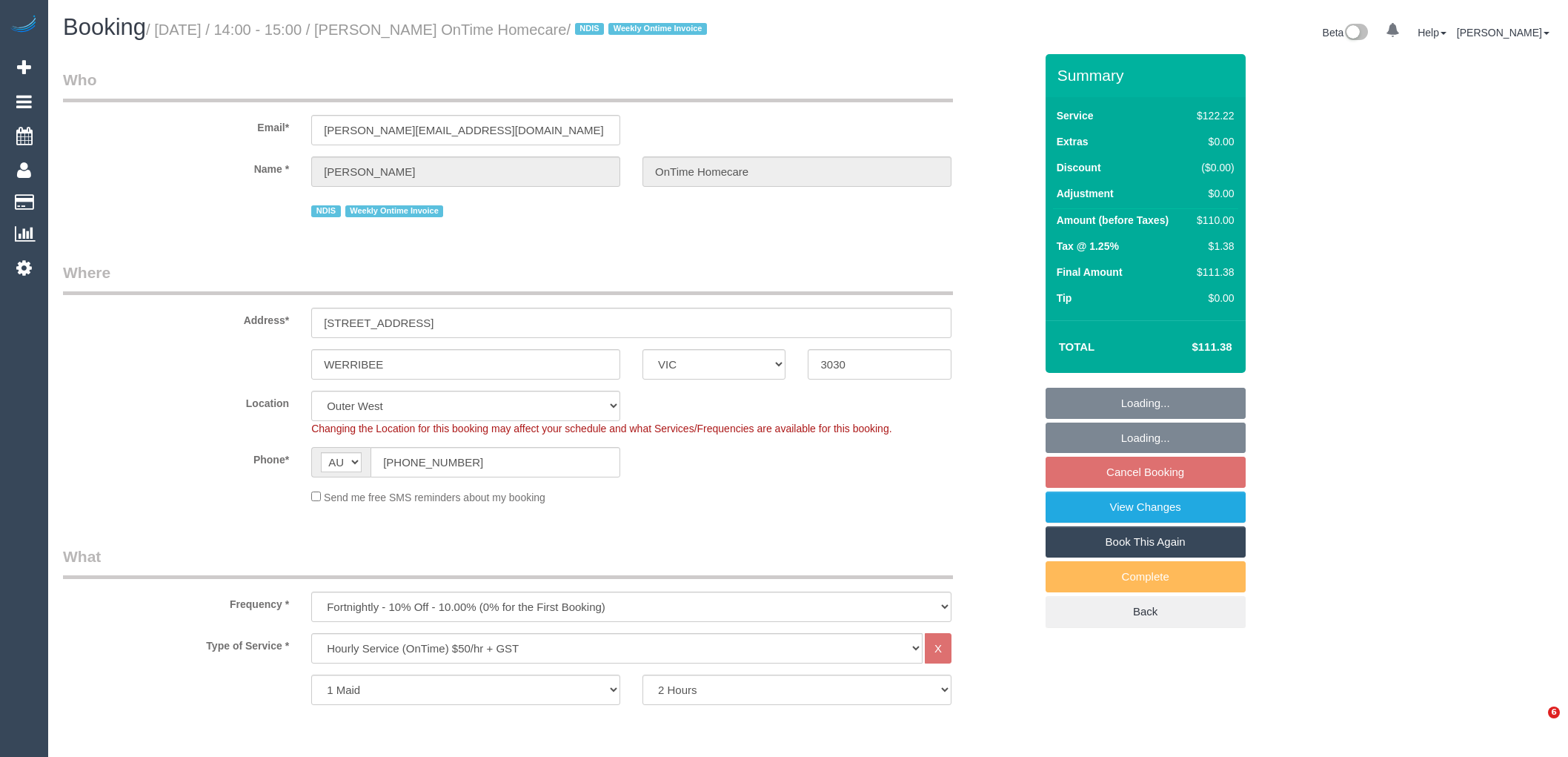
select select "number:35"
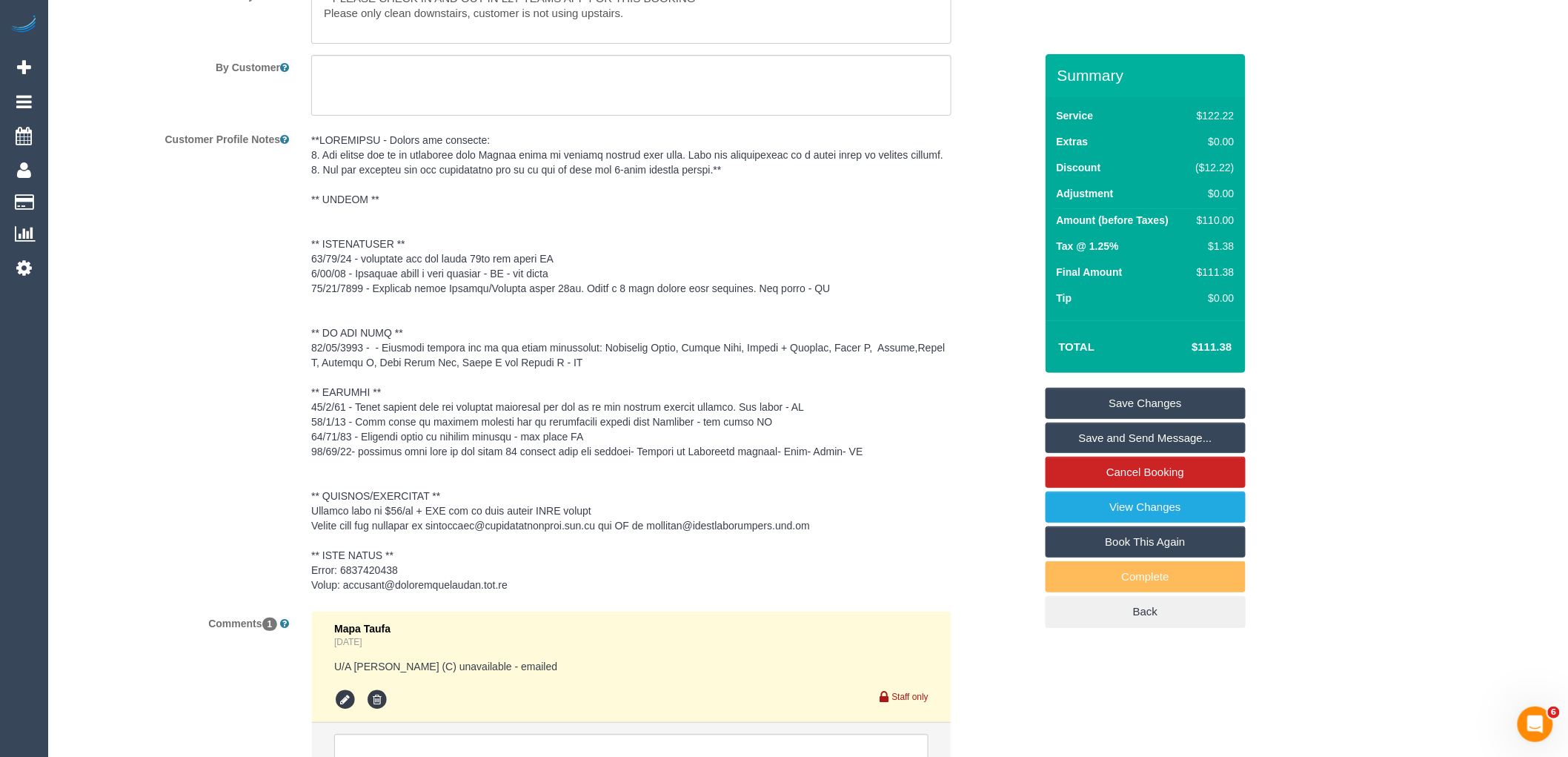
scroll to position [2307, 0]
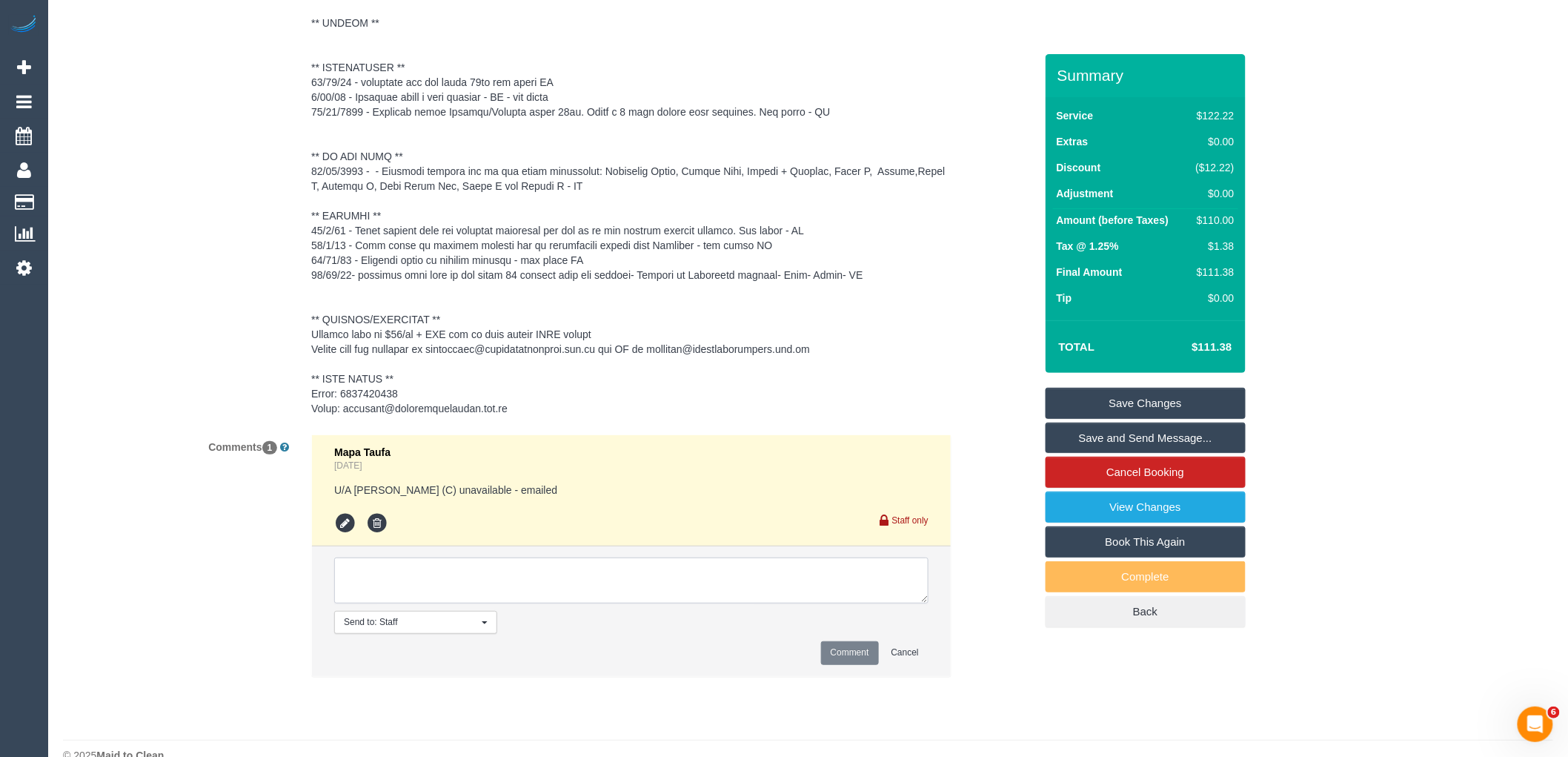
click at [497, 604] on textarea at bounding box center [631, 580] width 594 height 46
paste textarea "[PERSON_NAME] would like a cover cleaner and is available on Fridays, [PERSON_N…"
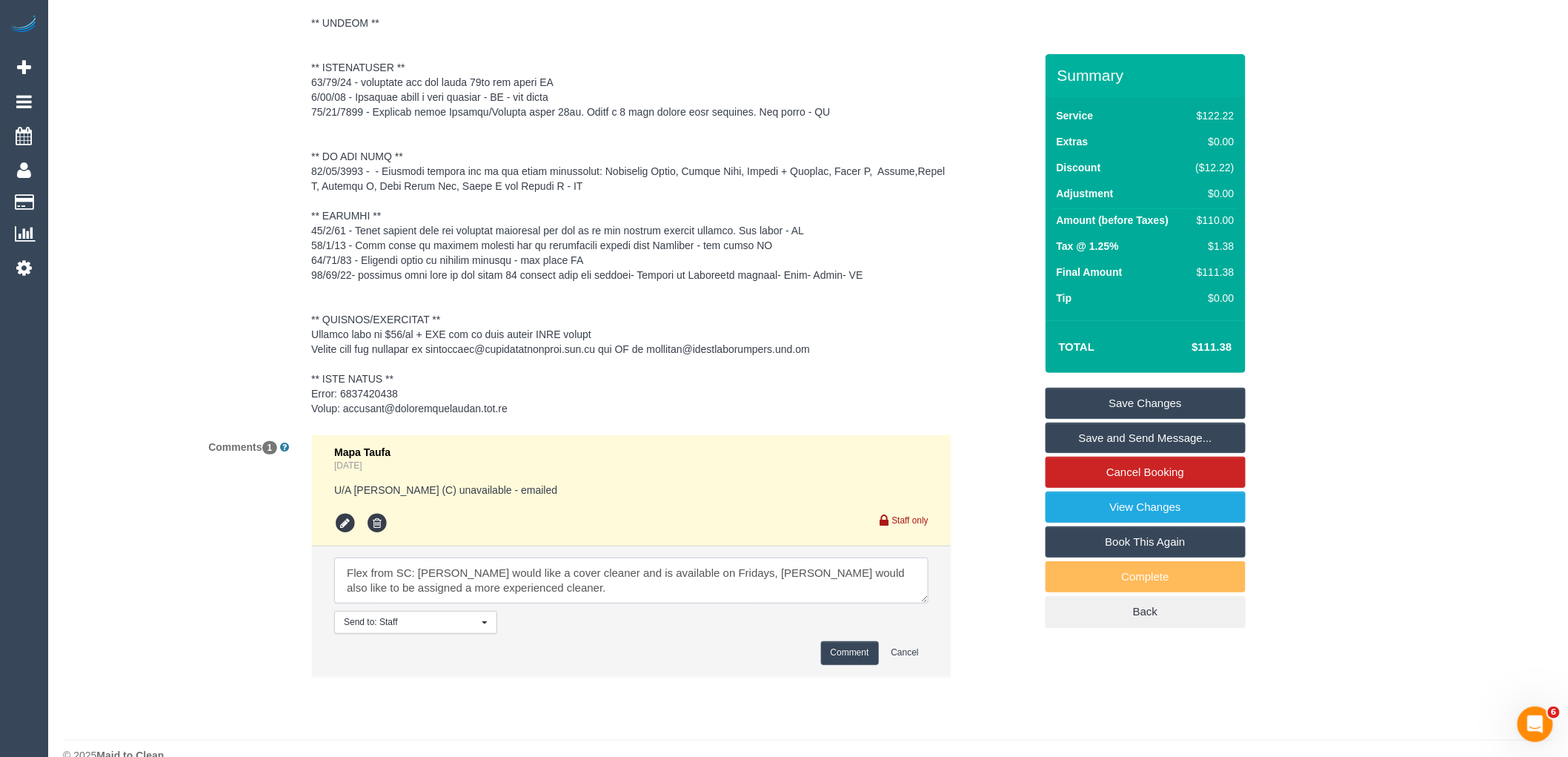
type textarea "Flex from SC: [PERSON_NAME] would like a cover cleaner and is available on Frid…"
click at [853, 664] on button "Comment" at bounding box center [850, 652] width 58 height 23
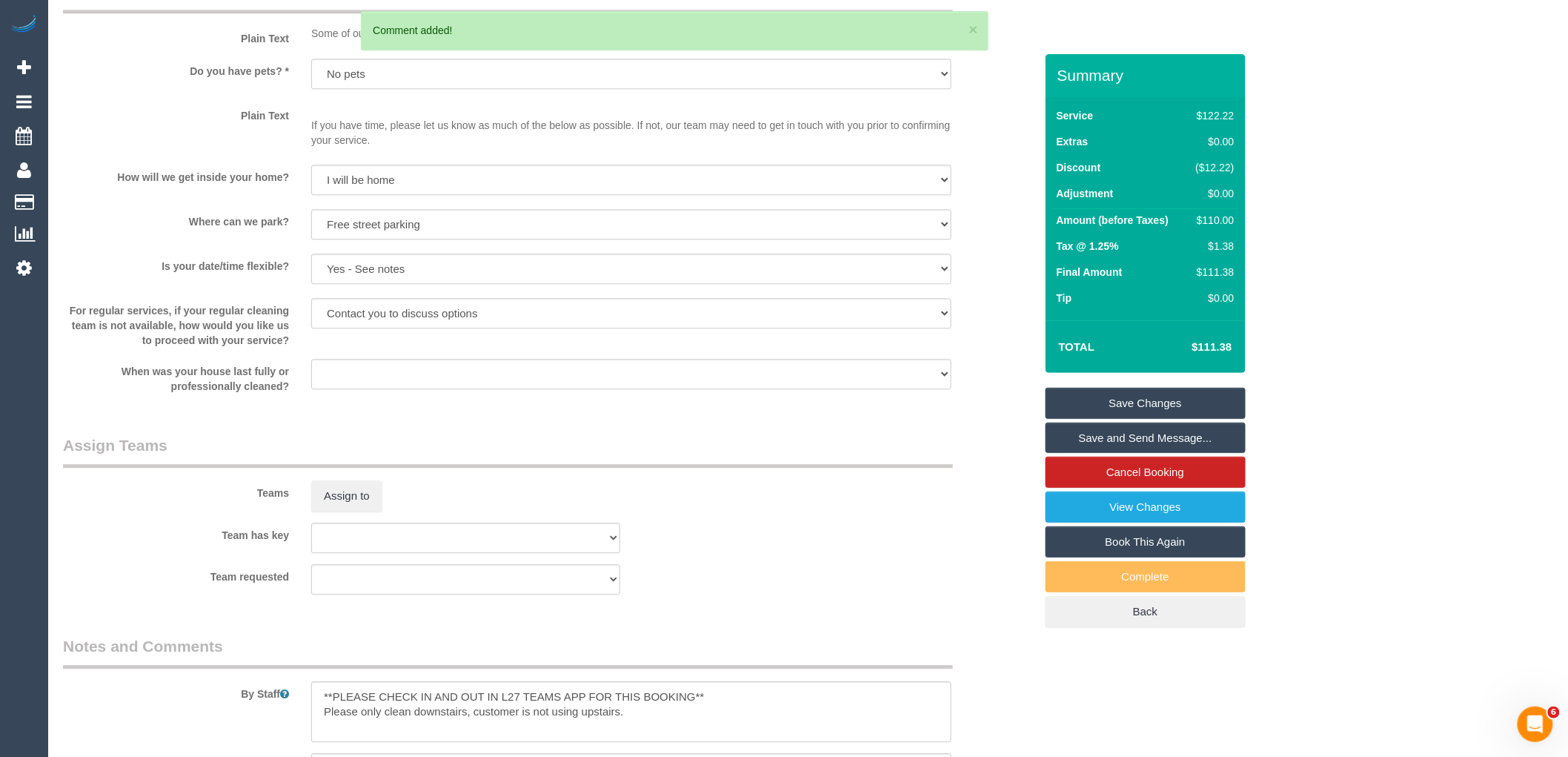
scroll to position [1154, 0]
